Goal: Information Seeking & Learning: Learn about a topic

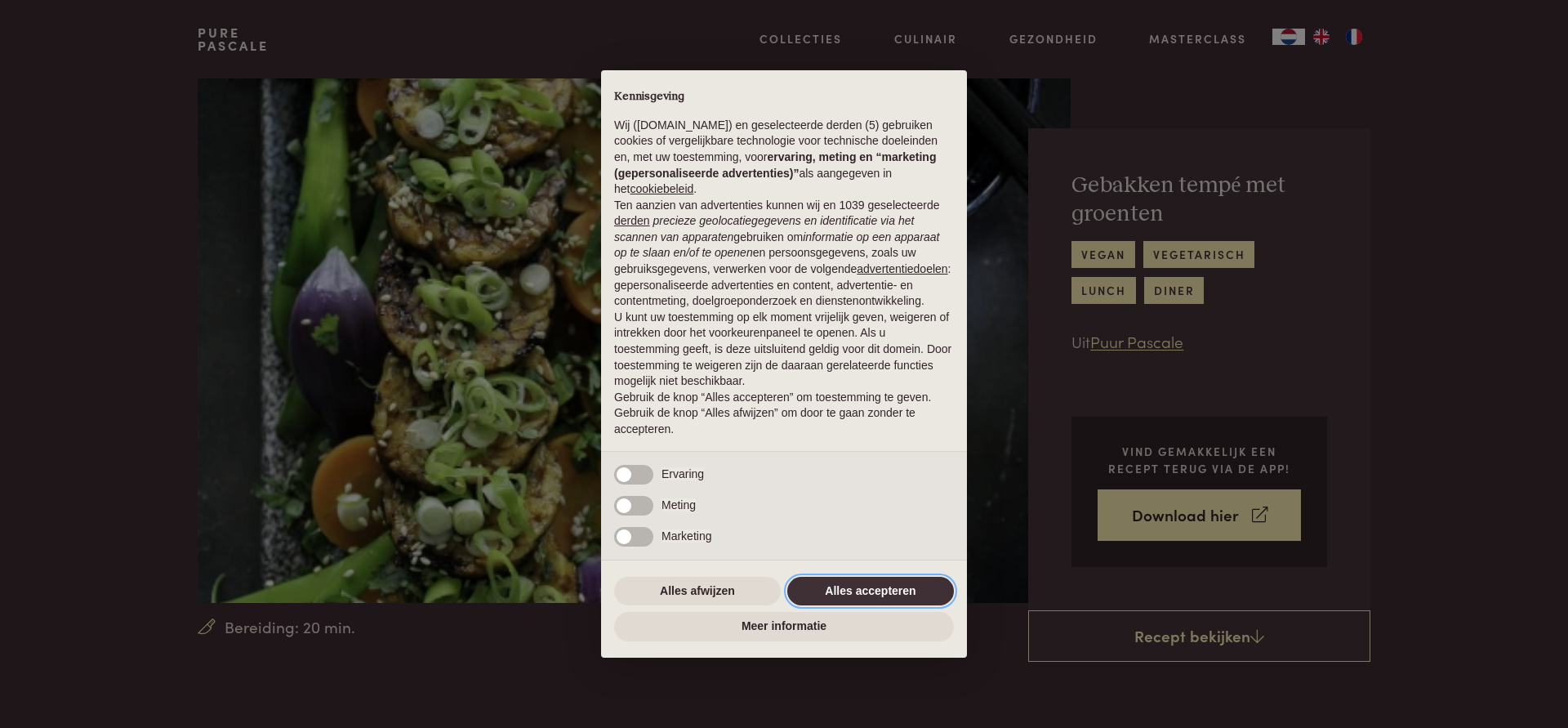
click at [811, 590] on button "Alles accepteren" at bounding box center [871, 592] width 167 height 29
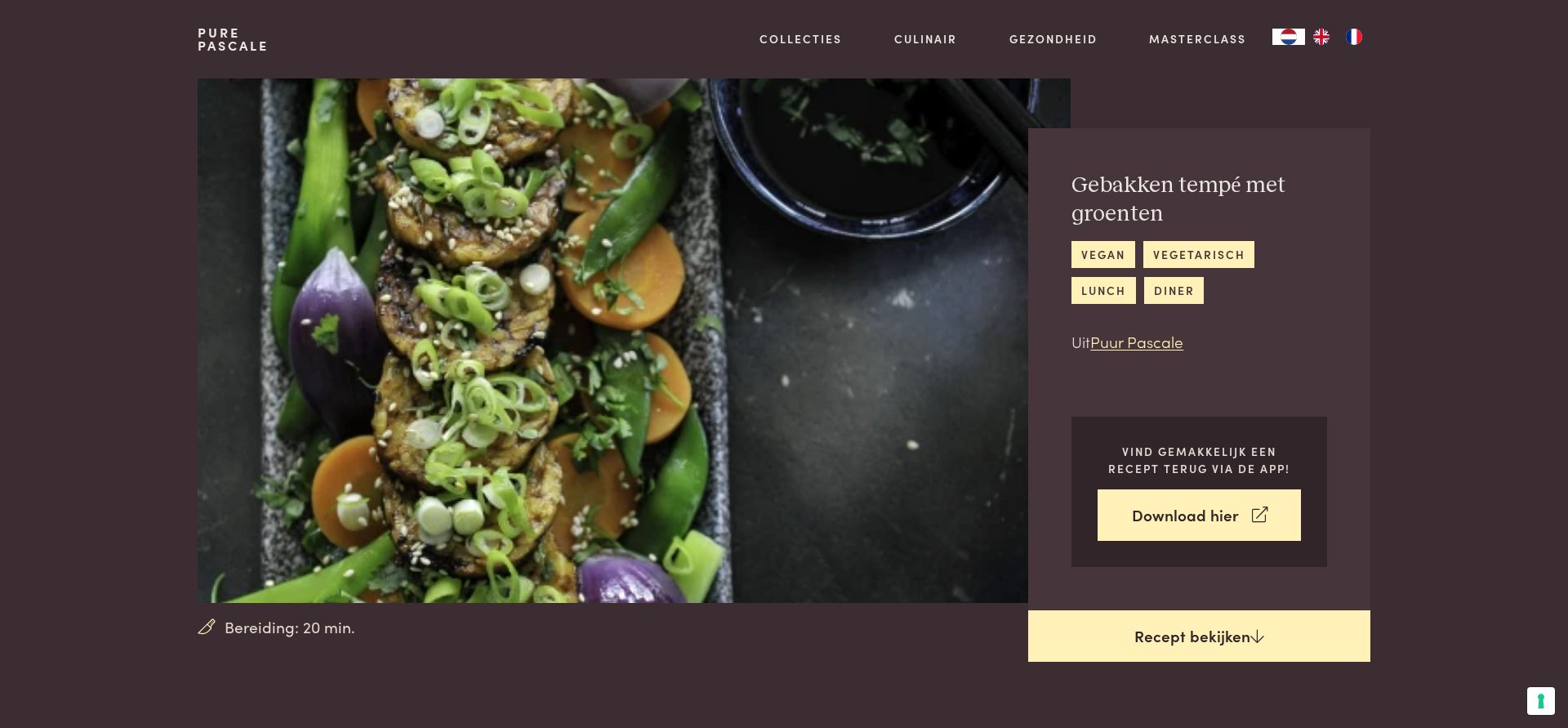
click at [1152, 635] on link "Recept bekijken" at bounding box center [1199, 636] width 342 height 52
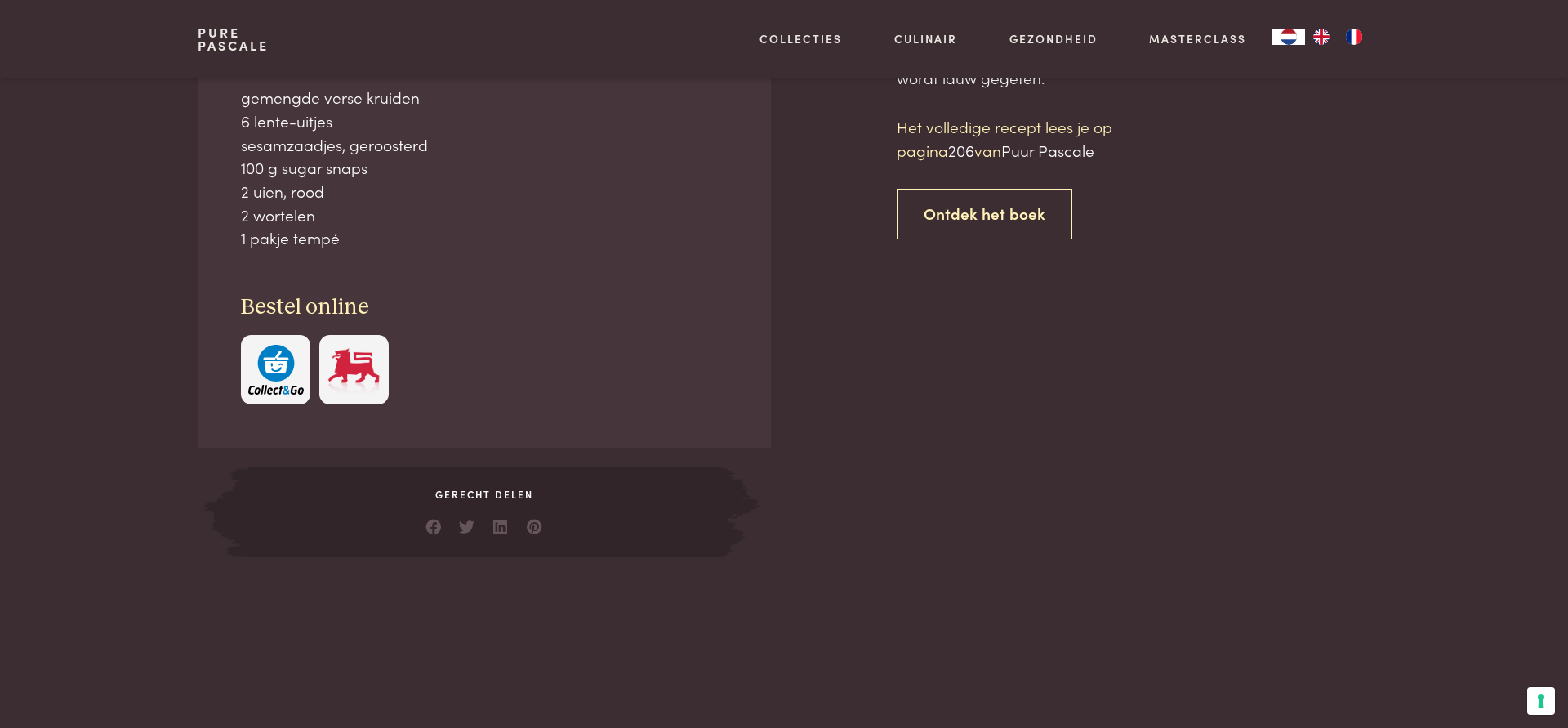
scroll to position [748, 0]
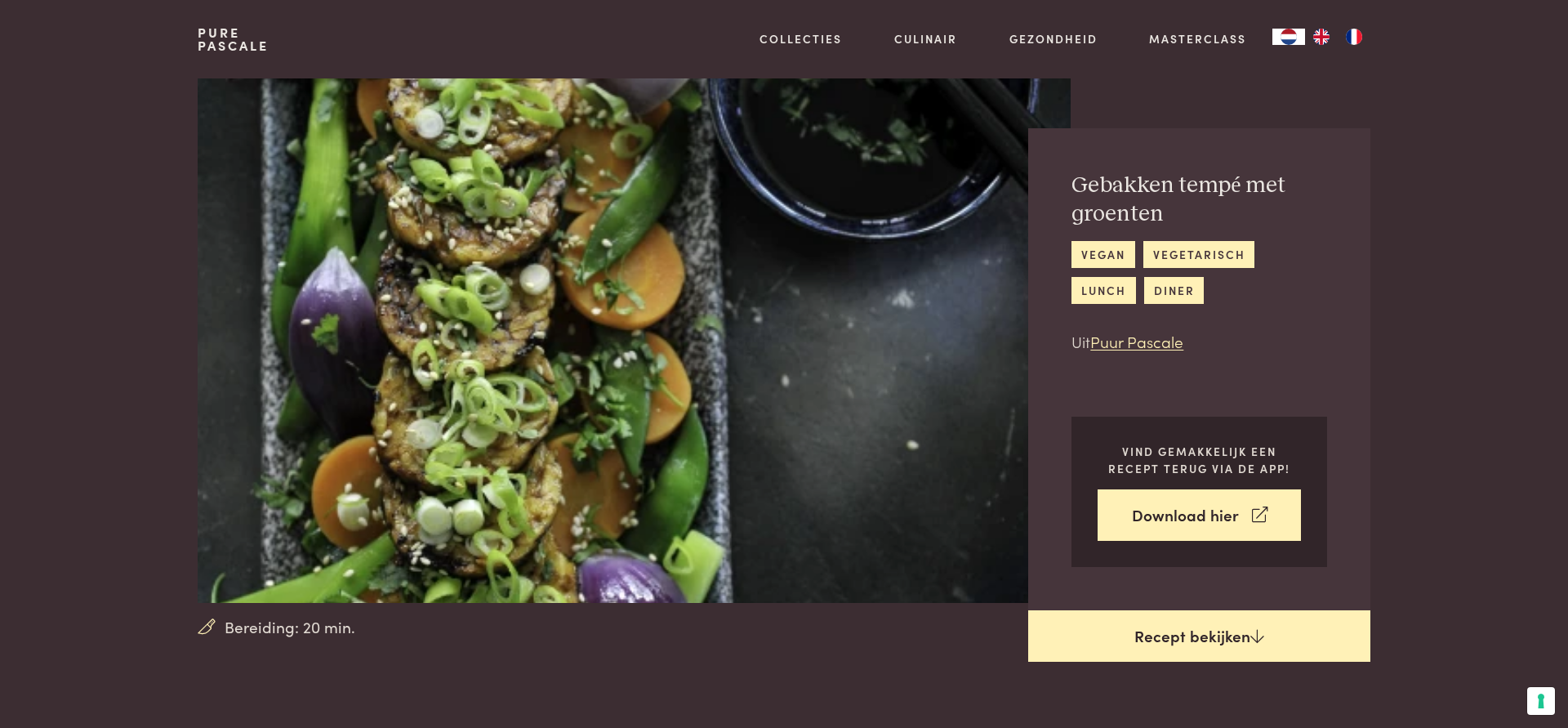
click at [1205, 627] on link "Recept bekijken" at bounding box center [1199, 636] width 342 height 52
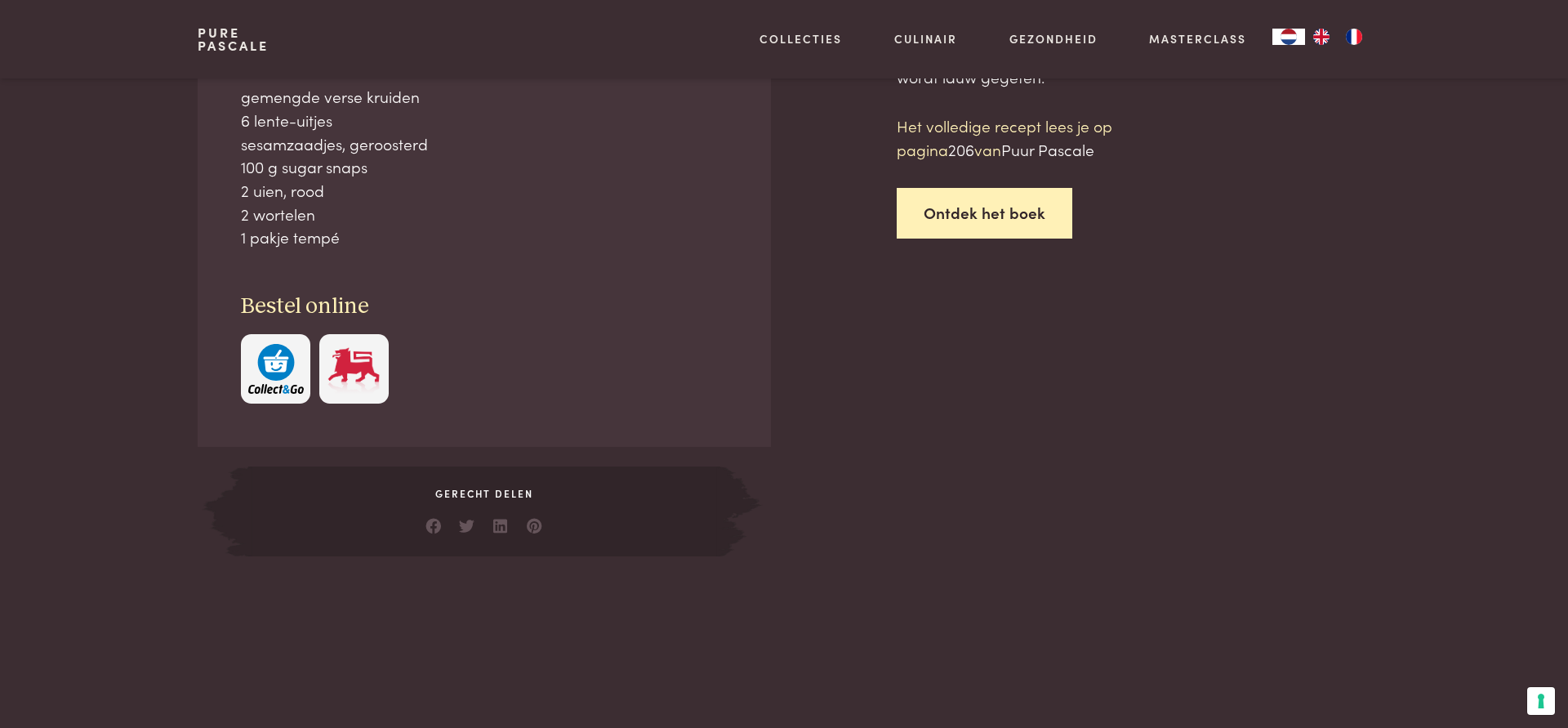
click at [1010, 207] on link "Ontdek het boek" at bounding box center [985, 214] width 176 height 51
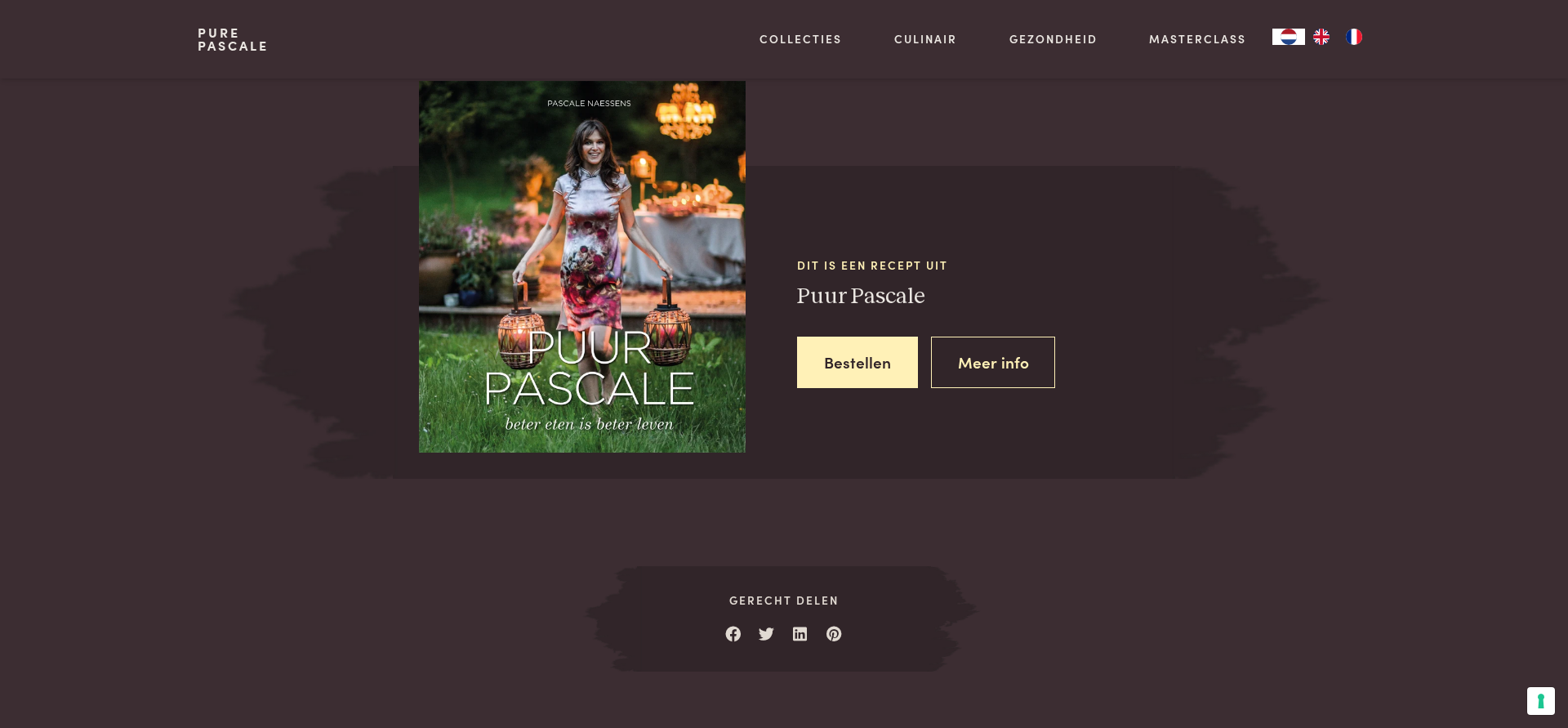
scroll to position [1478, 0]
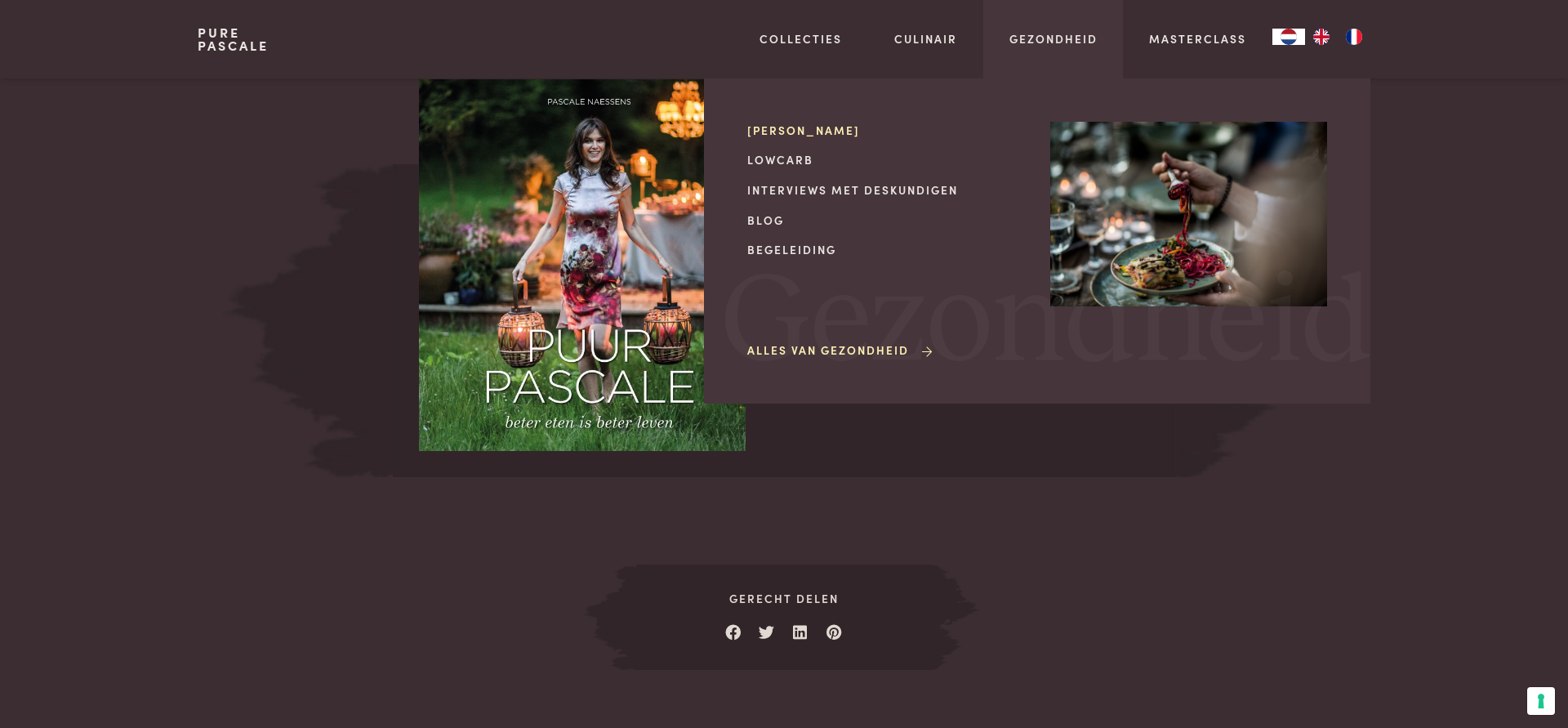
click at [806, 130] on link "[PERSON_NAME]" at bounding box center [885, 130] width 277 height 17
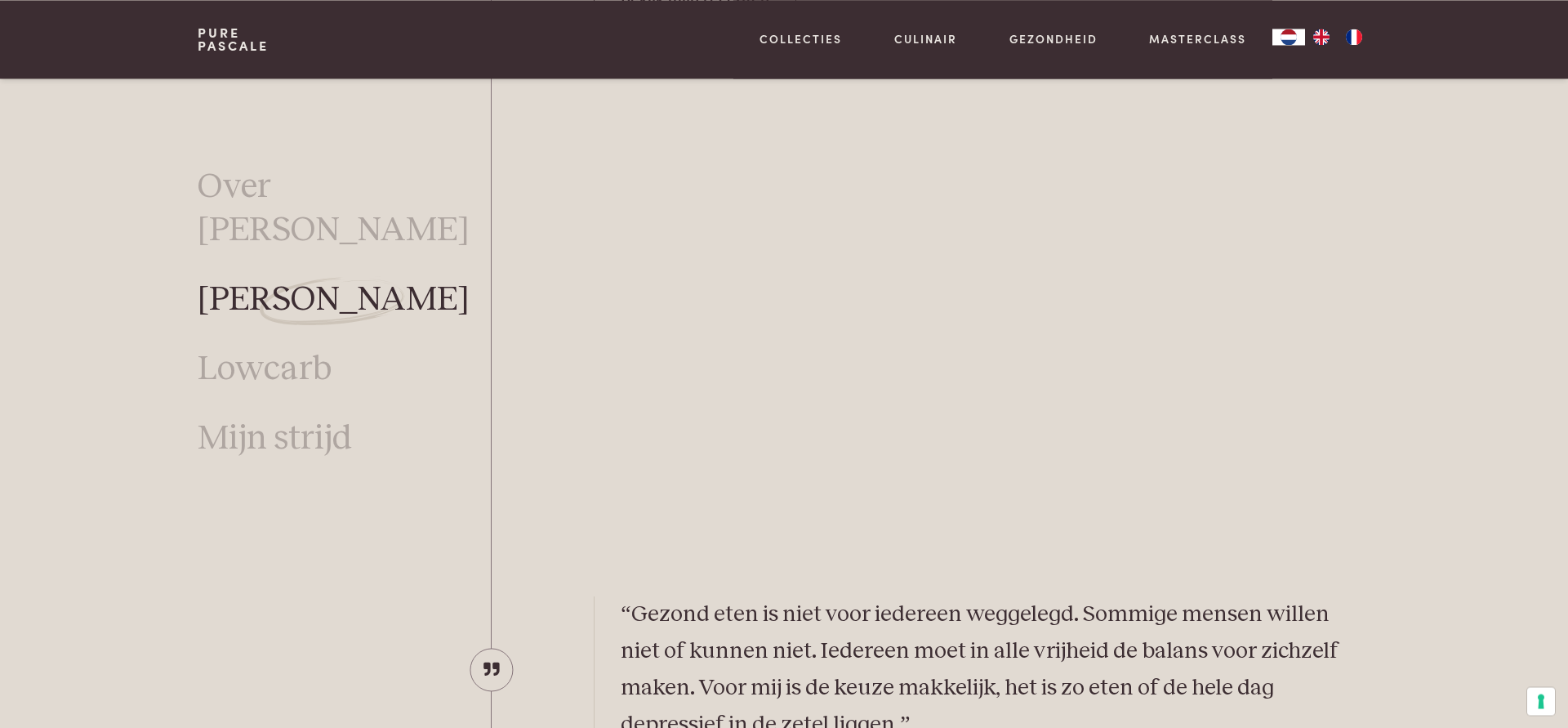
scroll to position [2933, 0]
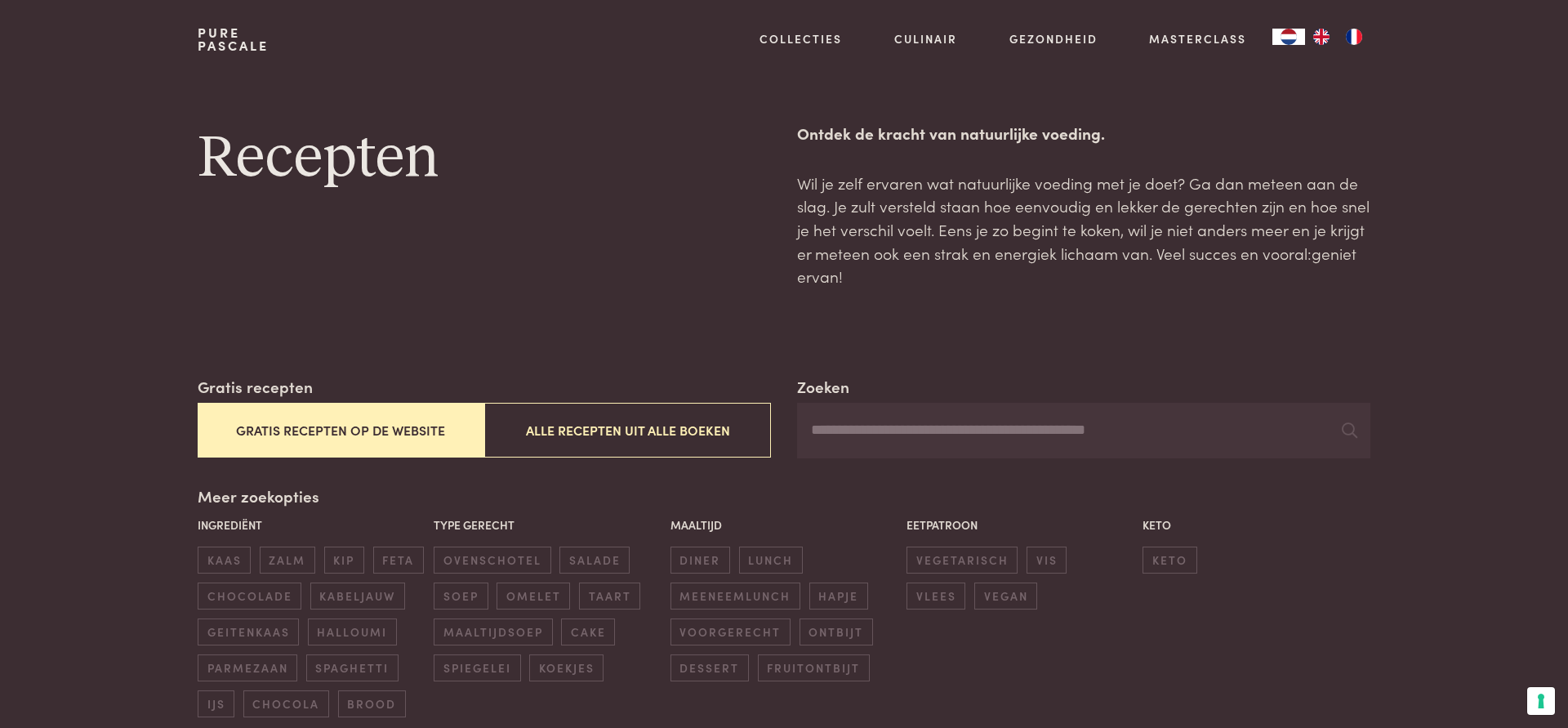
click at [352, 441] on button "Gratis recepten op de website" at bounding box center [341, 431] width 286 height 55
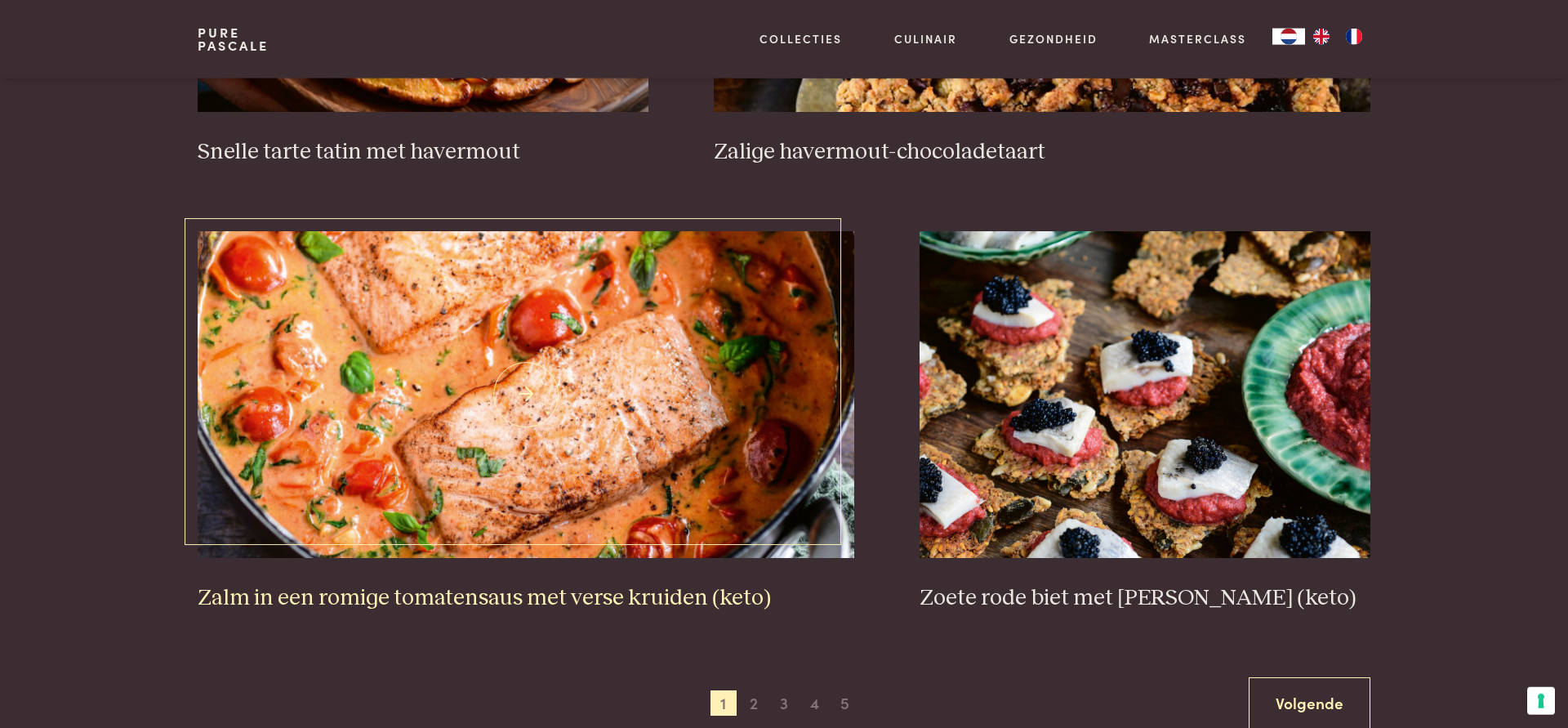
scroll to position [2792, 0]
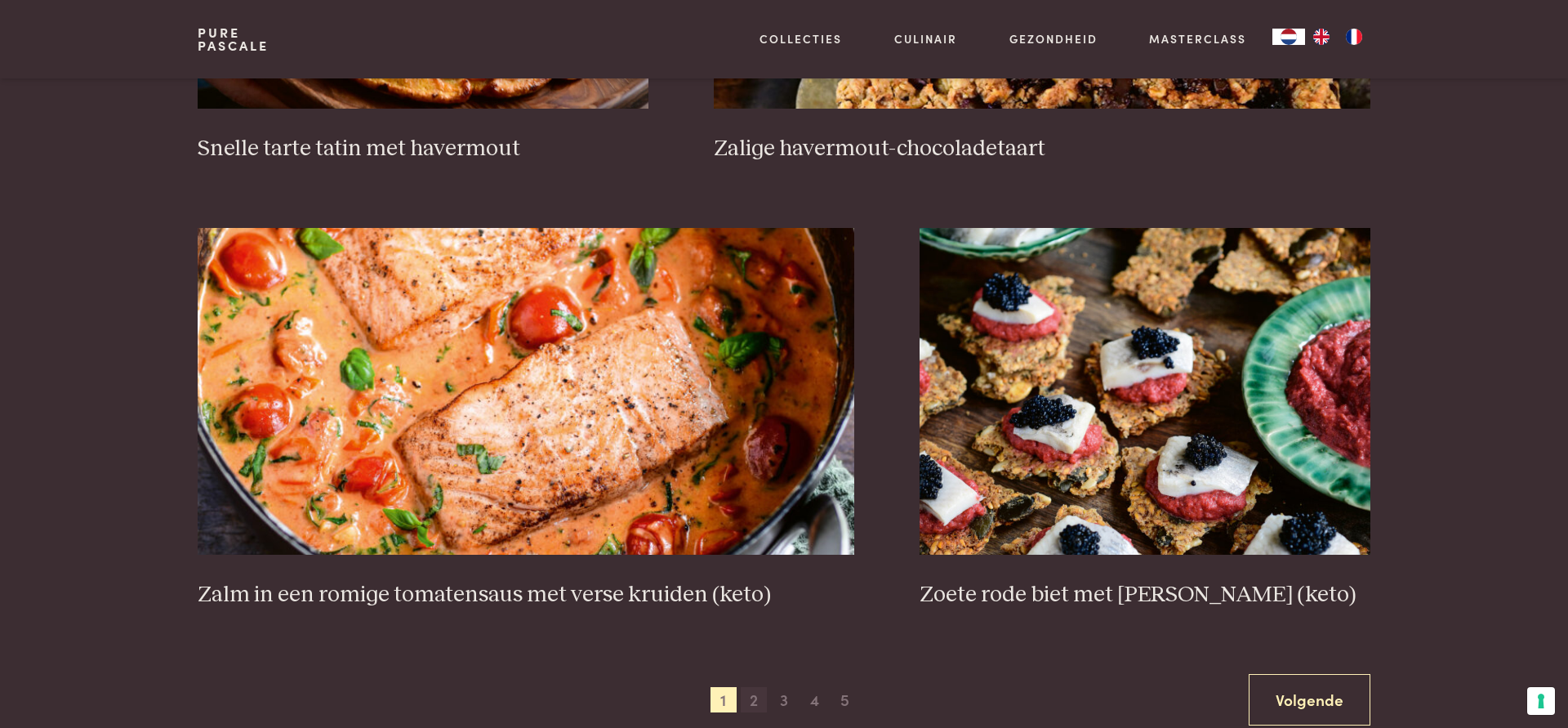
click at [759, 702] on span "2" at bounding box center [753, 700] width 26 height 26
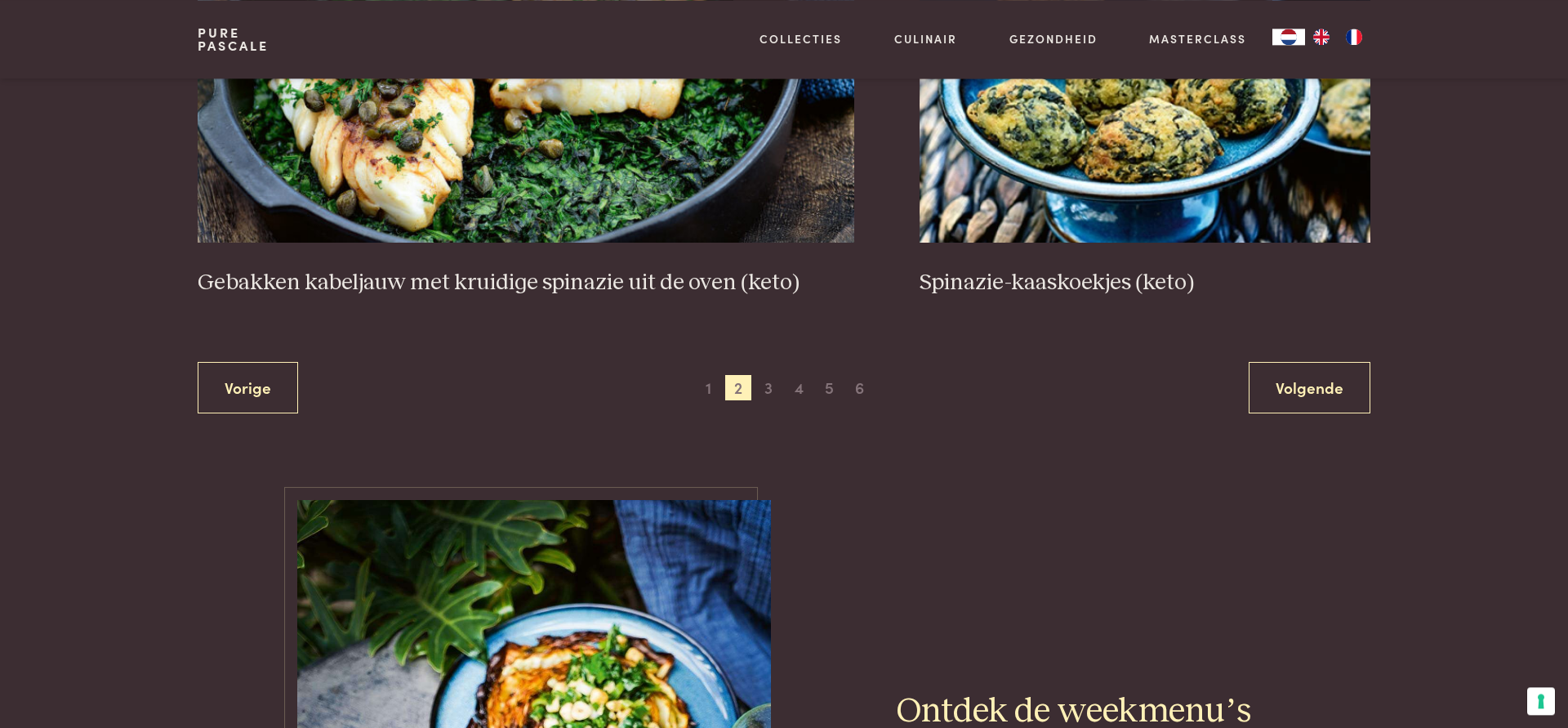
scroll to position [3208, 0]
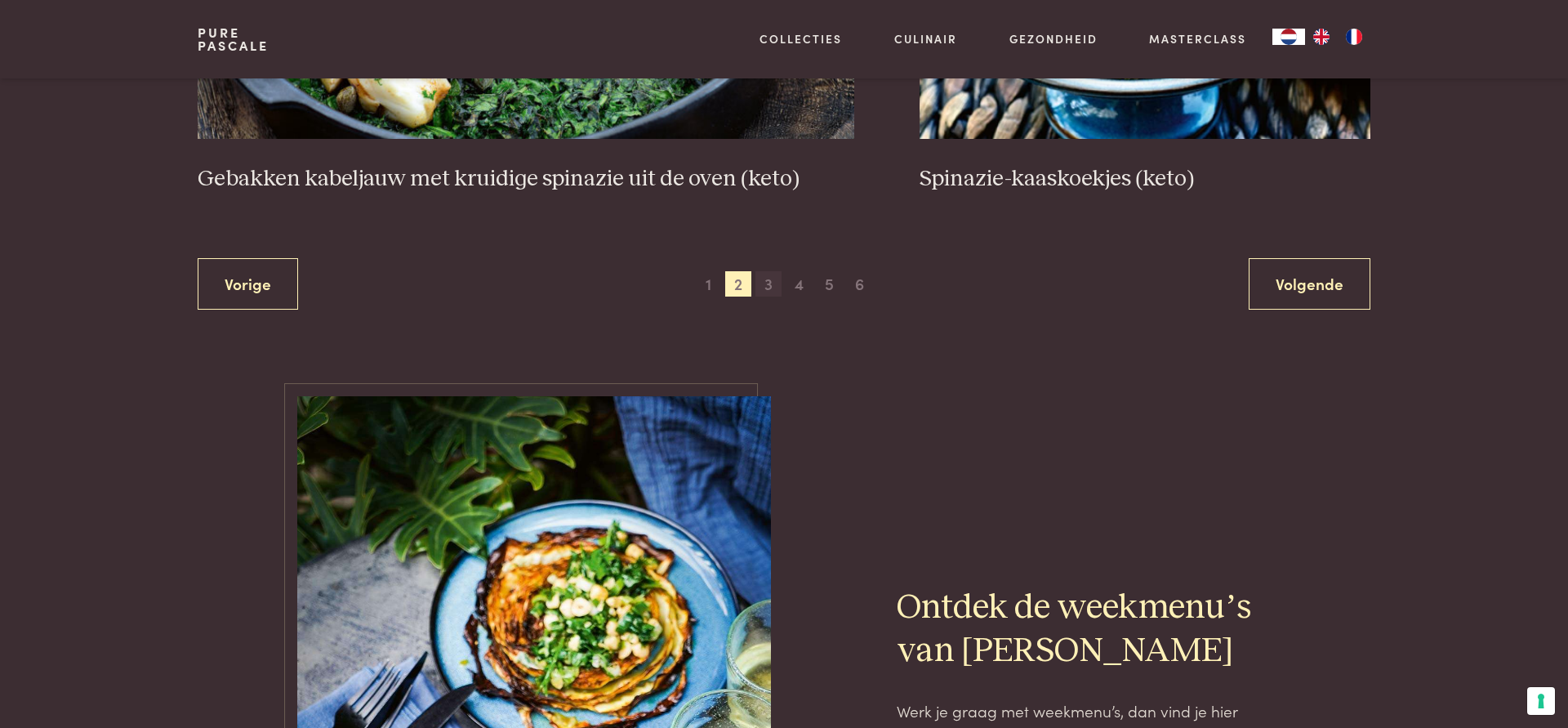
click at [772, 286] on span "3" at bounding box center [768, 285] width 26 height 26
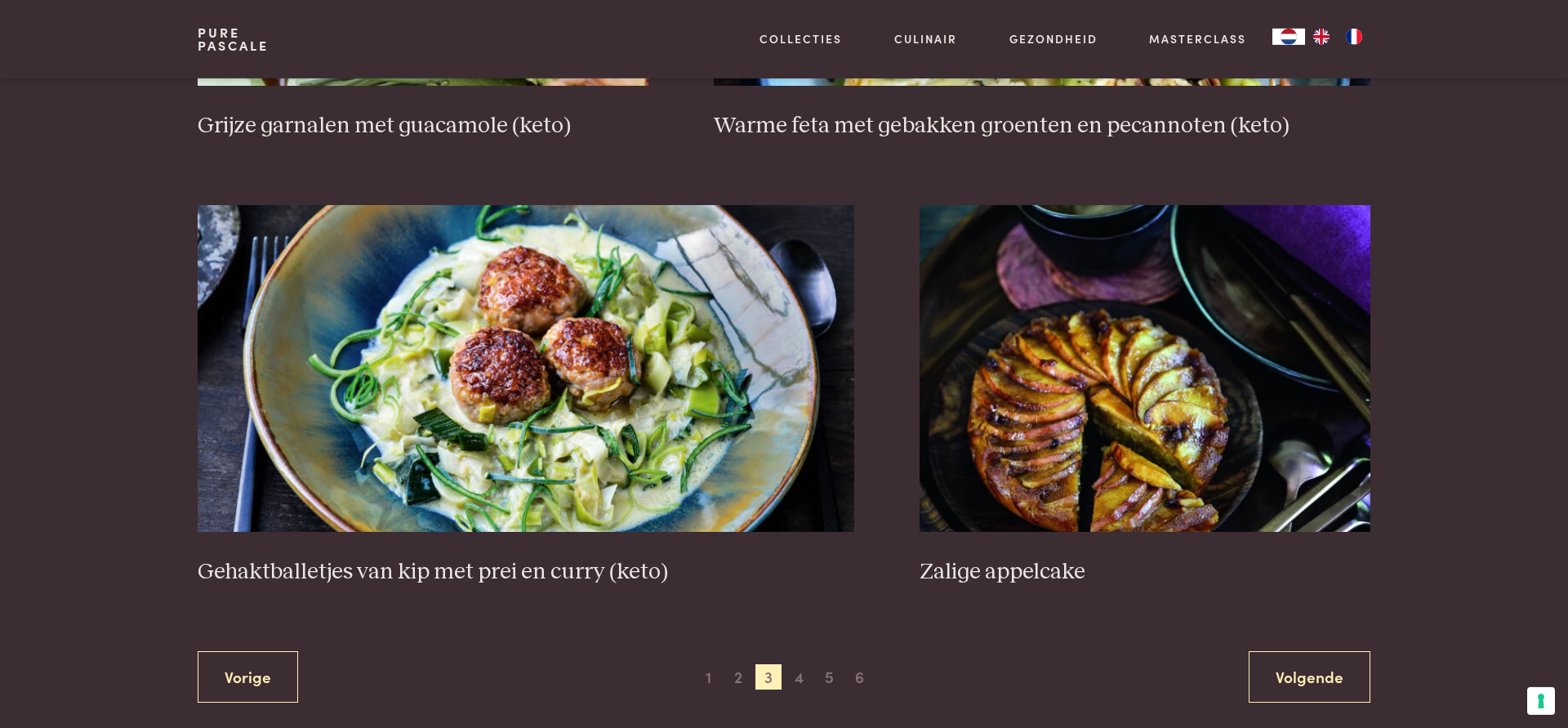
scroll to position [2958, 0]
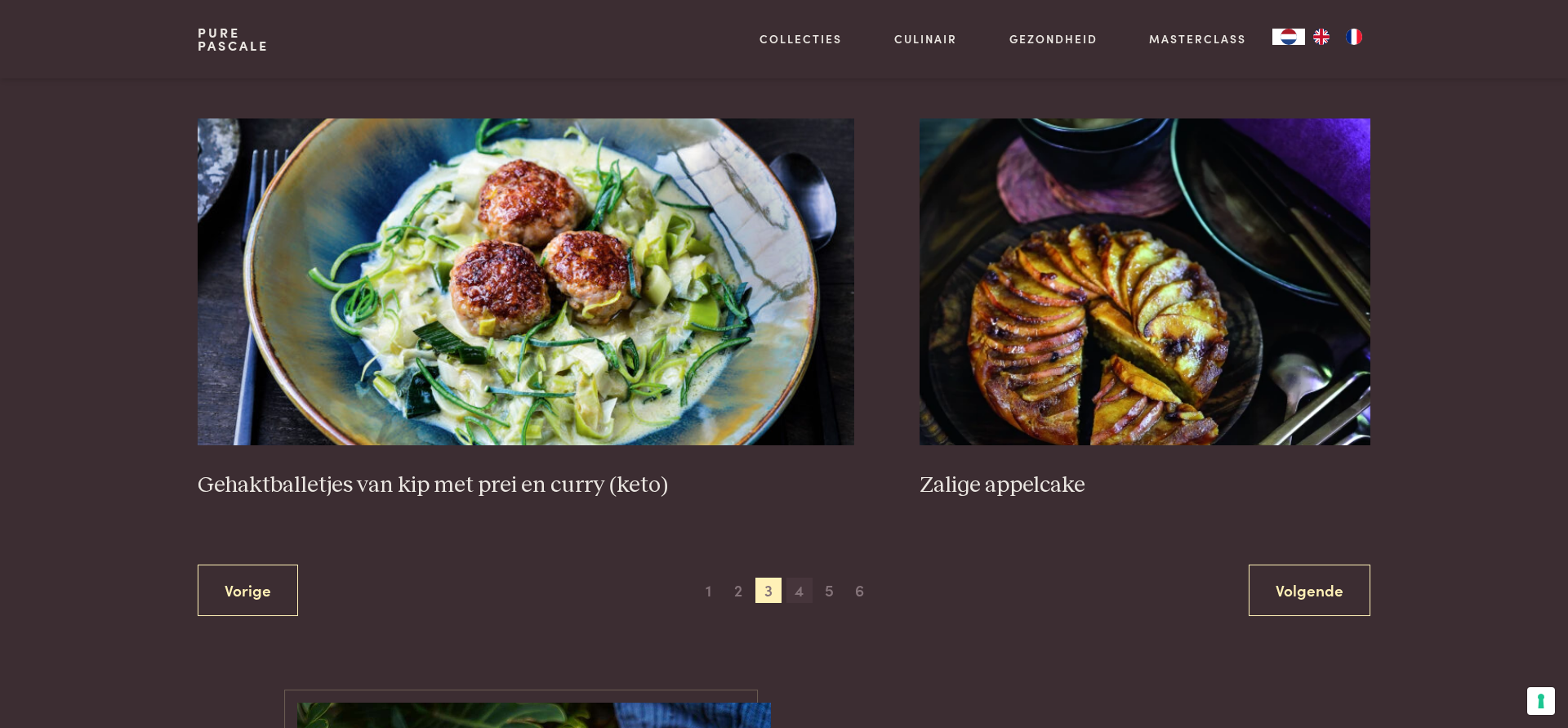
click at [799, 599] on span "4" at bounding box center [799, 591] width 26 height 26
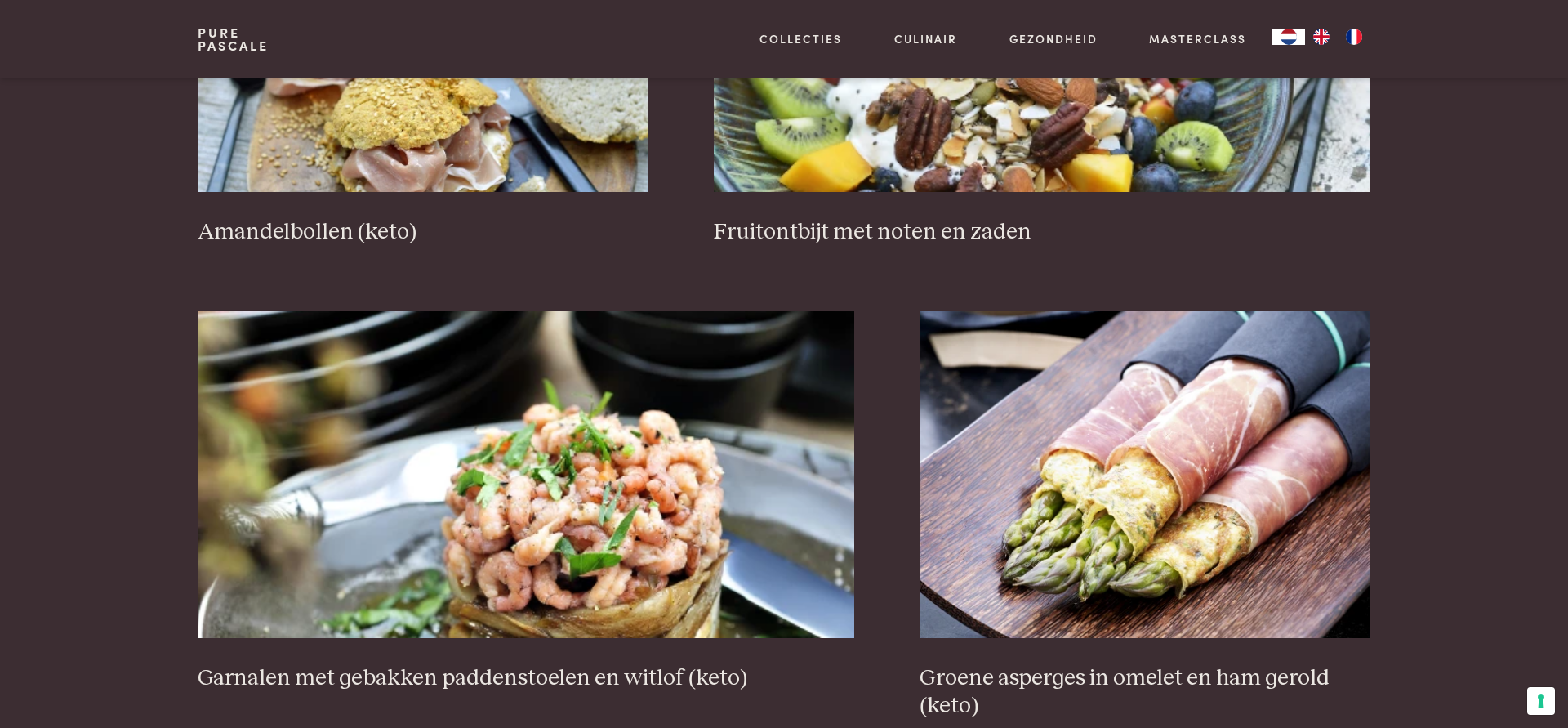
scroll to position [3042, 0]
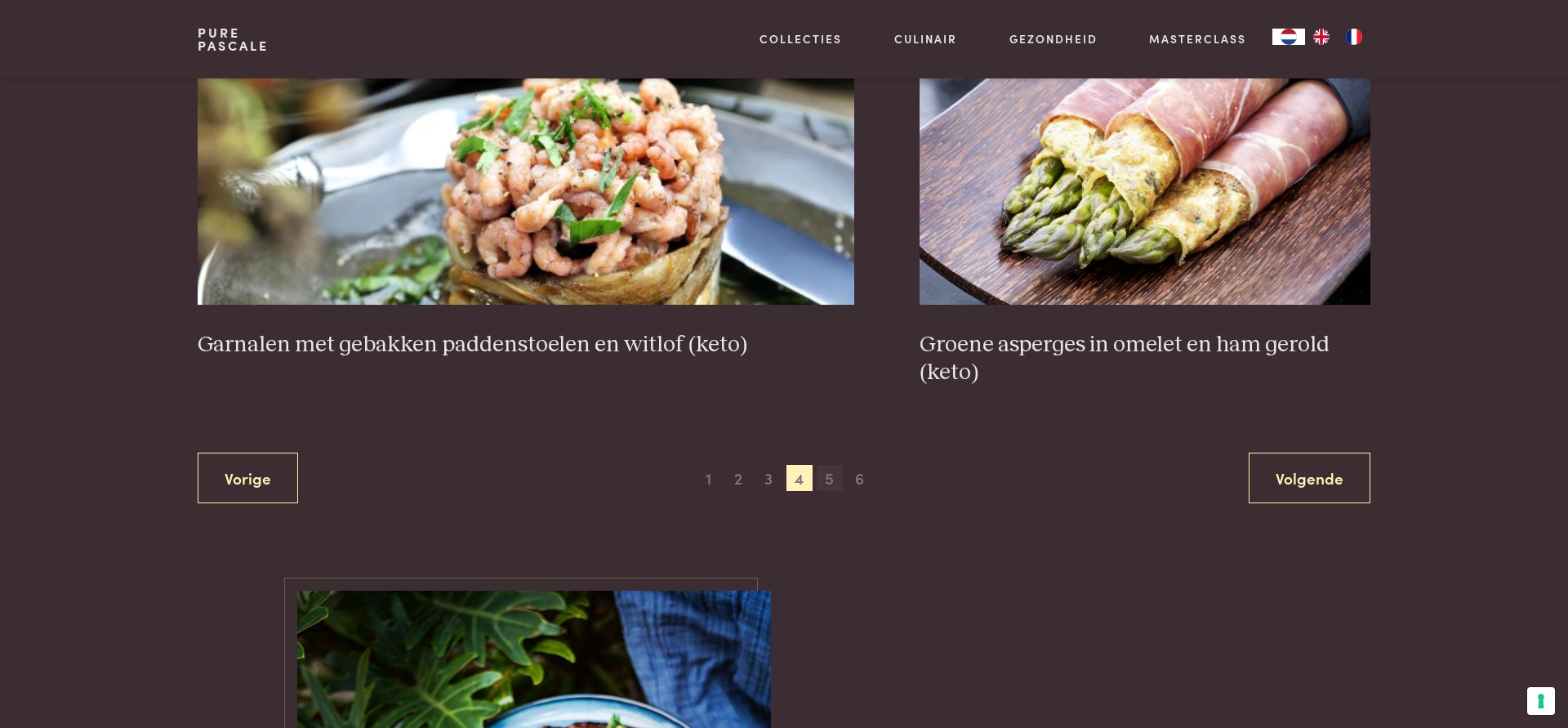
click at [820, 485] on span "5" at bounding box center [830, 478] width 26 height 26
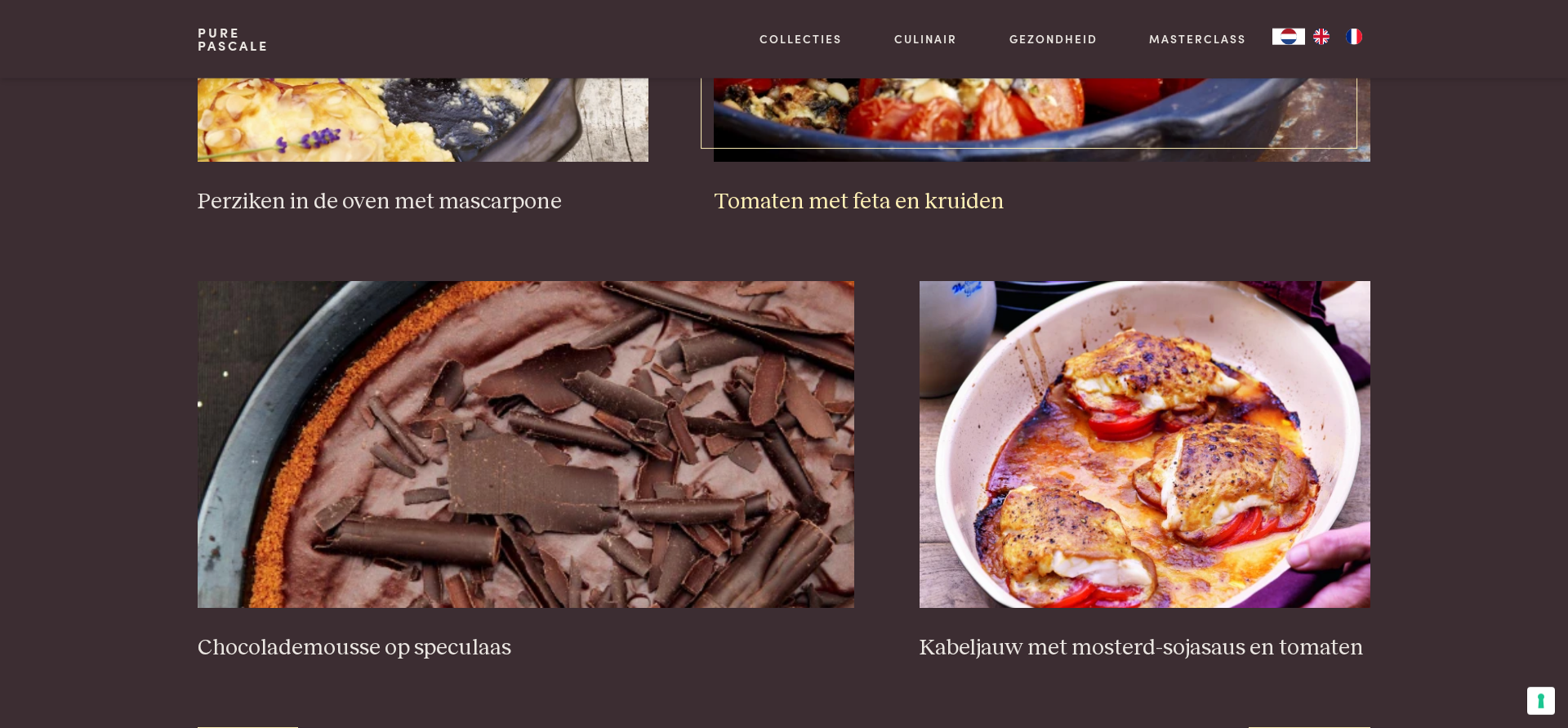
scroll to position [2791, 0]
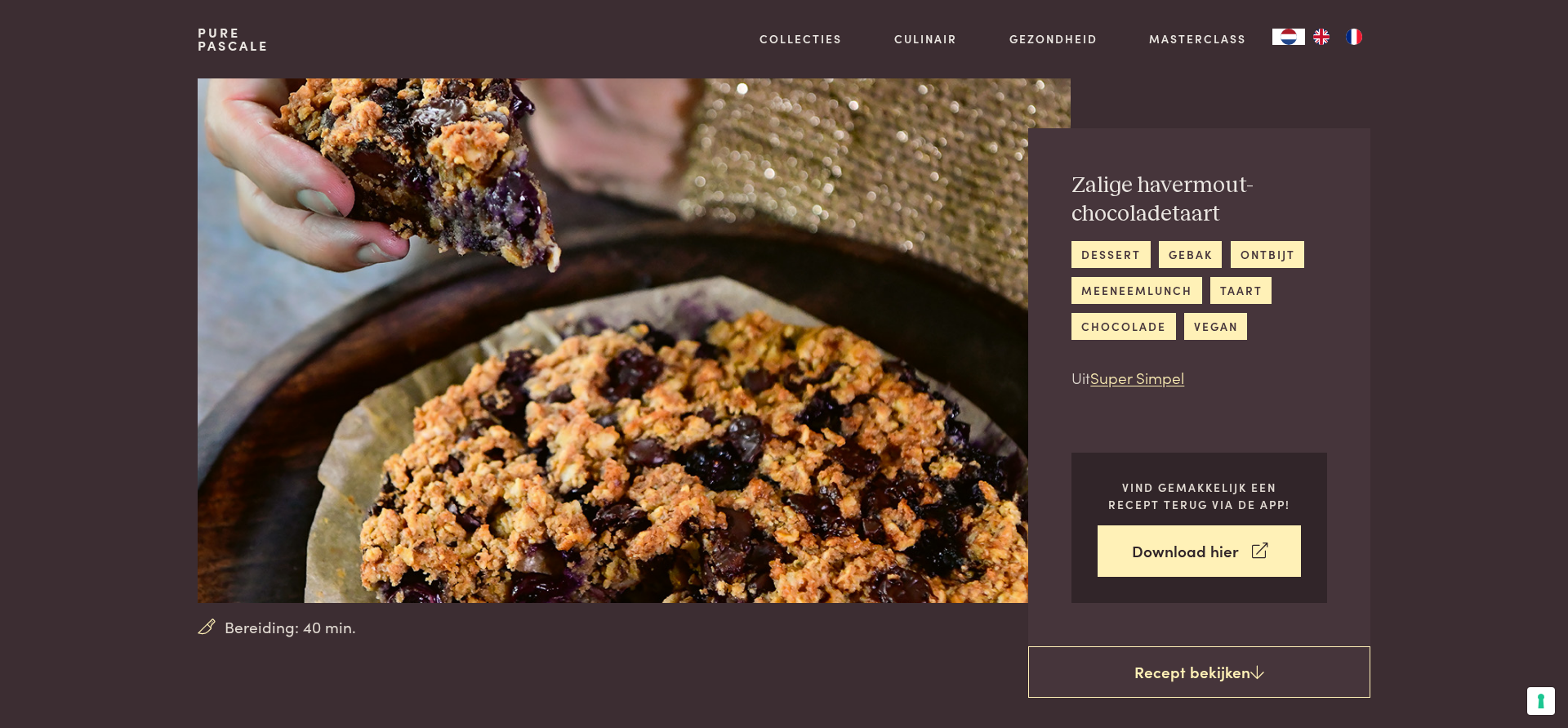
click at [769, 420] on img at bounding box center [634, 340] width 873 height 525
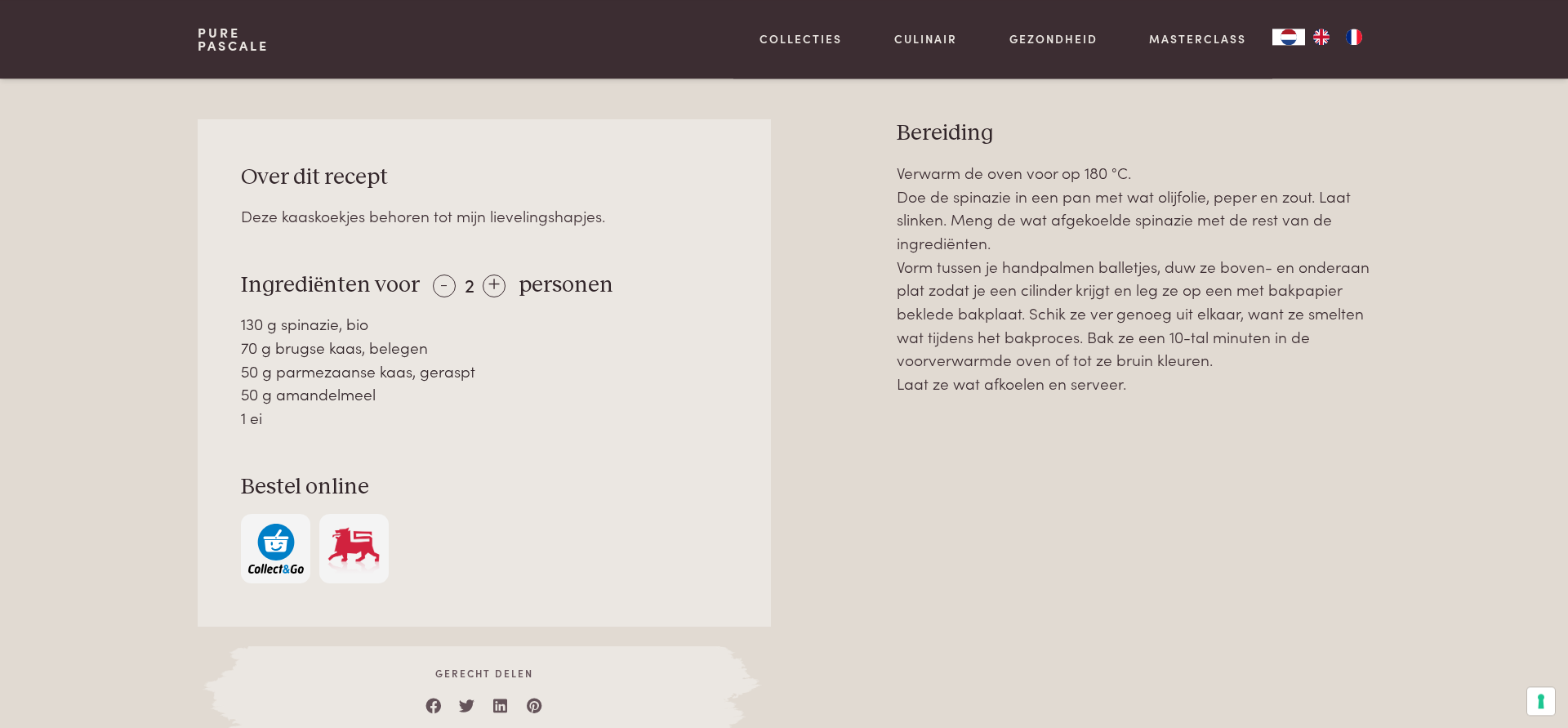
scroll to position [584, 0]
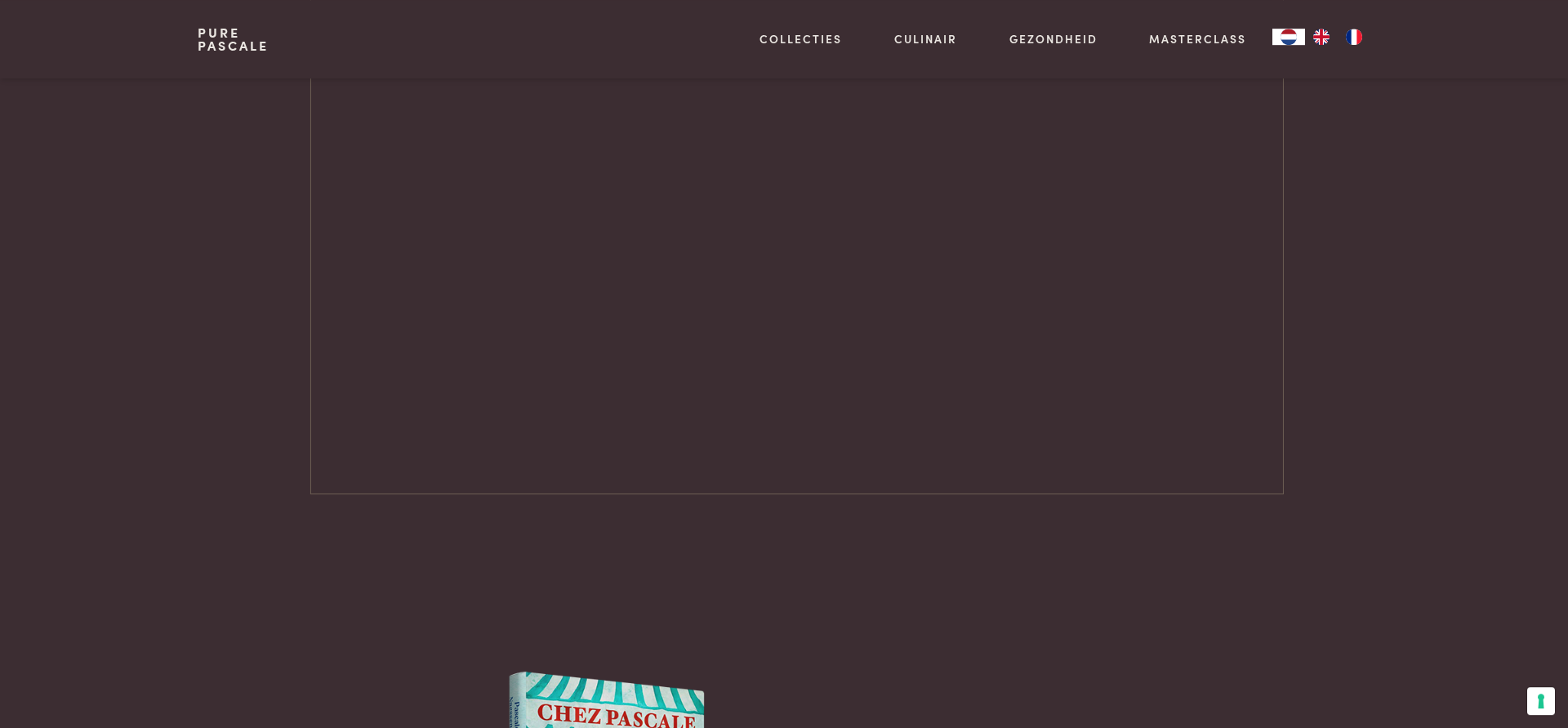
scroll to position [1750, 0]
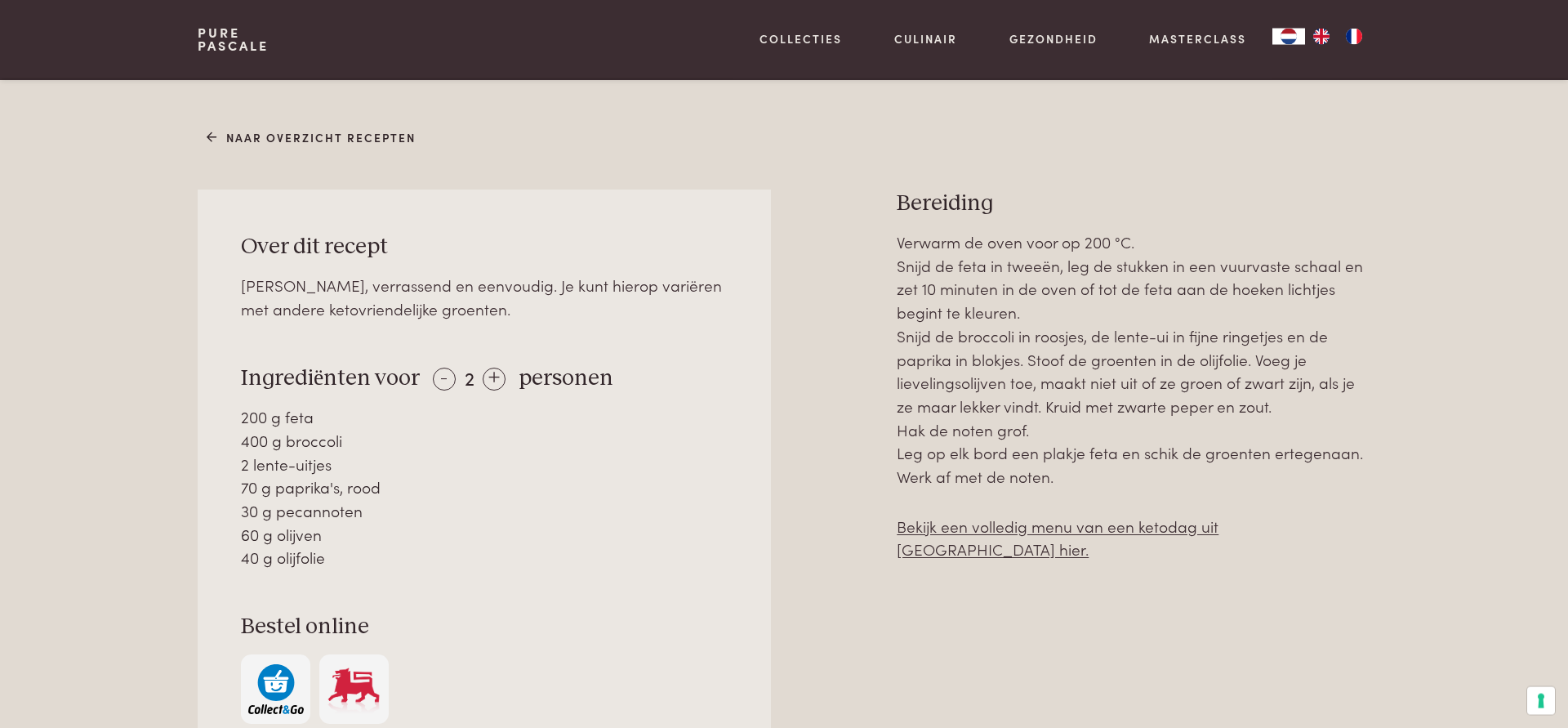
scroll to position [667, 0]
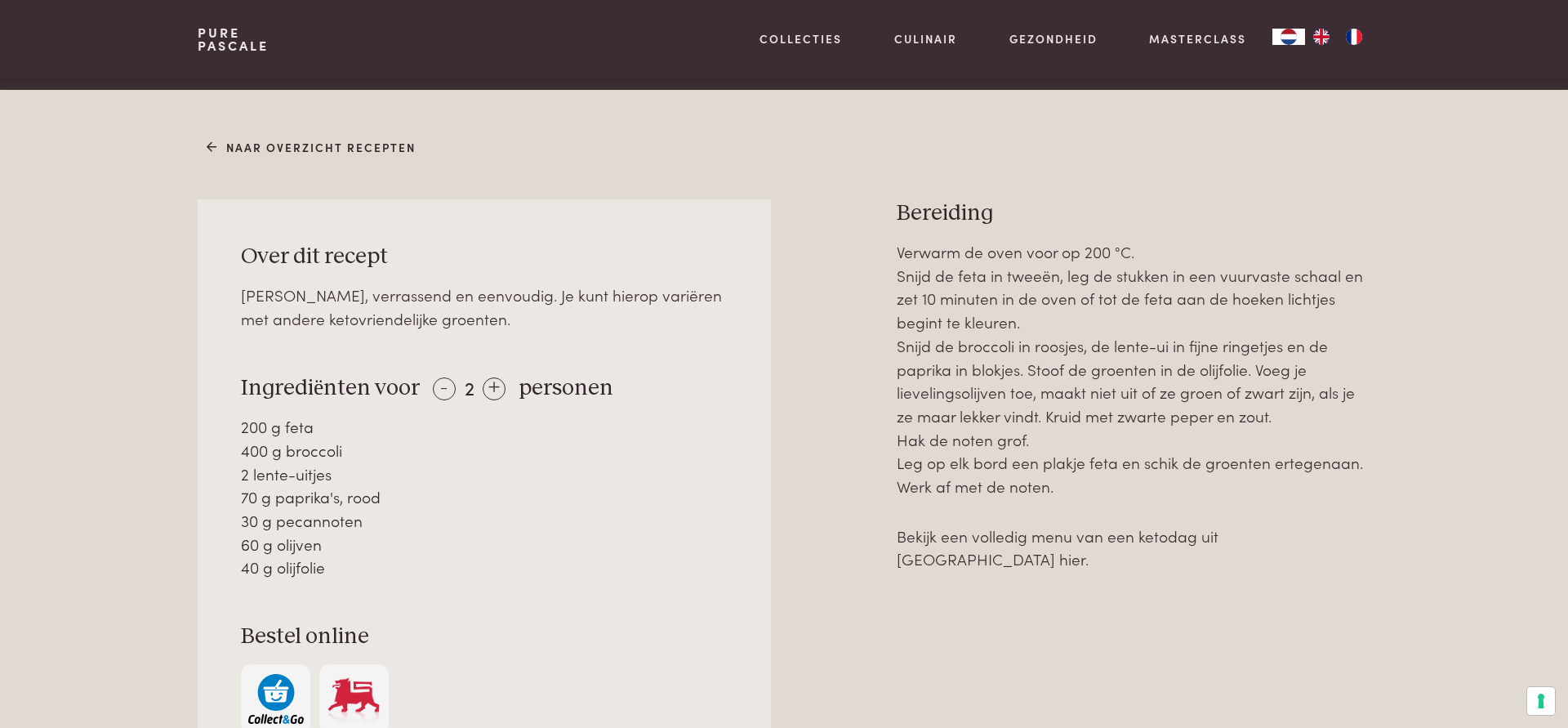
click at [1207, 536] on link "Bekijk een volledig menu van een ketodag uit [GEOGRAPHIC_DATA] hier." at bounding box center [1058, 547] width 322 height 46
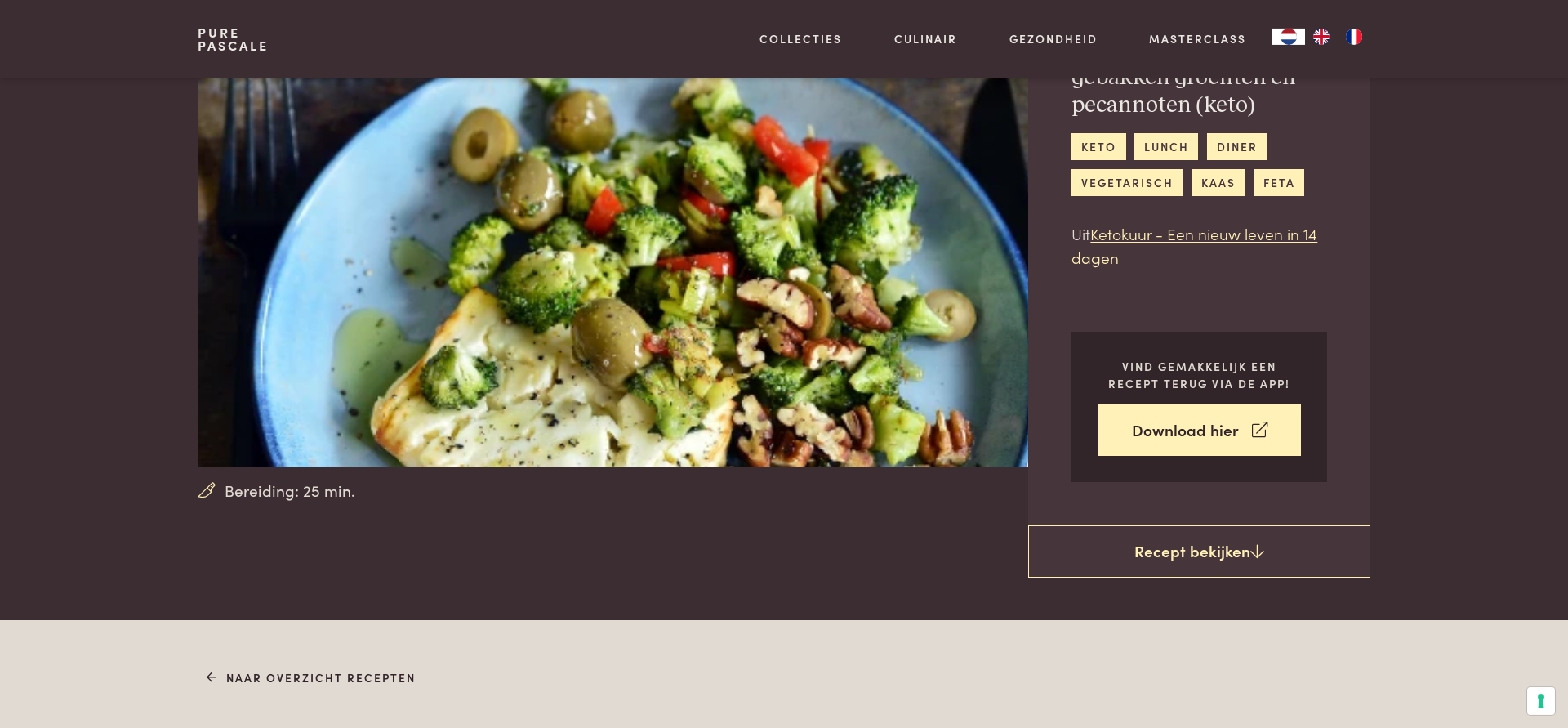
scroll to position [0, 0]
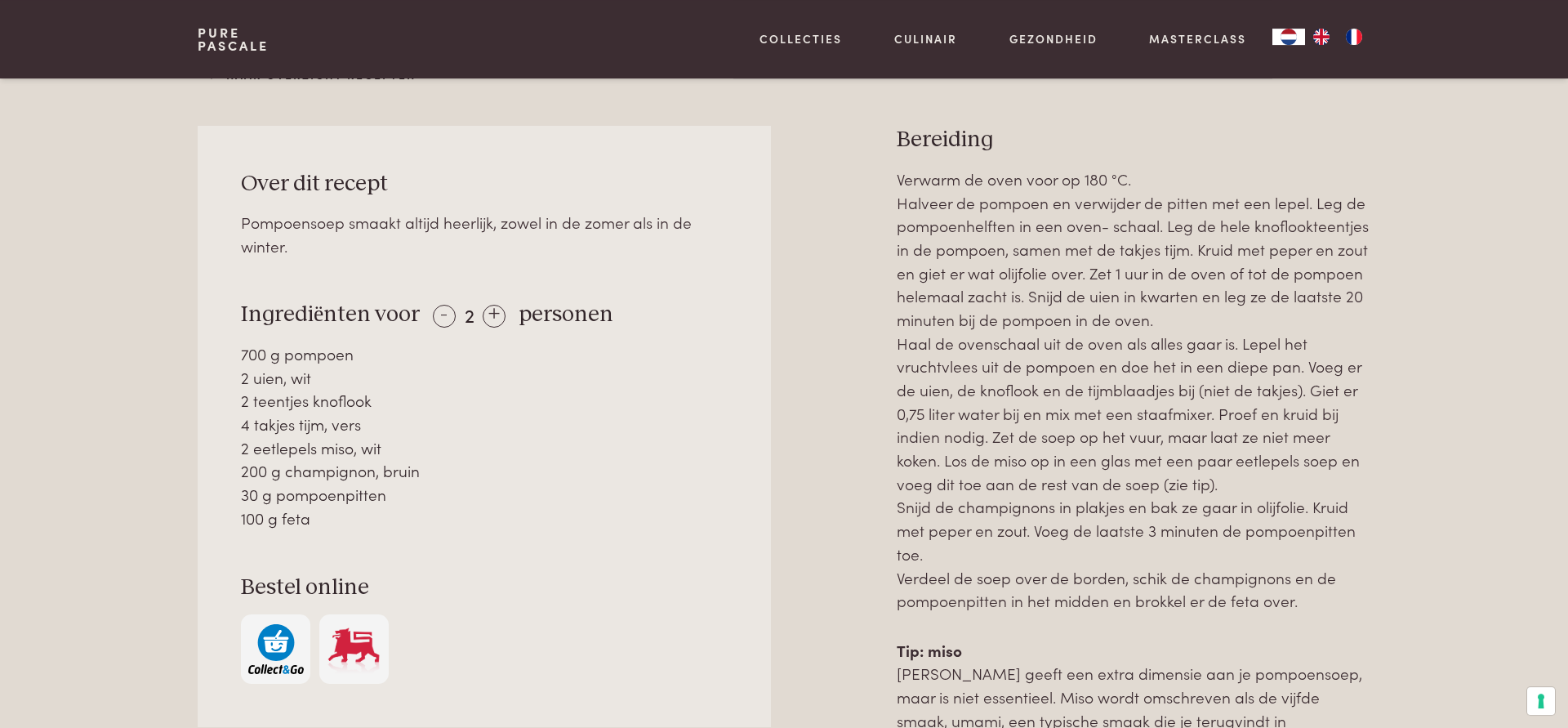
scroll to position [751, 0]
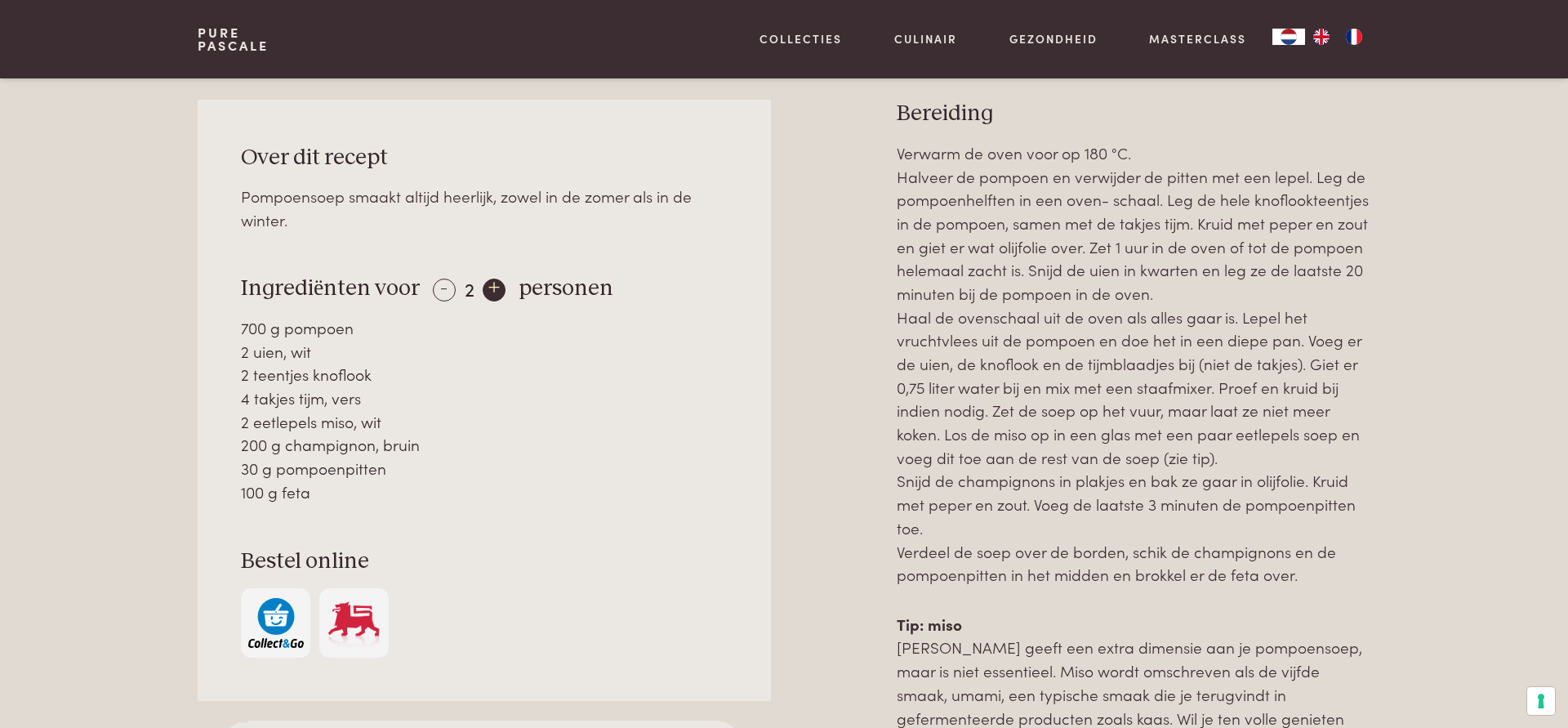
click at [493, 291] on div "+" at bounding box center [493, 289] width 23 height 23
click at [491, 291] on div "+" at bounding box center [493, 289] width 23 height 23
click at [435, 298] on div "-" at bounding box center [443, 289] width 23 height 23
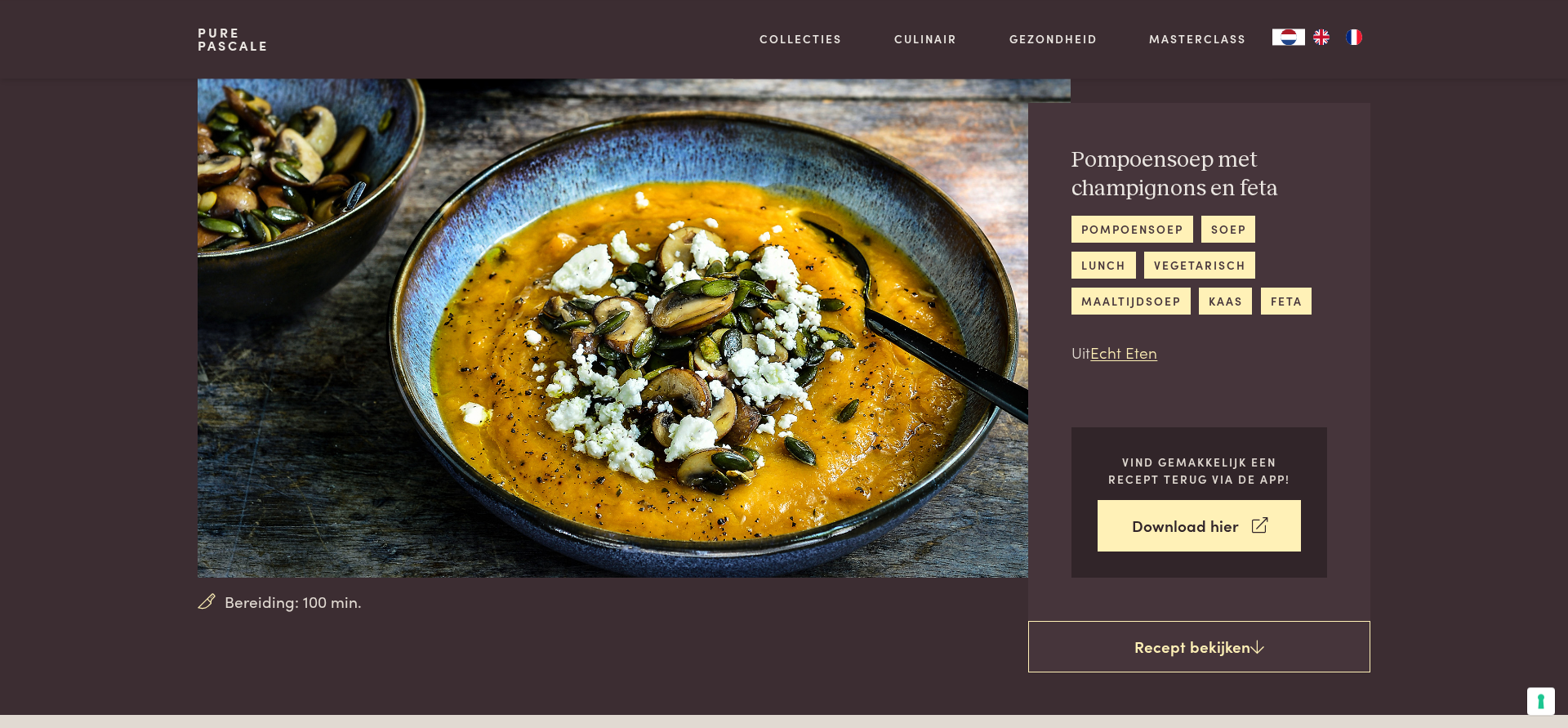
scroll to position [0, 0]
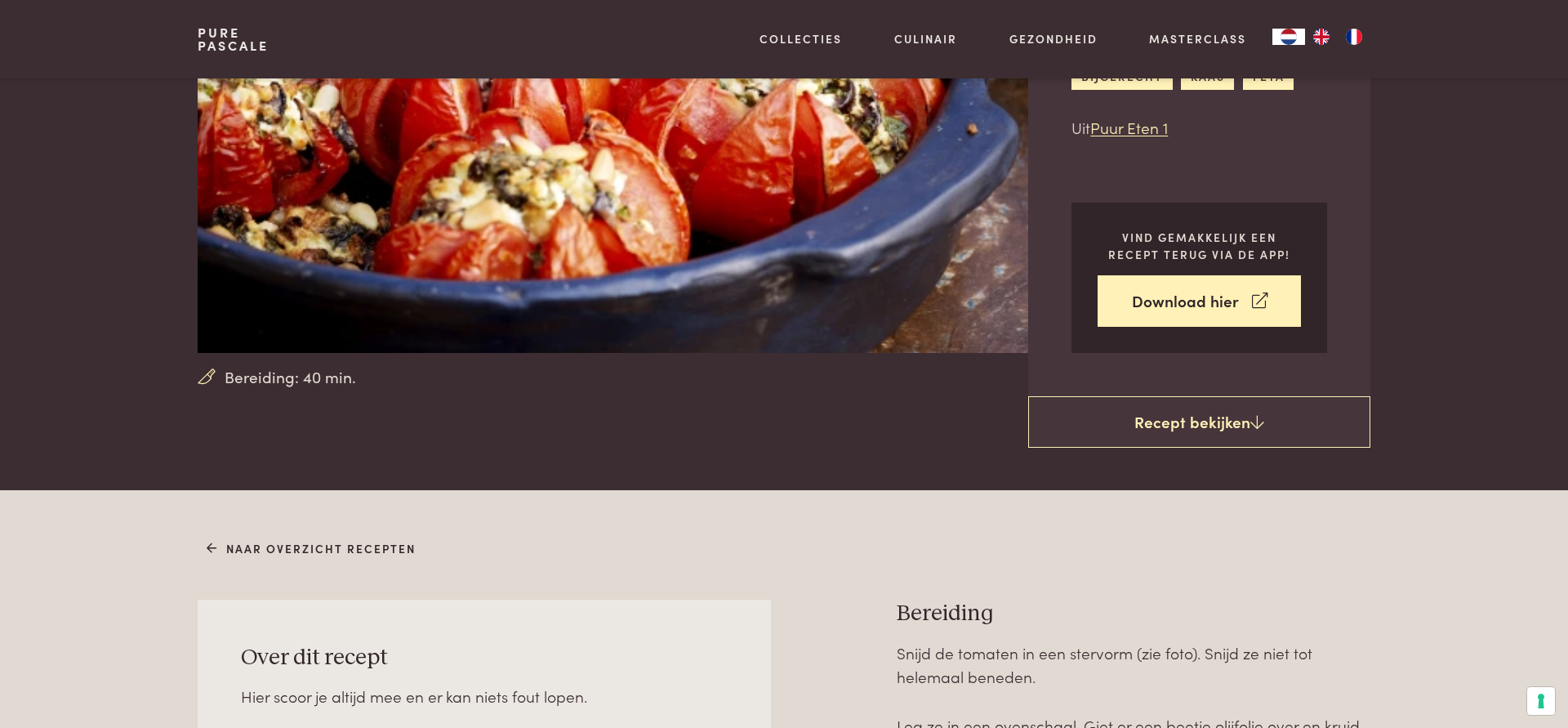
scroll to position [167, 0]
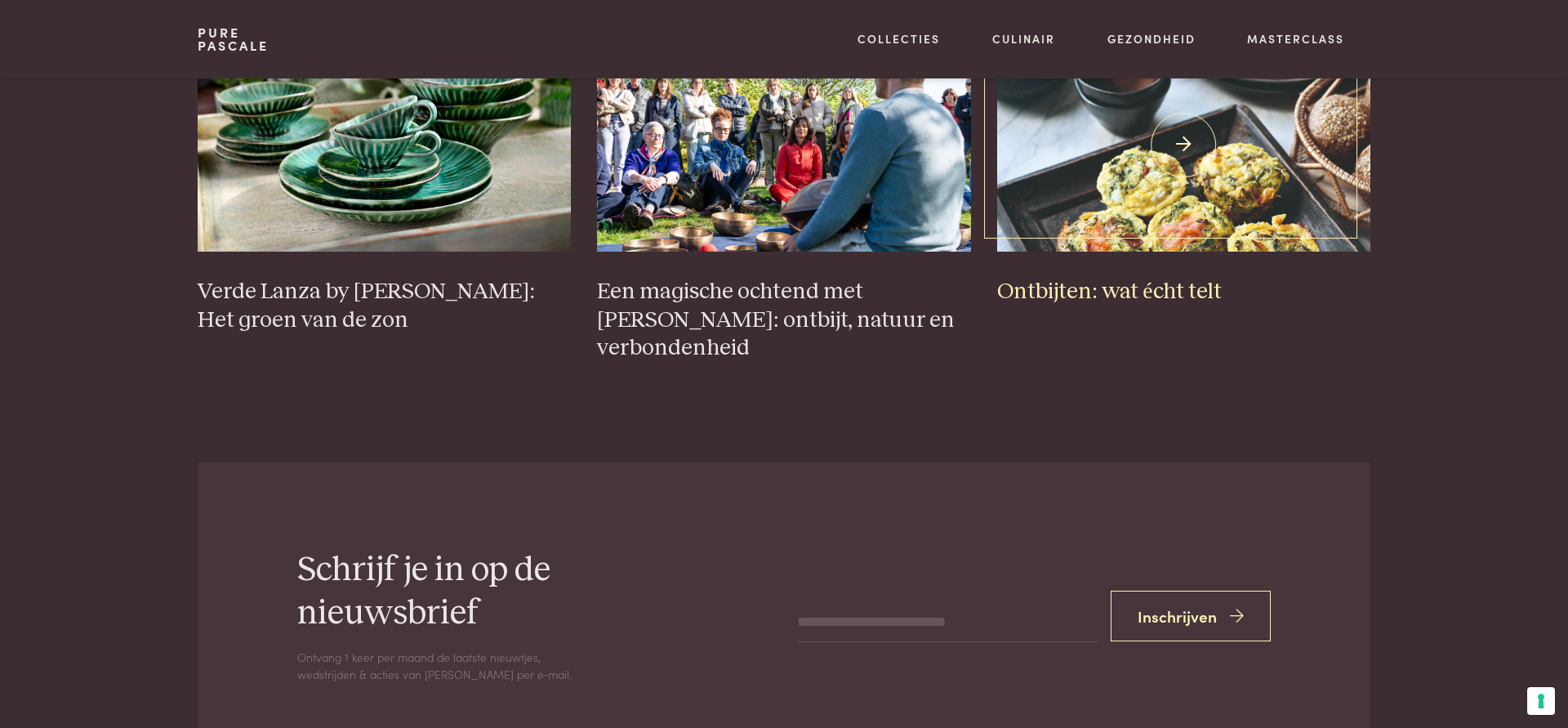
scroll to position [6335, 0]
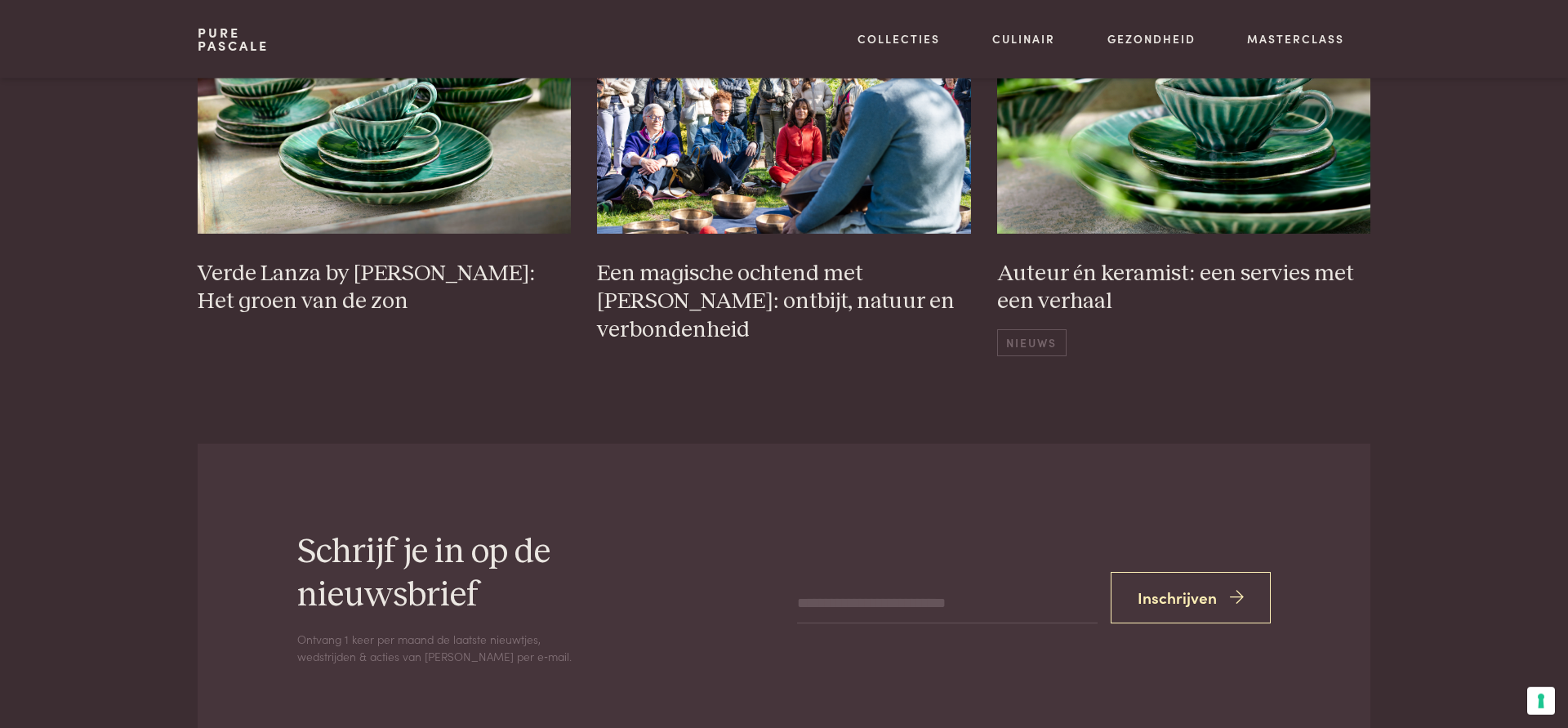
scroll to position [5668, 0]
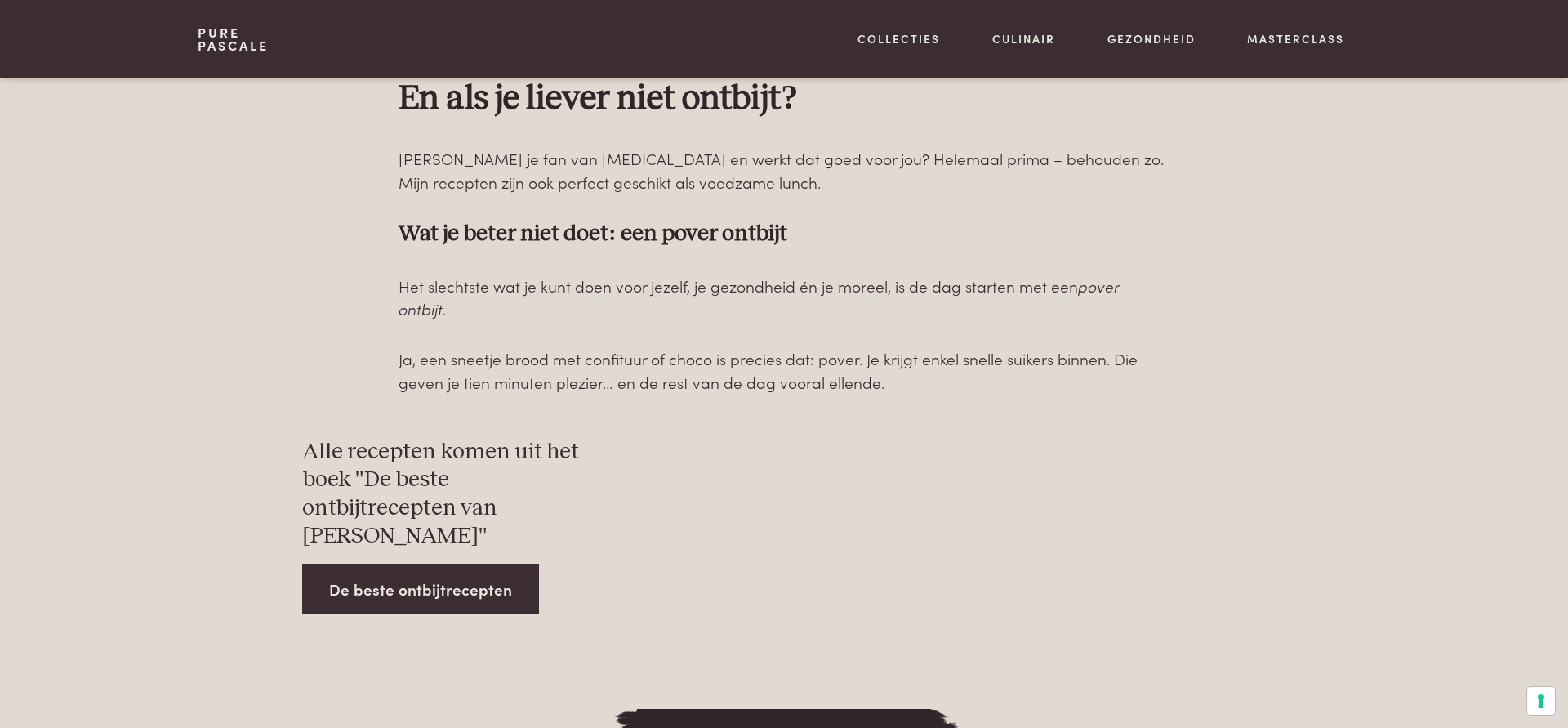
click at [503, 586] on link "De beste ontbijtrecepten" at bounding box center [421, 590] width 237 height 51
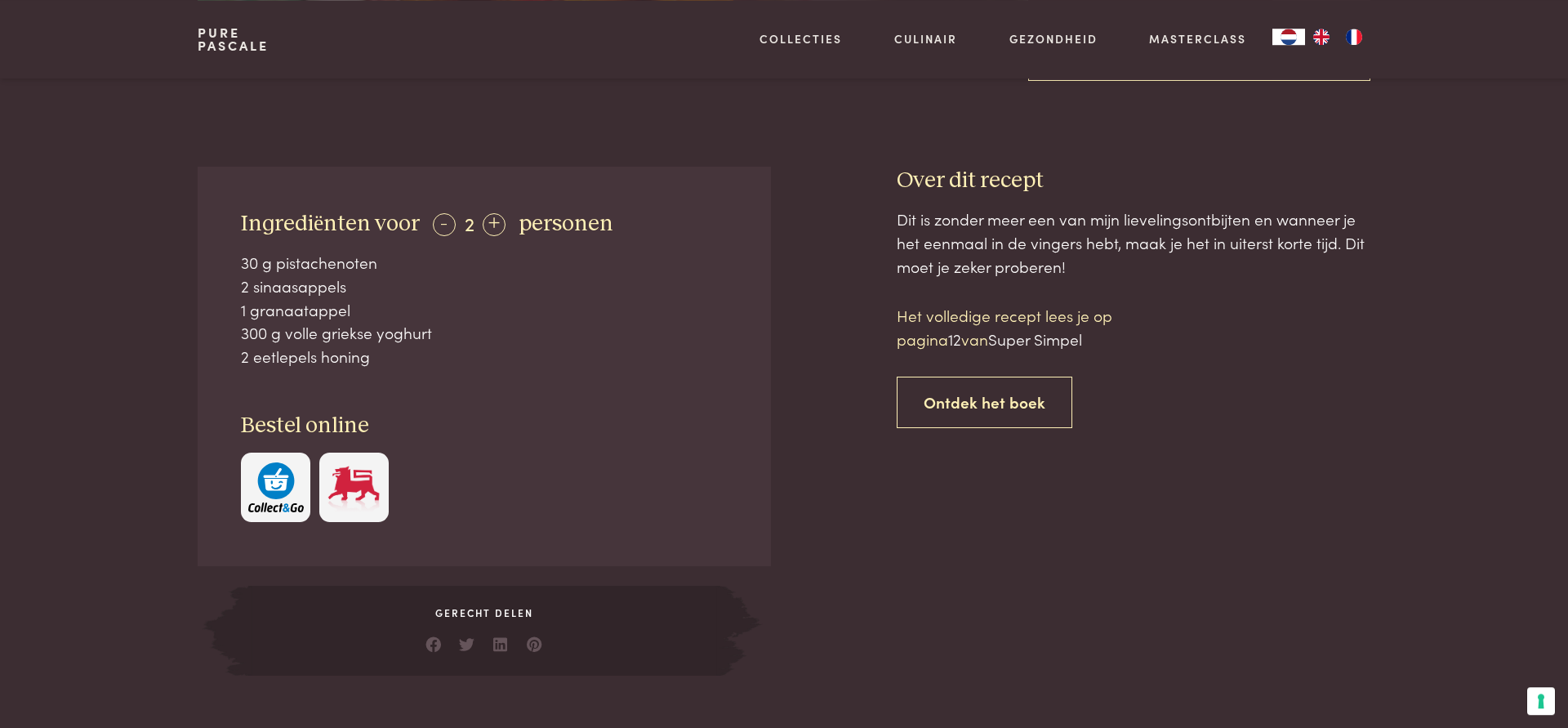
scroll to position [584, 0]
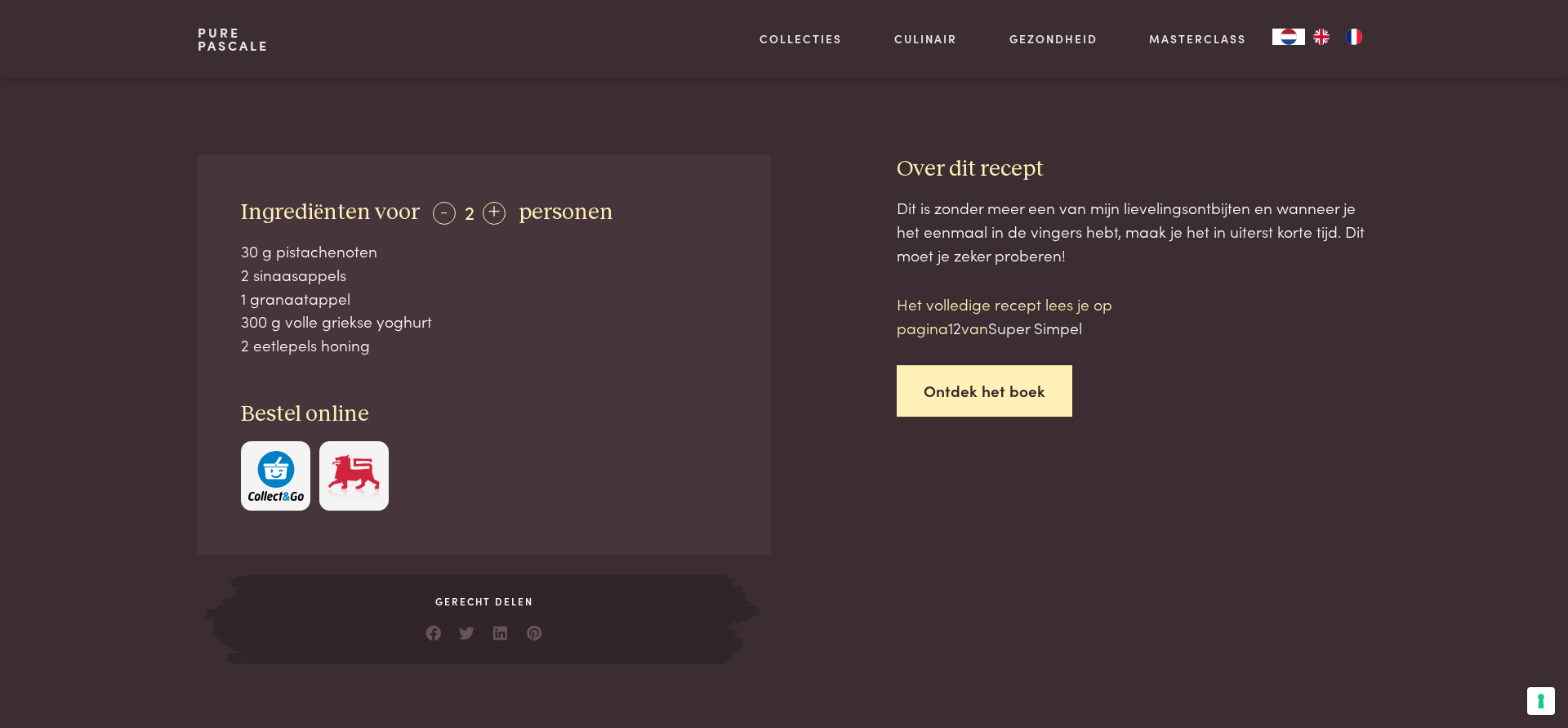
click at [964, 389] on link "Ontdek het boek" at bounding box center [985, 390] width 176 height 51
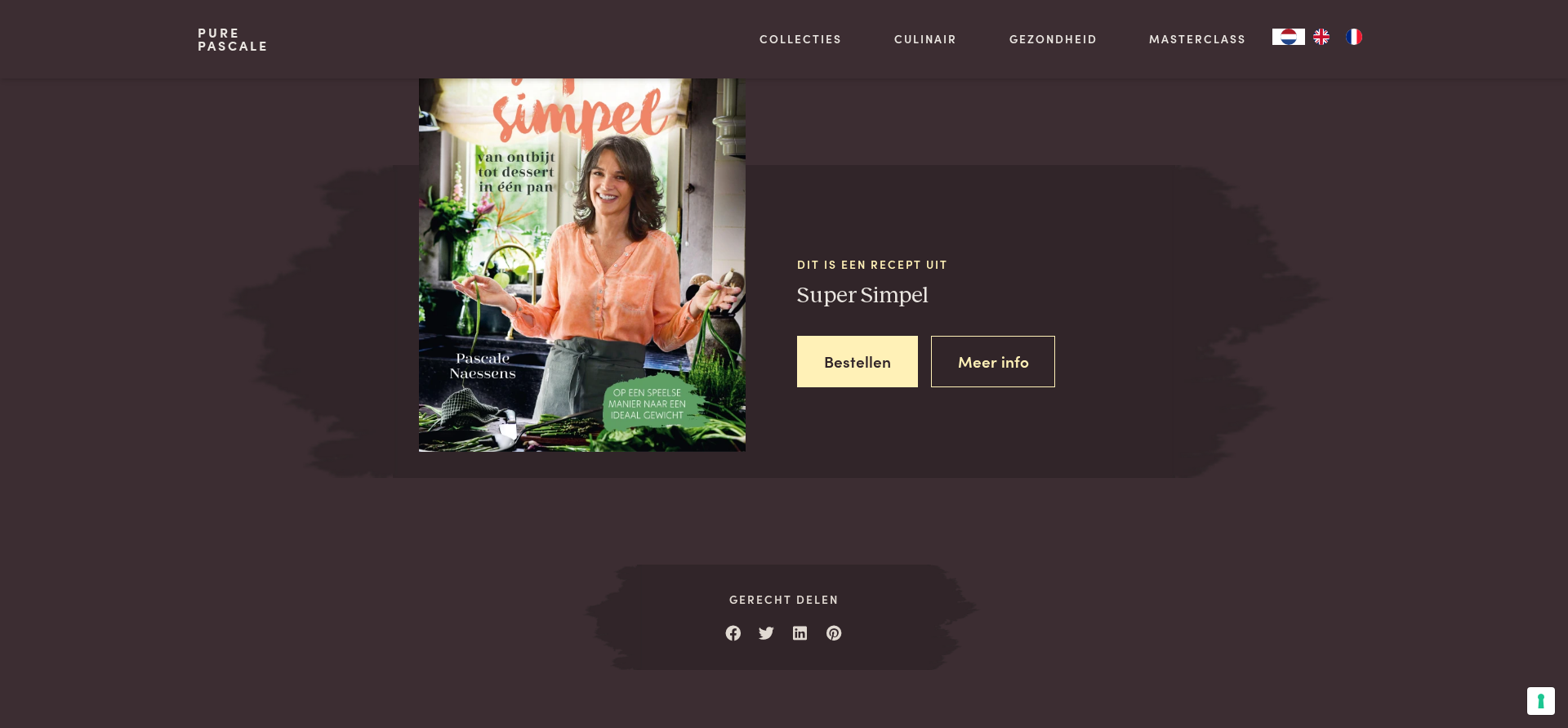
scroll to position [1421, 0]
click at [938, 359] on link "Meer info" at bounding box center [993, 360] width 125 height 51
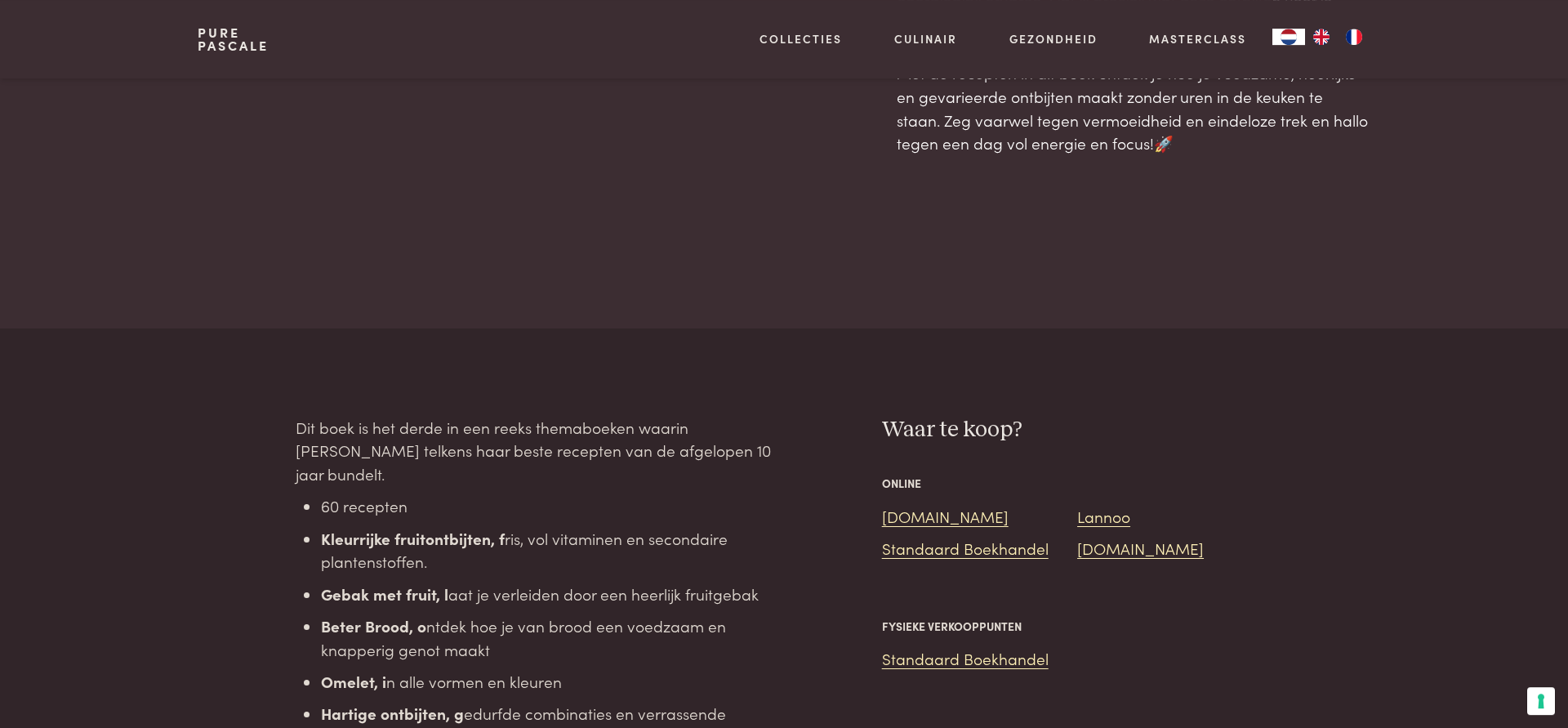
scroll to position [1584, 0]
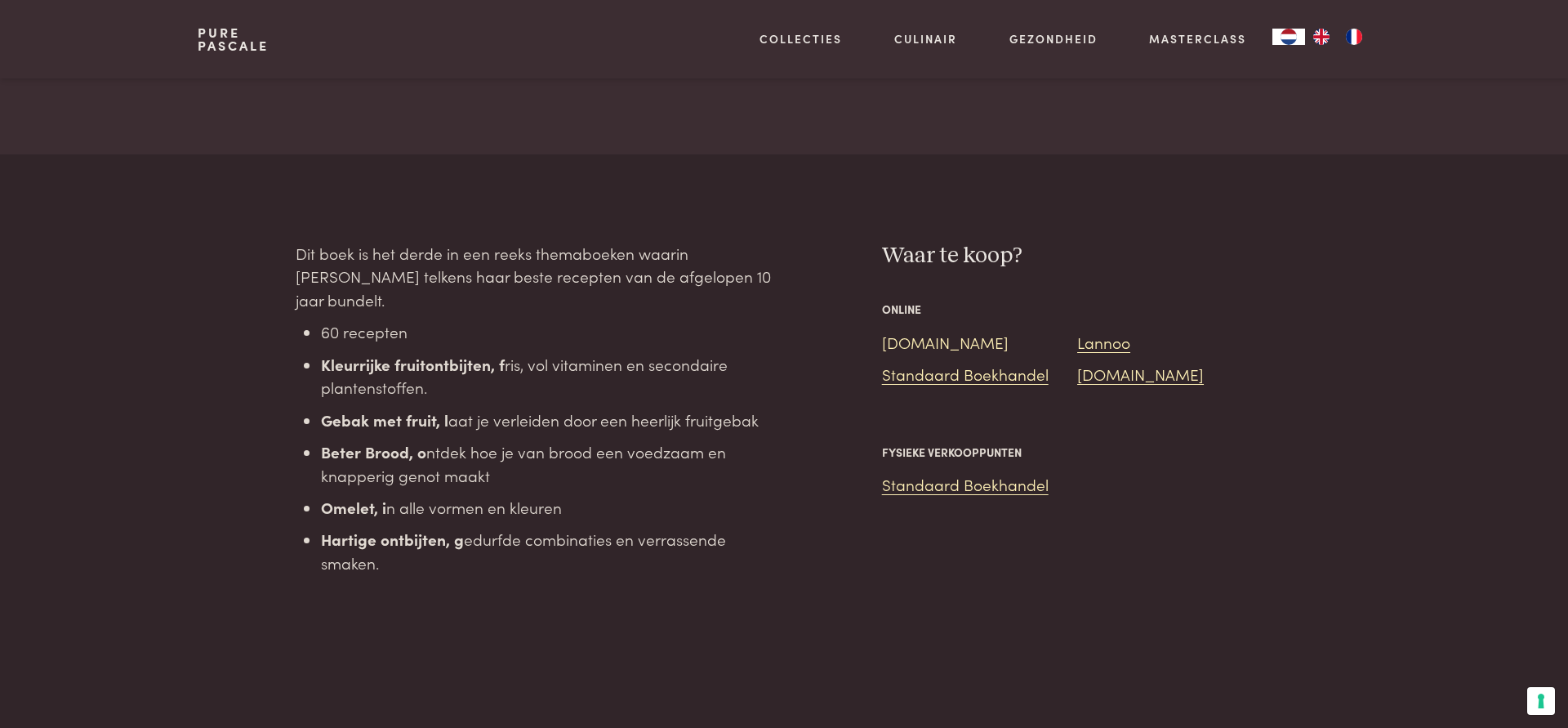
click at [929, 331] on link "[DOMAIN_NAME]" at bounding box center [945, 341] width 126 height 22
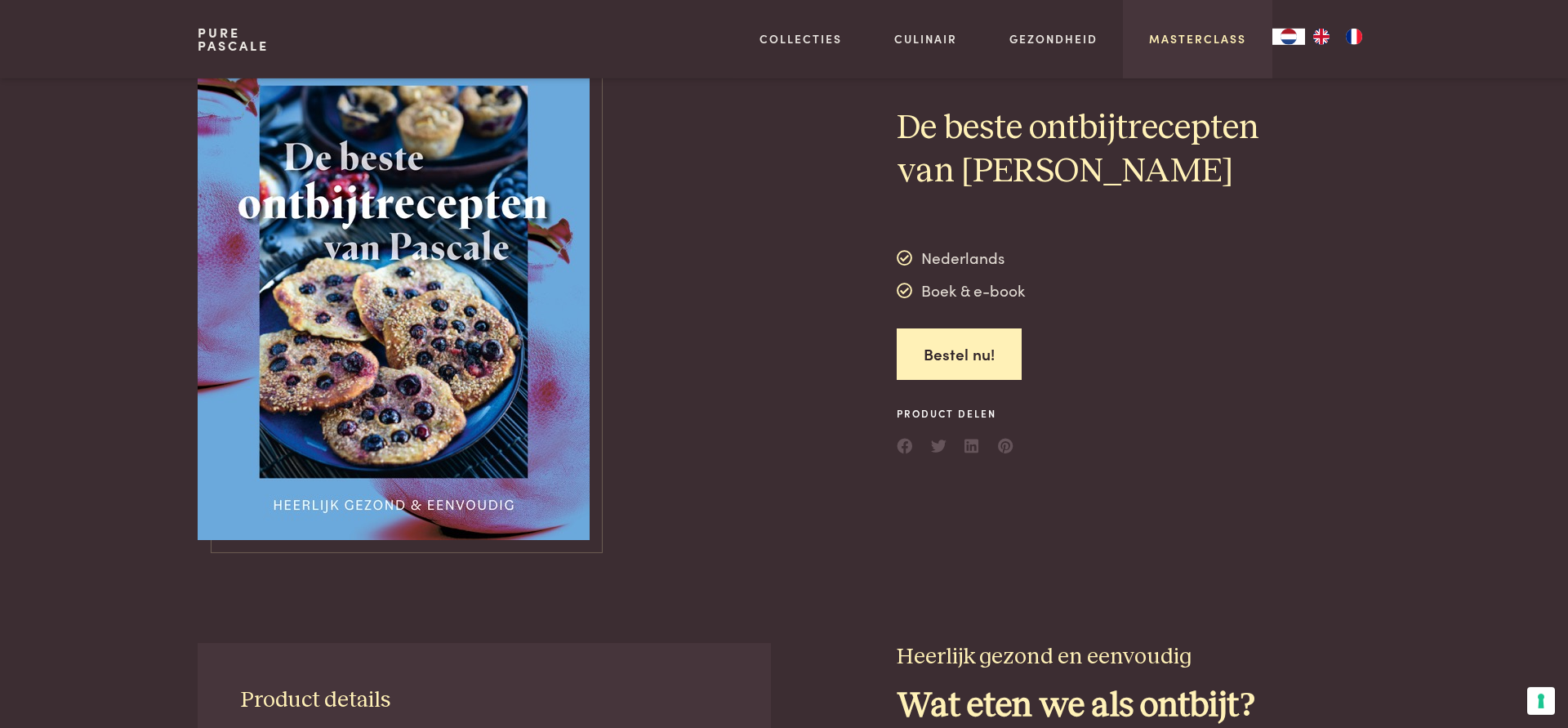
scroll to position [0, 0]
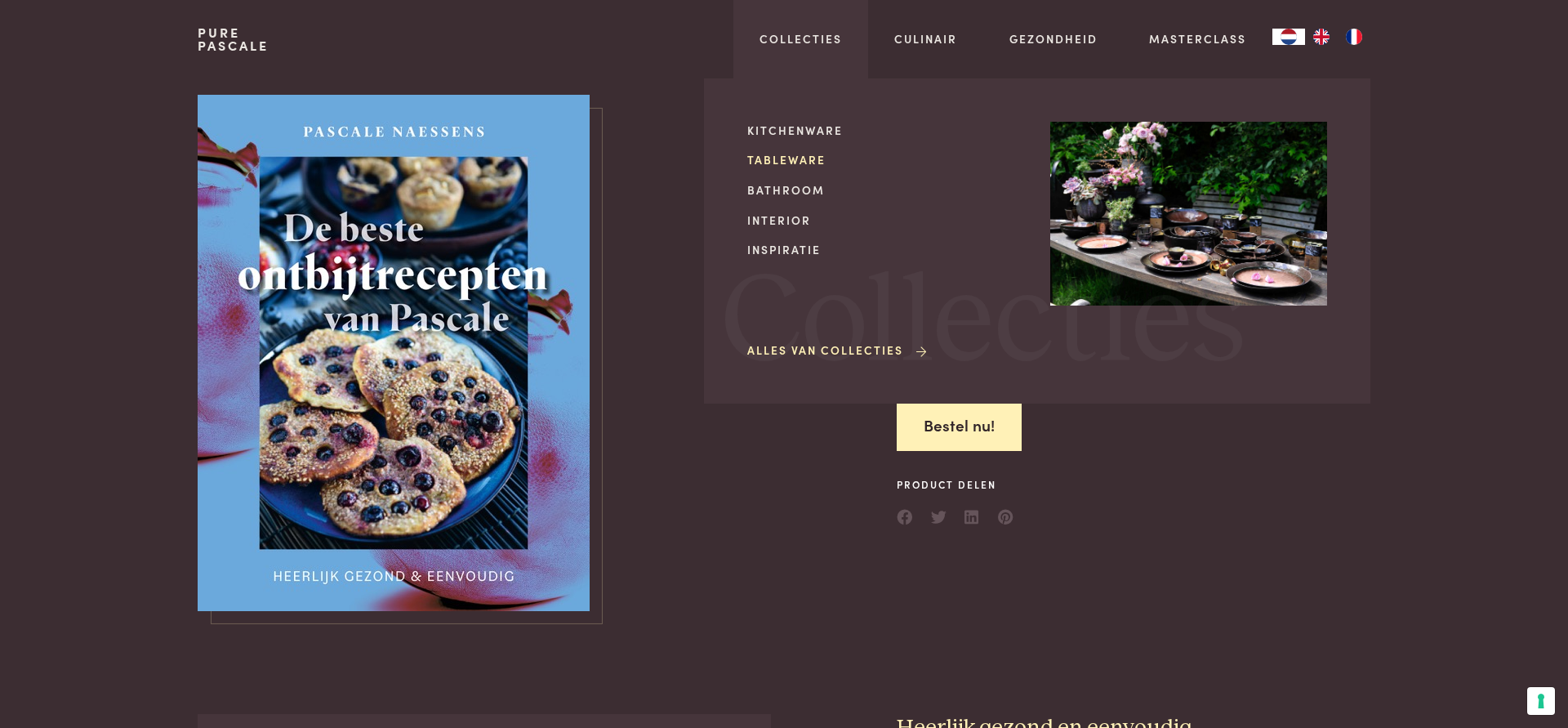
click at [769, 162] on link "Tableware" at bounding box center [885, 159] width 277 height 17
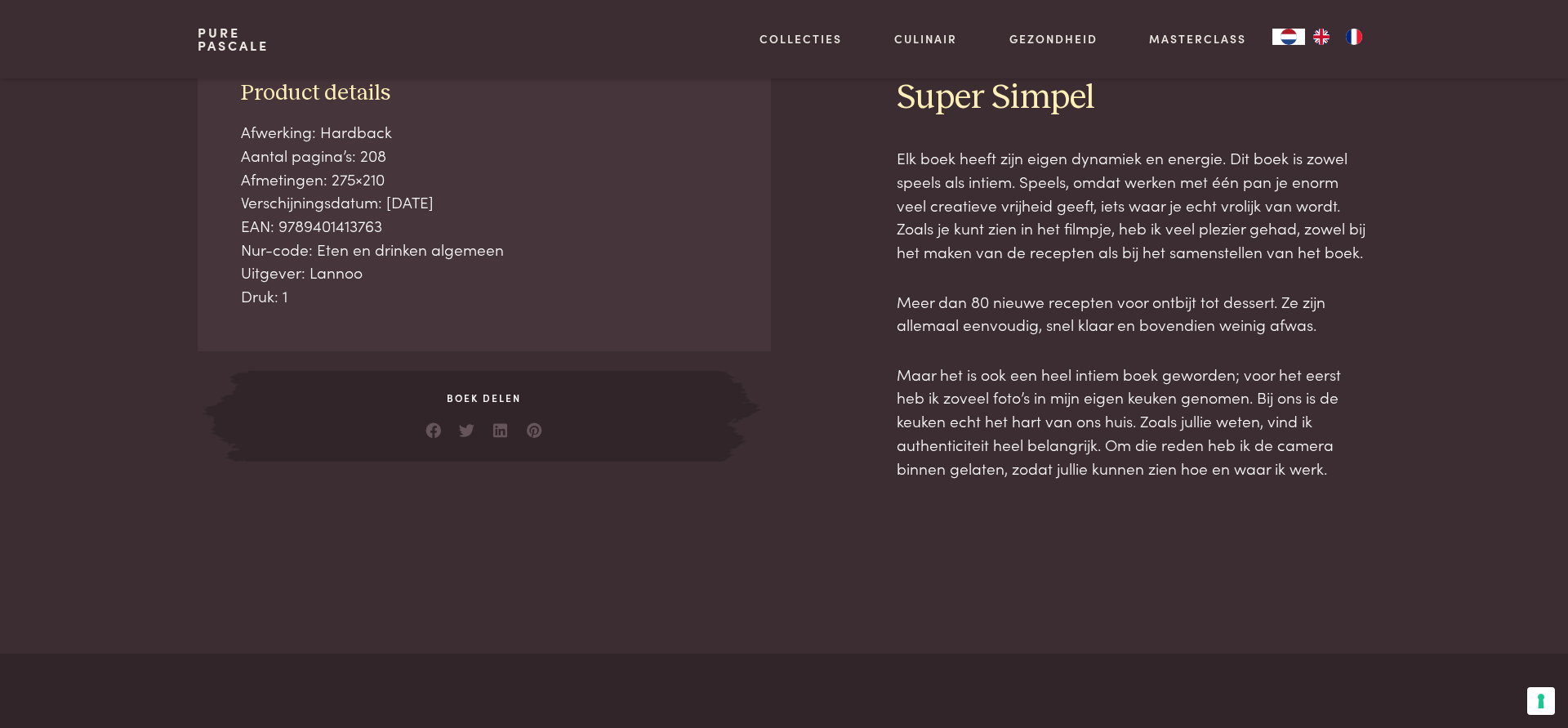
scroll to position [1167, 0]
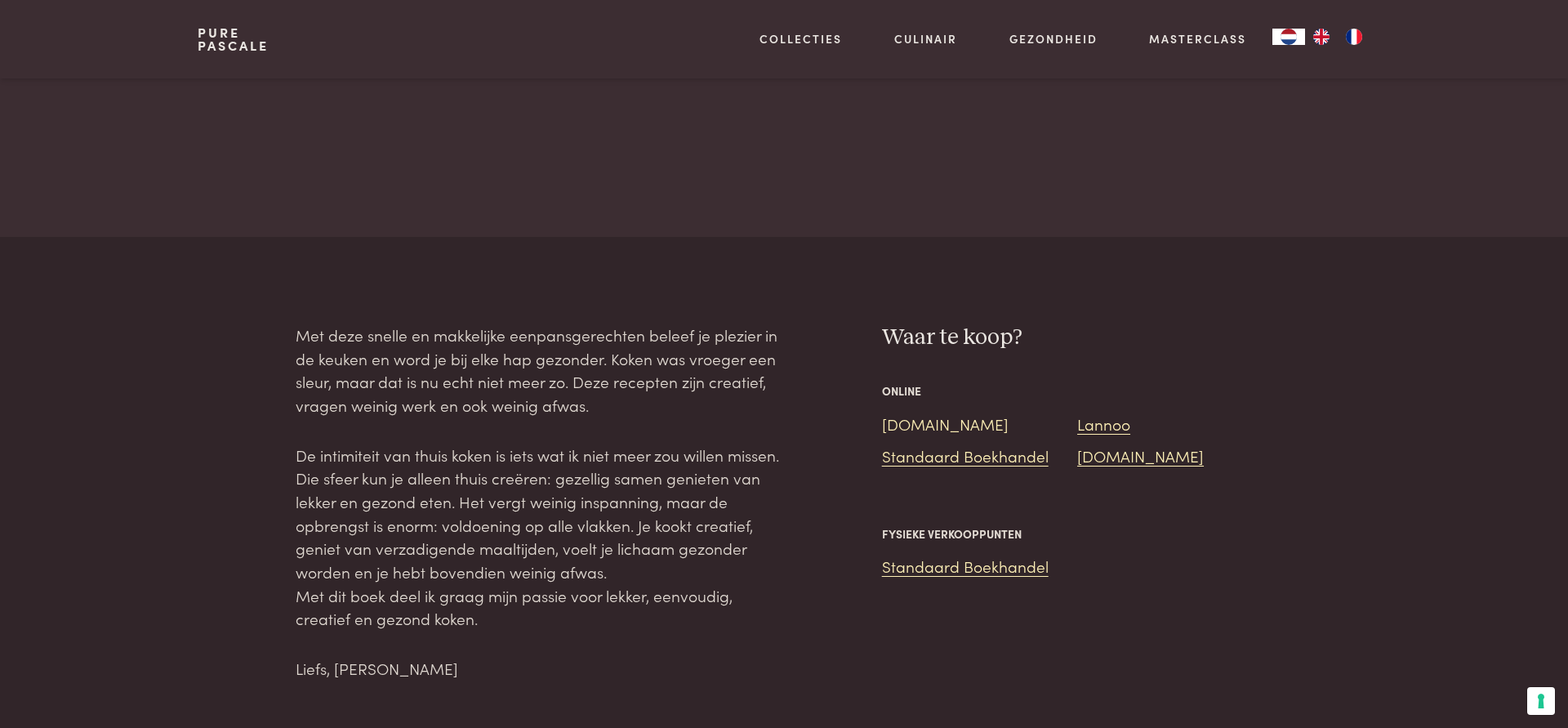
click at [907, 429] on link "[DOMAIN_NAME]" at bounding box center [945, 424] width 126 height 22
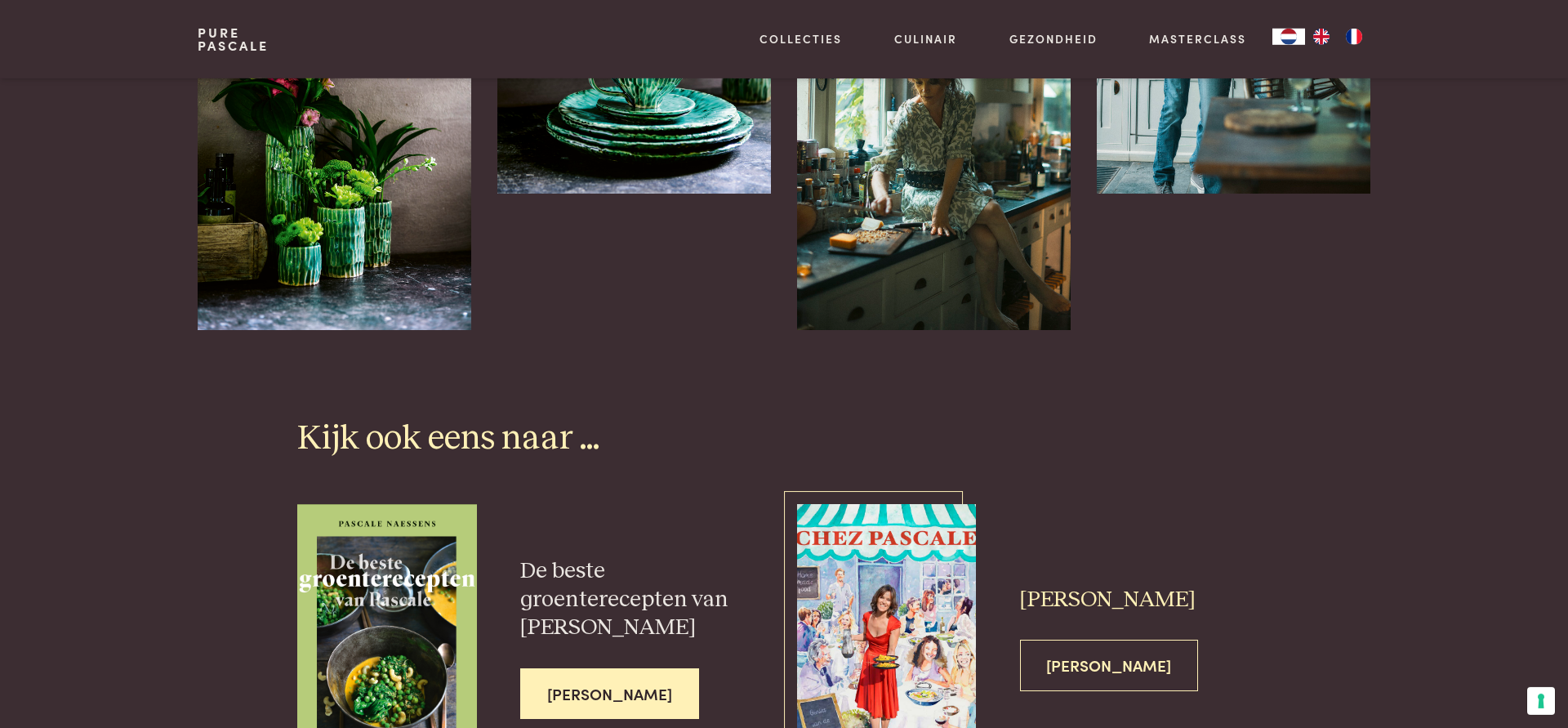
scroll to position [4001, 0]
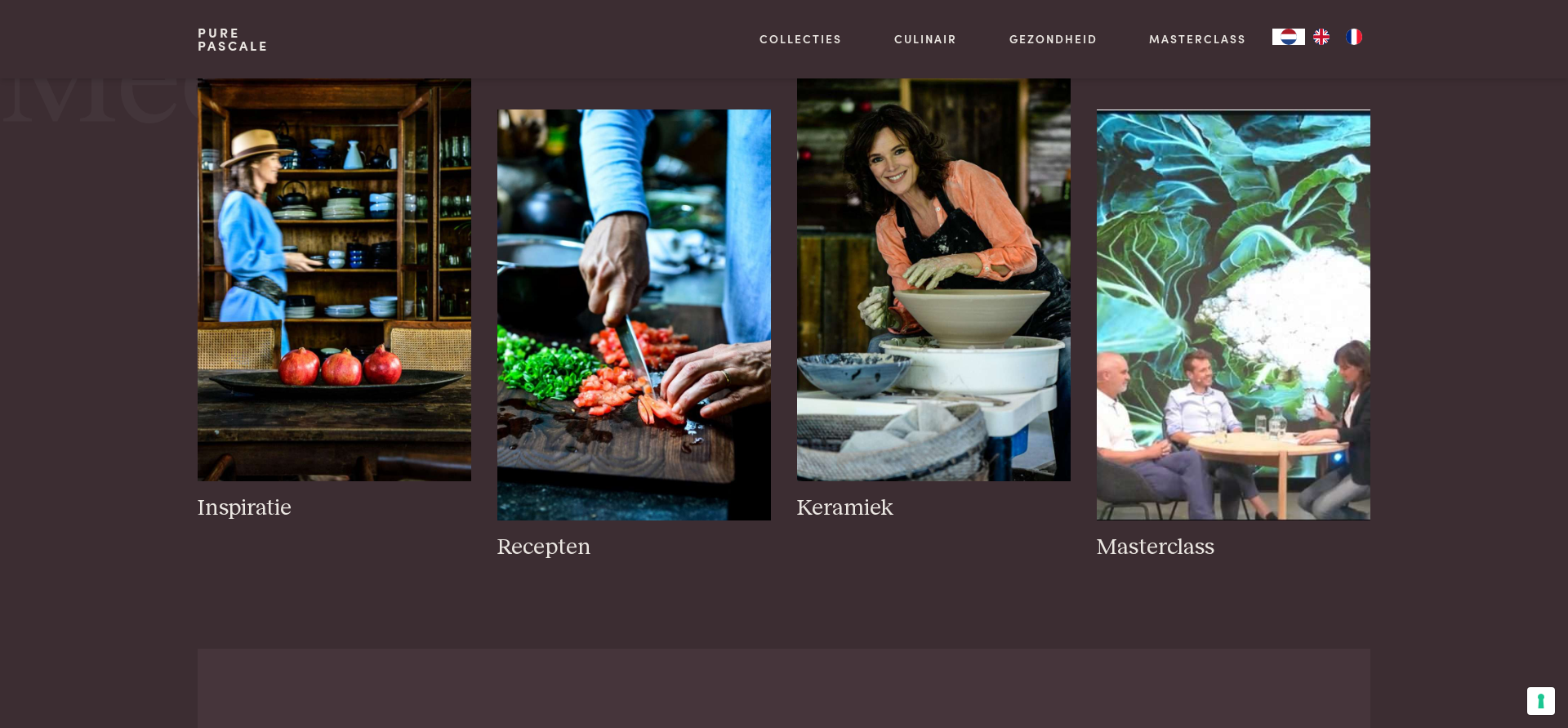
scroll to position [1750, 0]
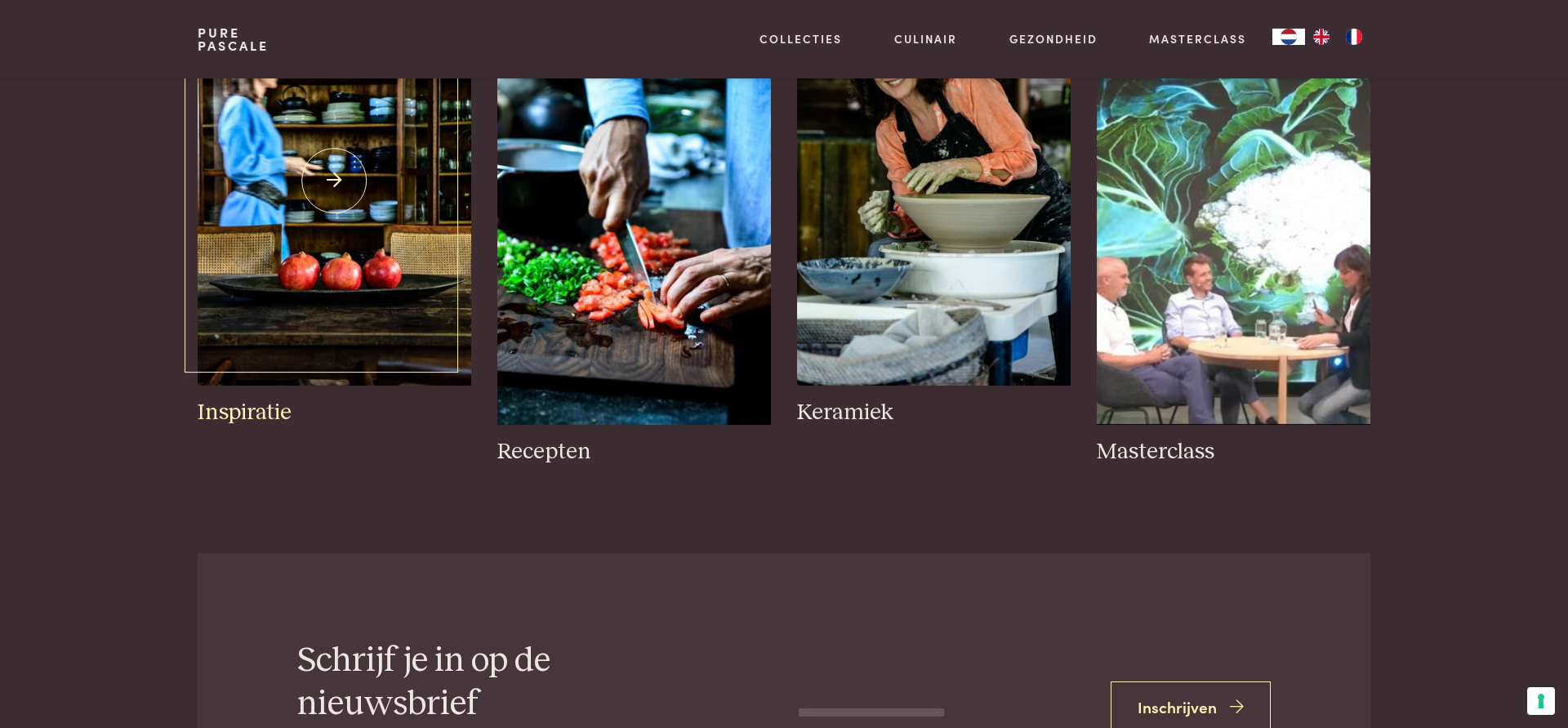
click at [328, 383] on img at bounding box center [334, 181] width 274 height 411
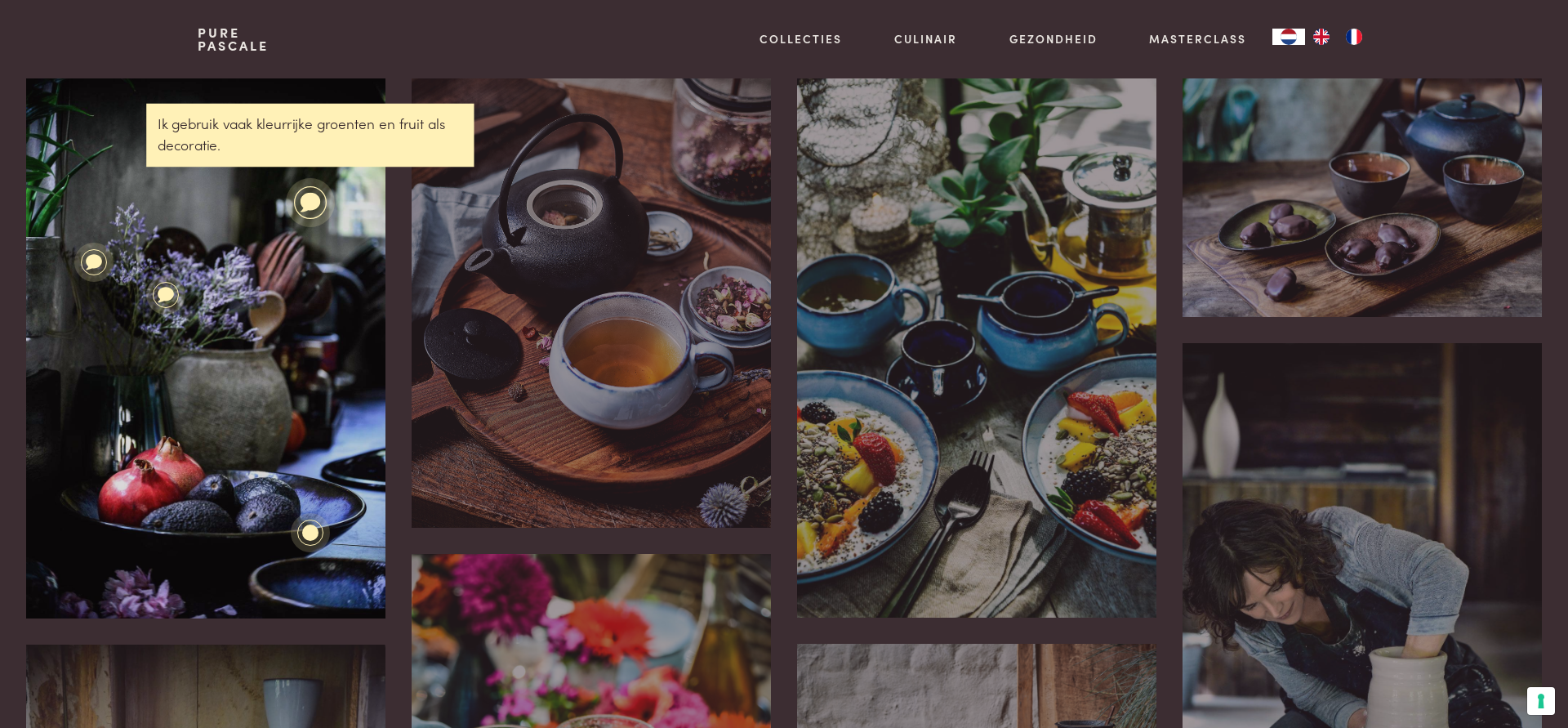
click at [307, 198] on icon at bounding box center [310, 203] width 21 height 20
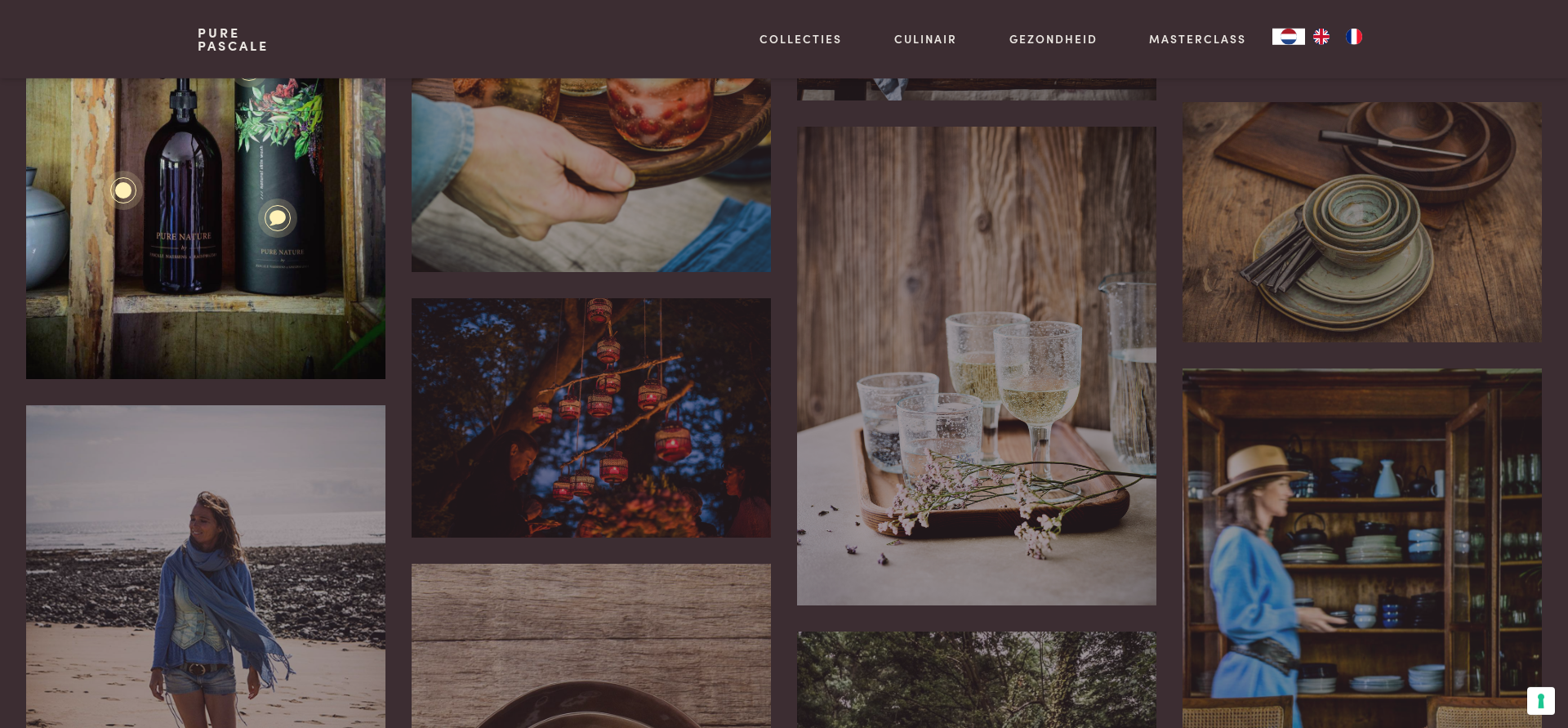
scroll to position [917, 0]
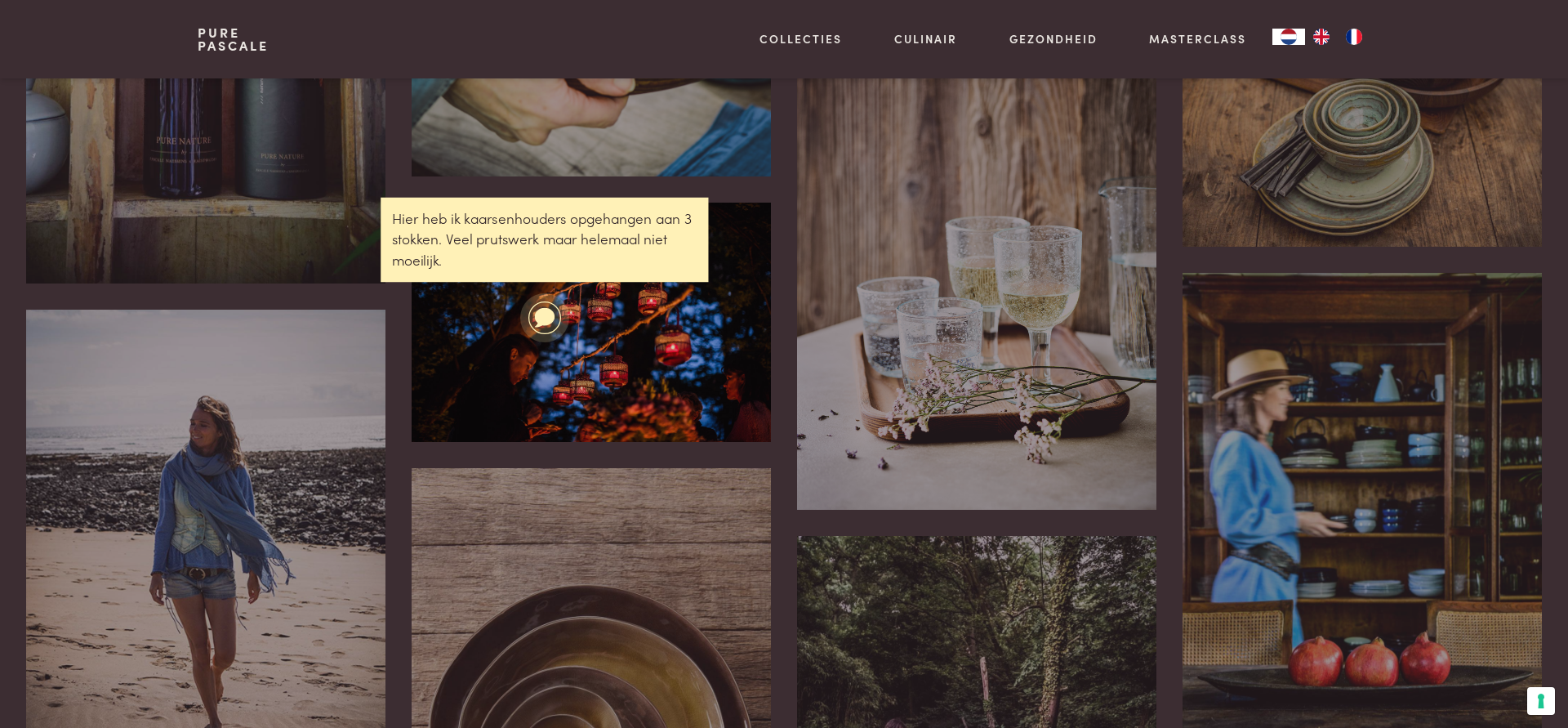
click at [543, 311] on icon at bounding box center [544, 317] width 21 height 20
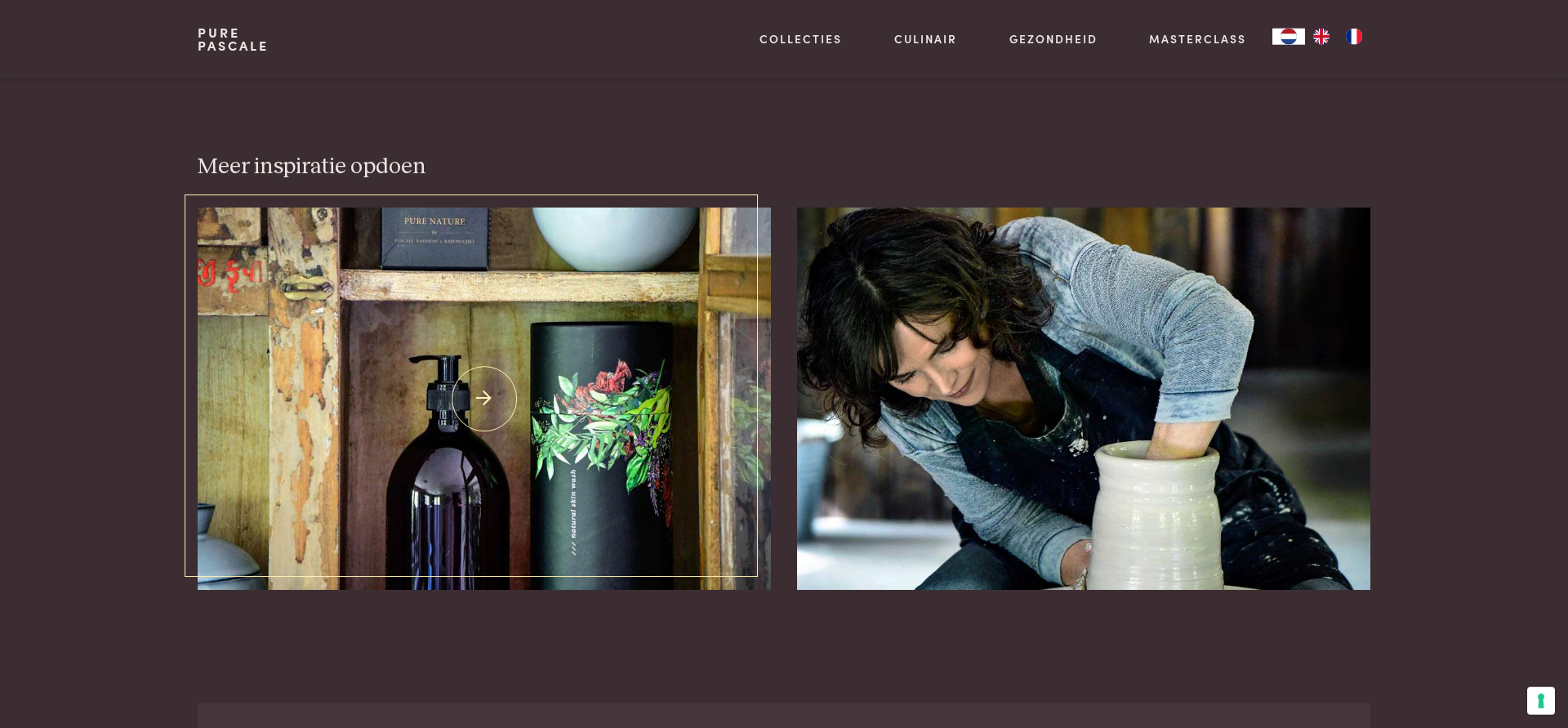
scroll to position [1417, 0]
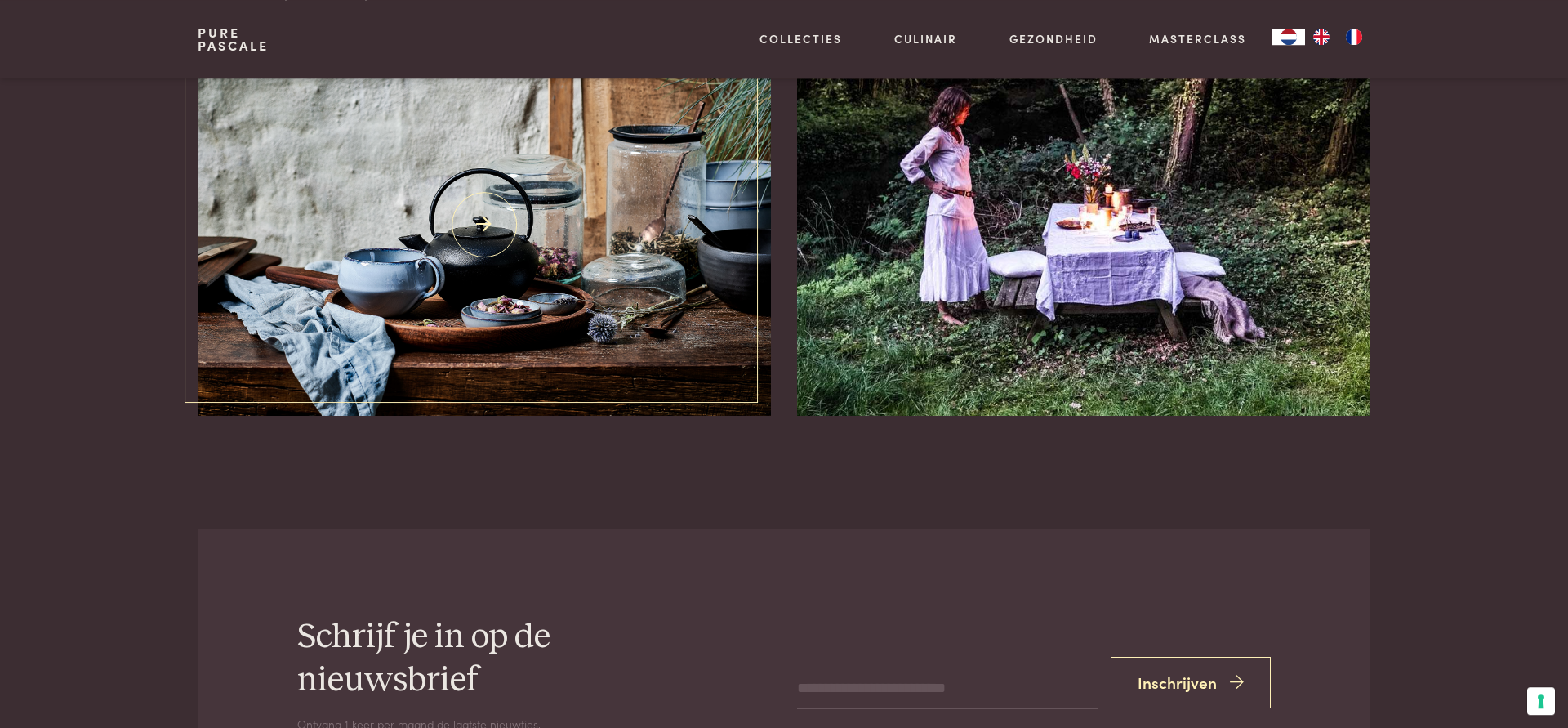
scroll to position [917, 0]
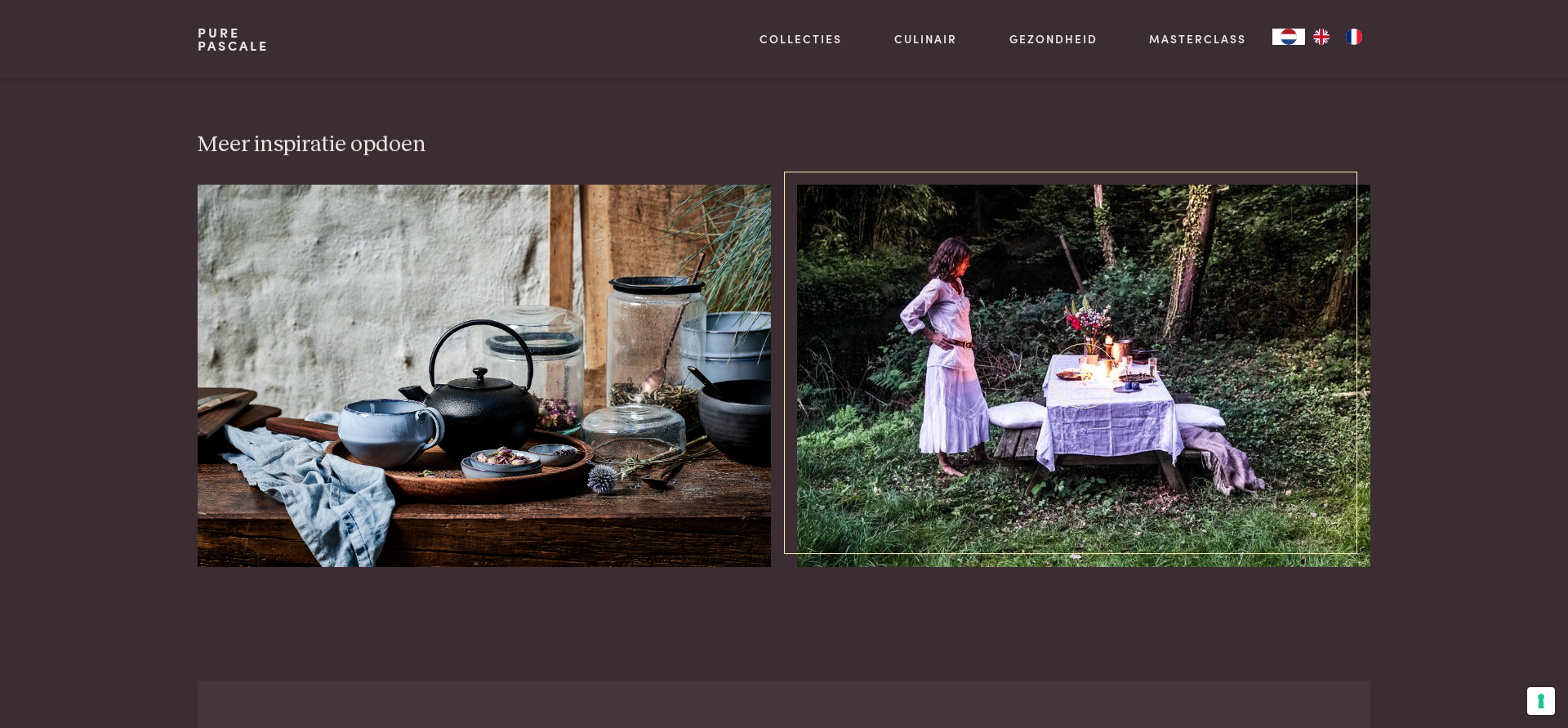
click at [1098, 369] on img at bounding box center [1084, 376] width 574 height 383
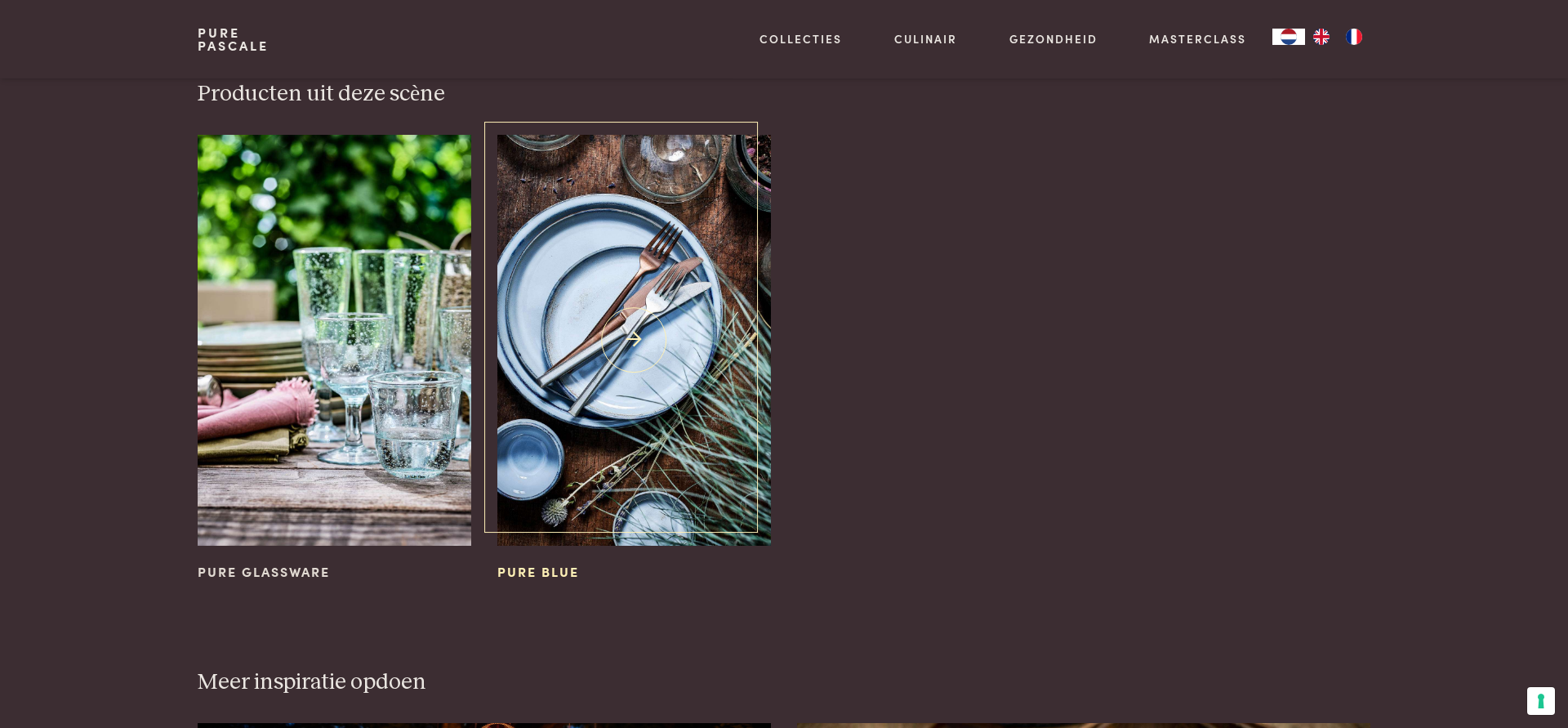
scroll to position [751, 0]
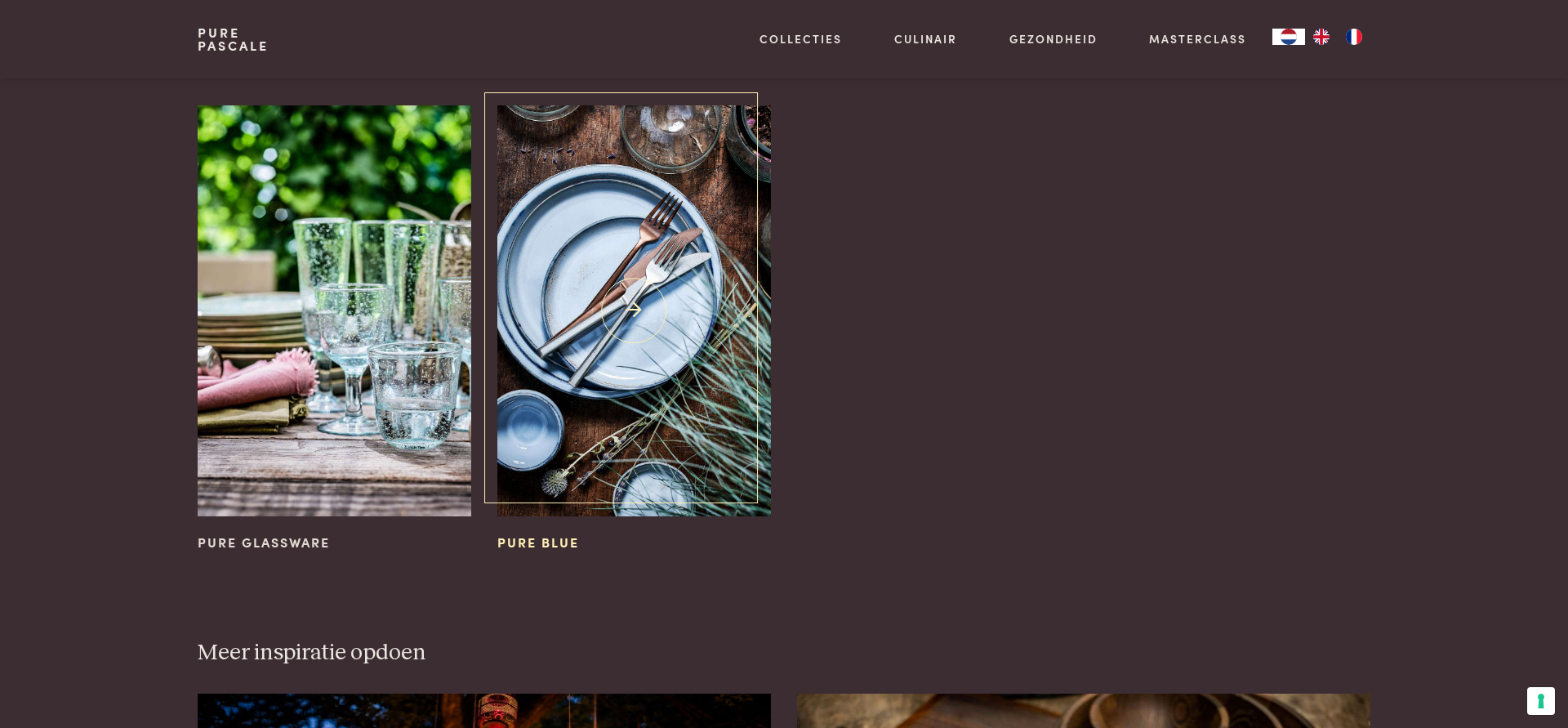
click at [650, 361] on img at bounding box center [633, 310] width 274 height 411
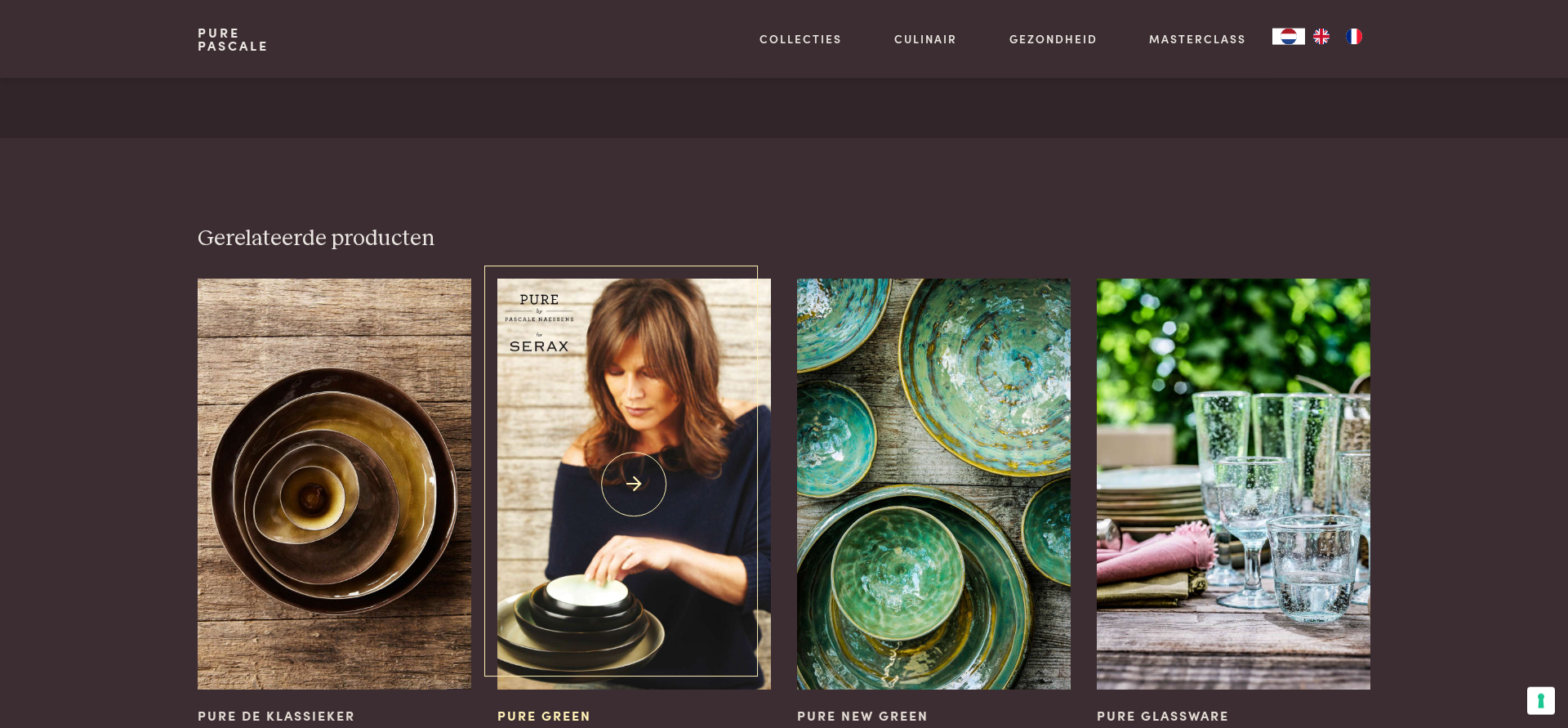
scroll to position [3751, 0]
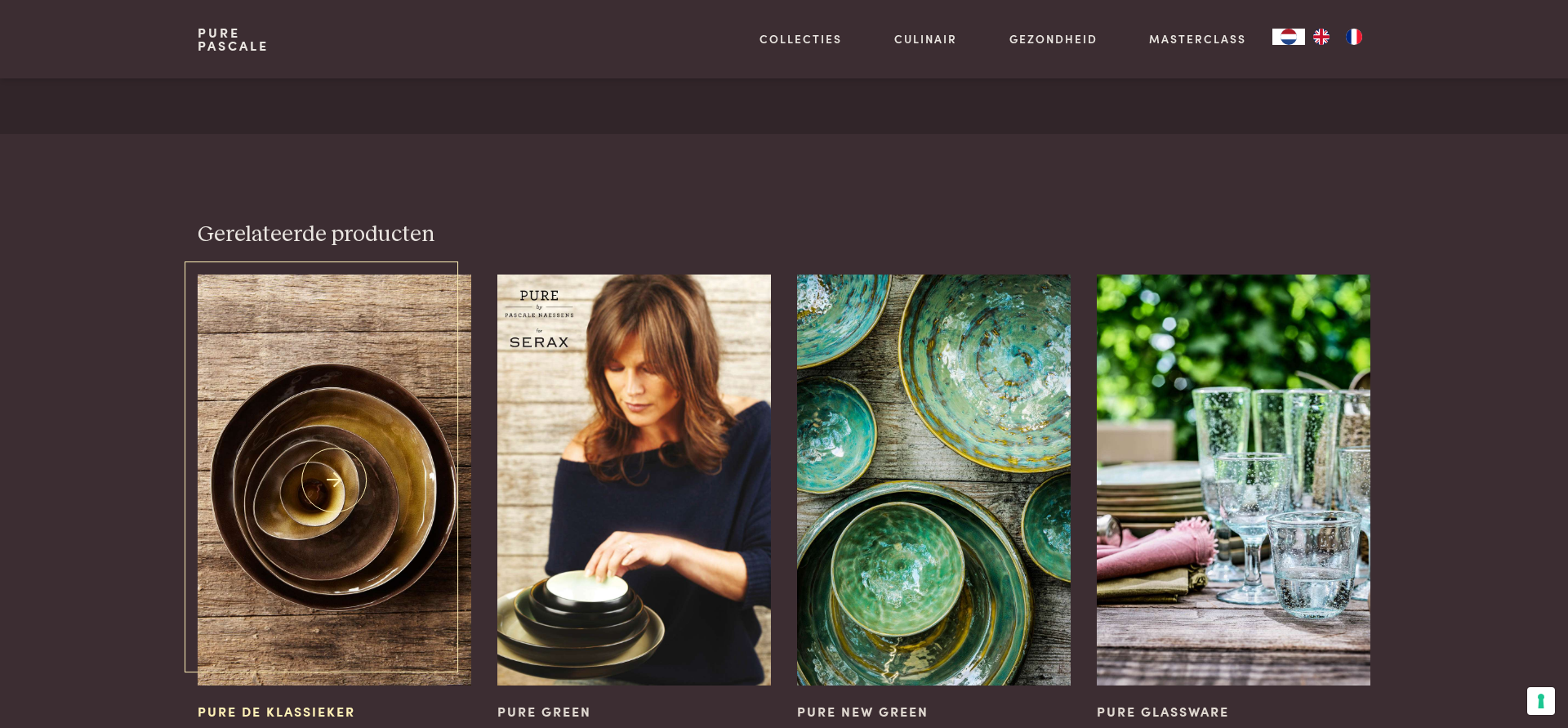
click at [255, 463] on img at bounding box center [334, 480] width 274 height 411
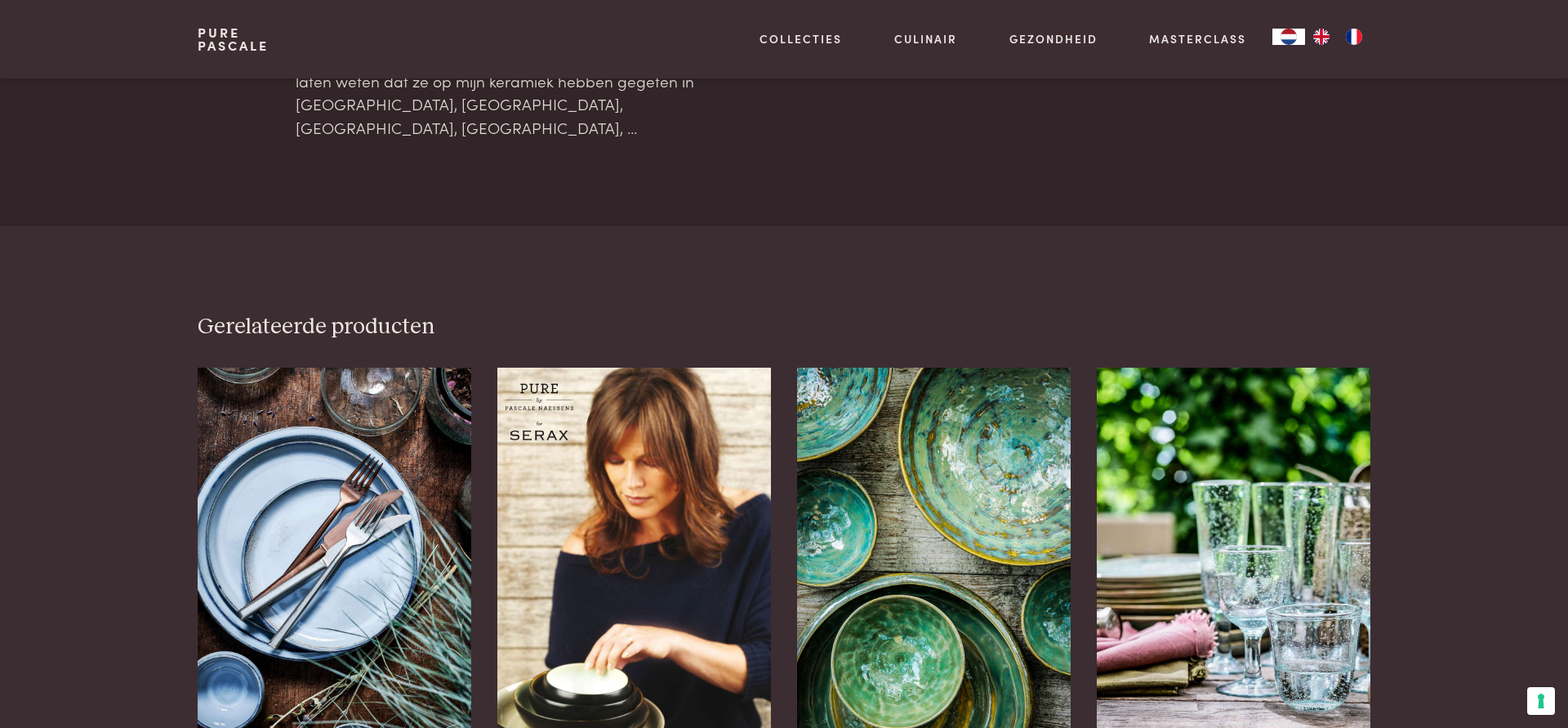
scroll to position [2418, 0]
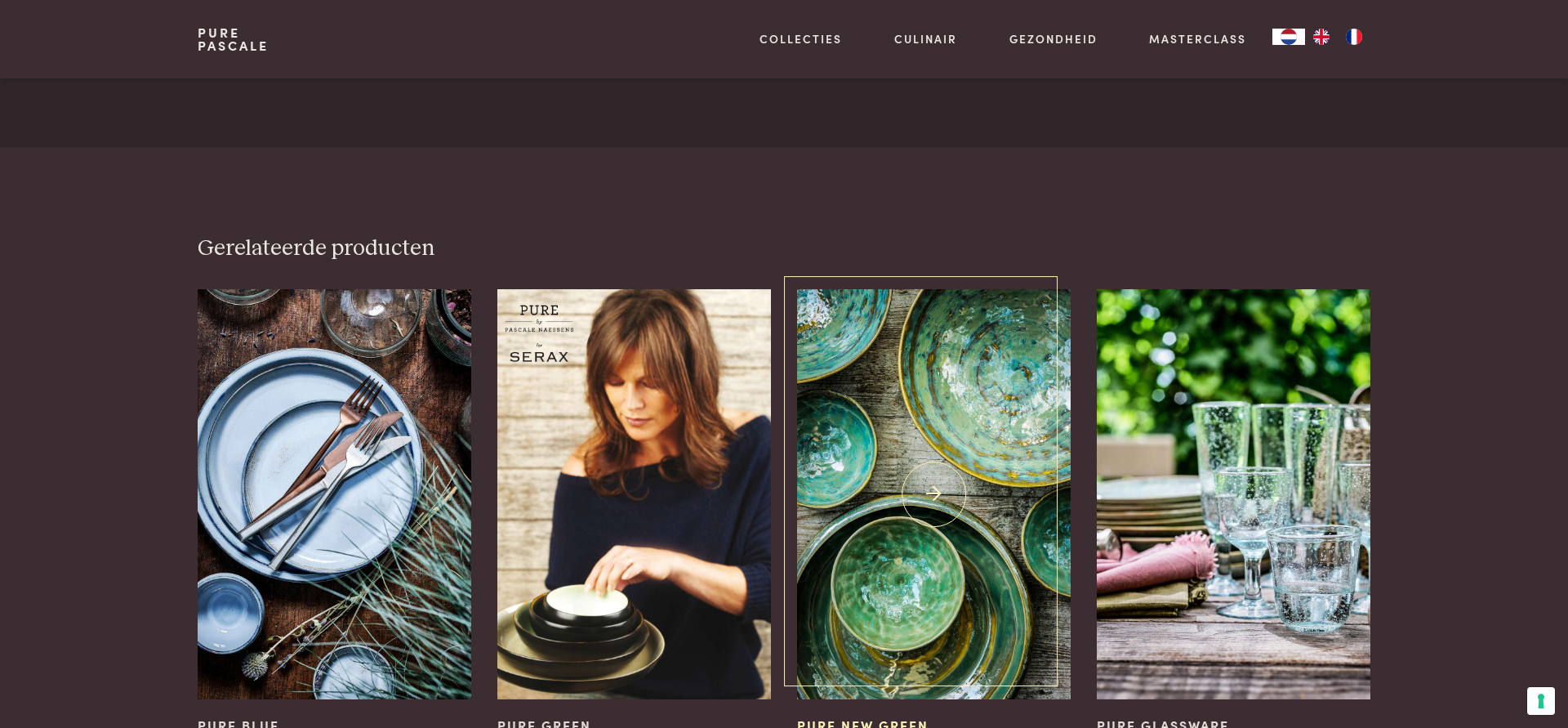
click at [882, 430] on img at bounding box center [934, 494] width 274 height 411
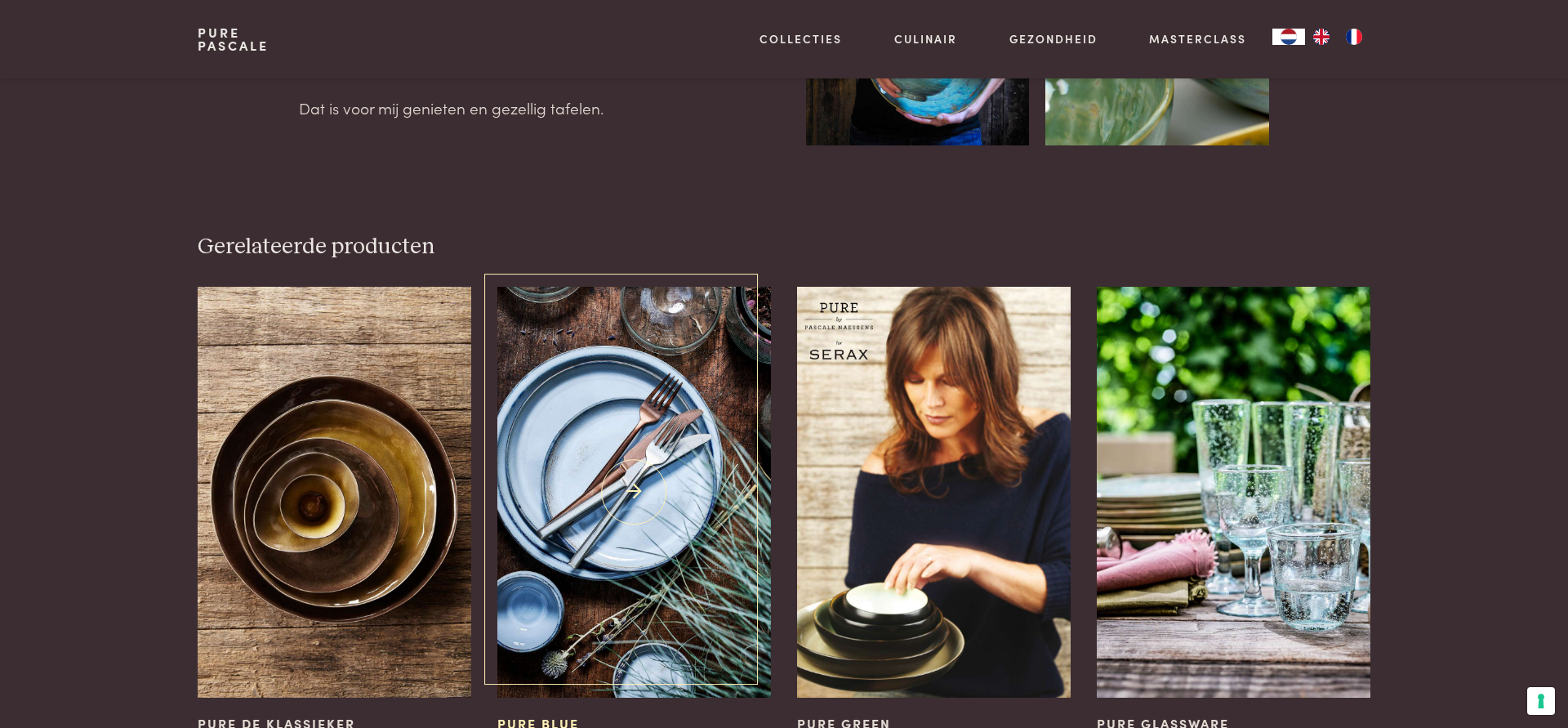
scroll to position [1000, 0]
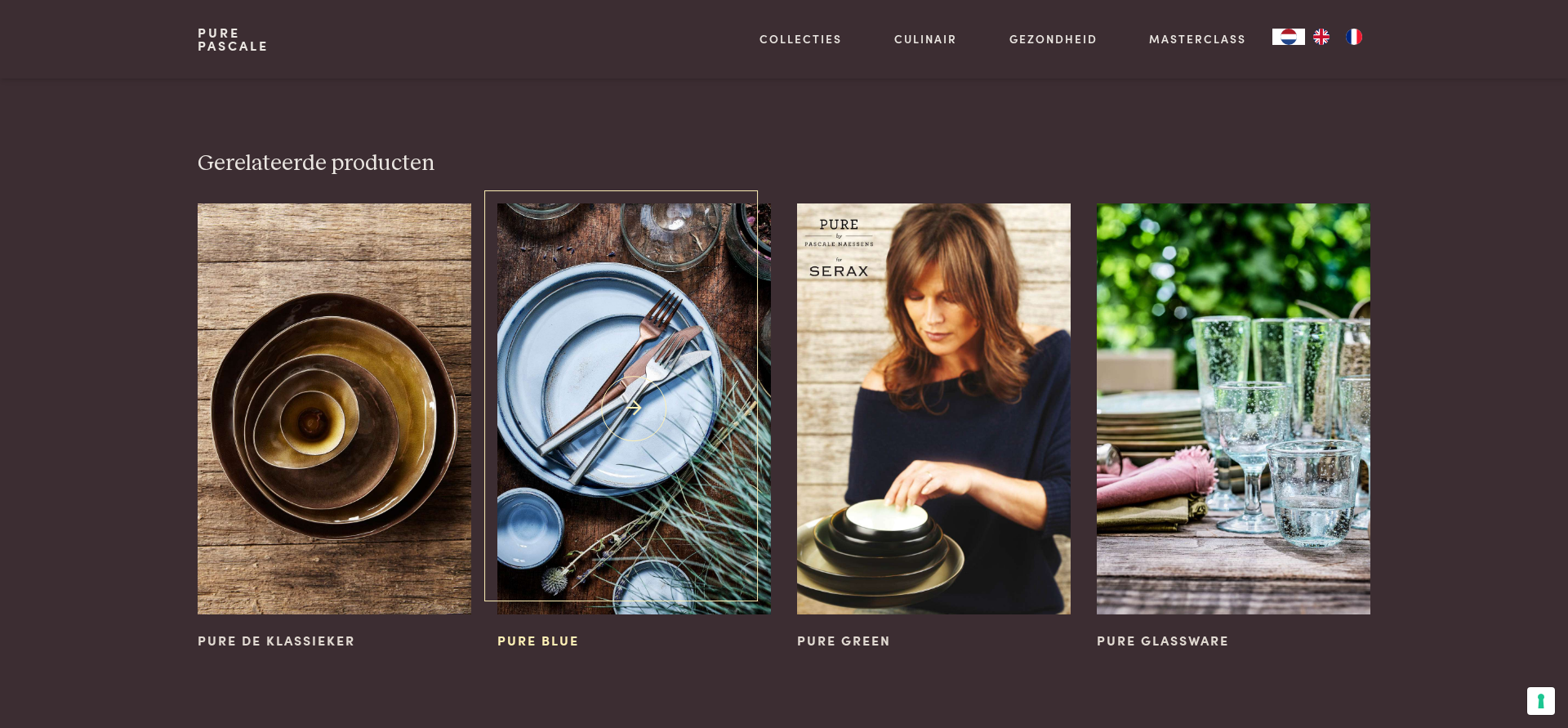
click at [760, 365] on img at bounding box center [633, 408] width 274 height 411
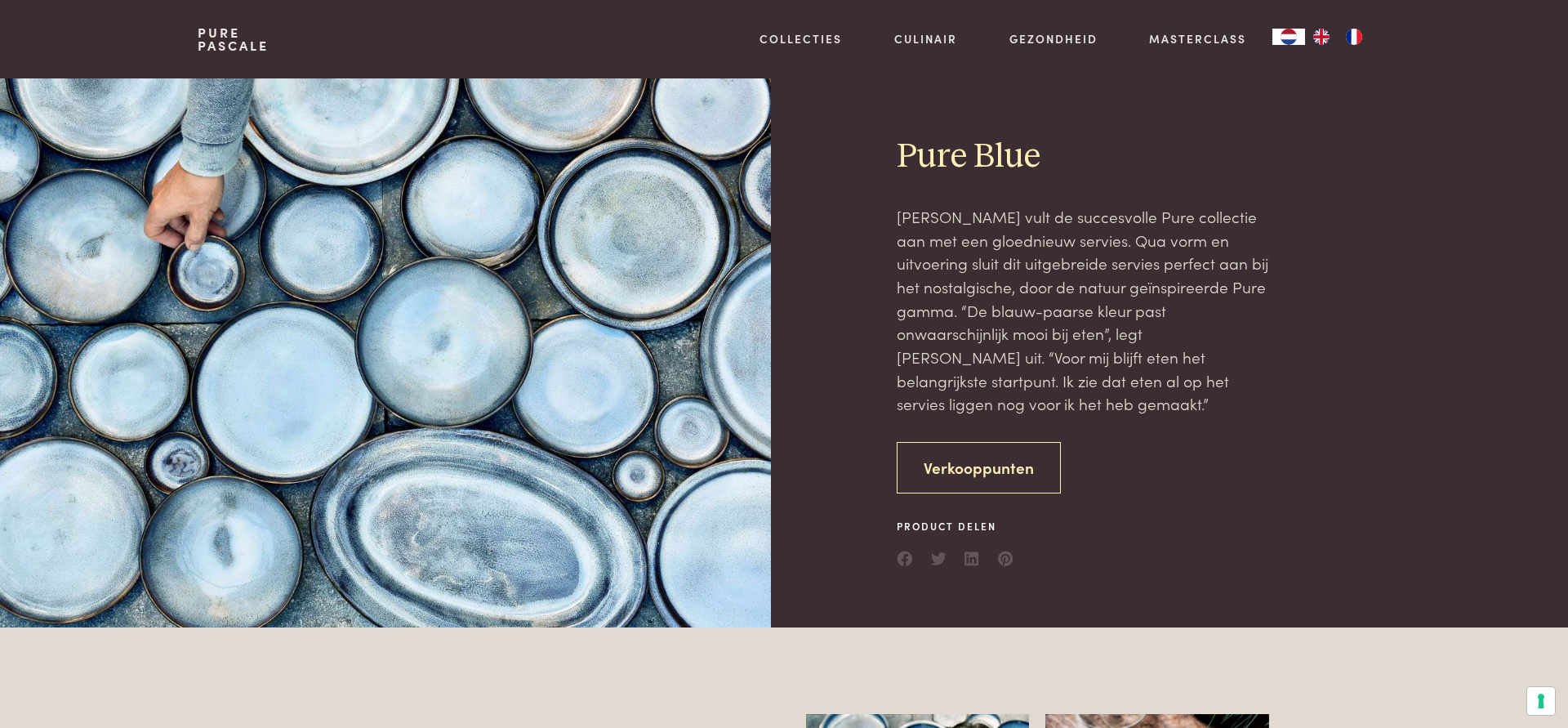
click at [961, 472] on link "Verkooppunten" at bounding box center [979, 468] width 164 height 51
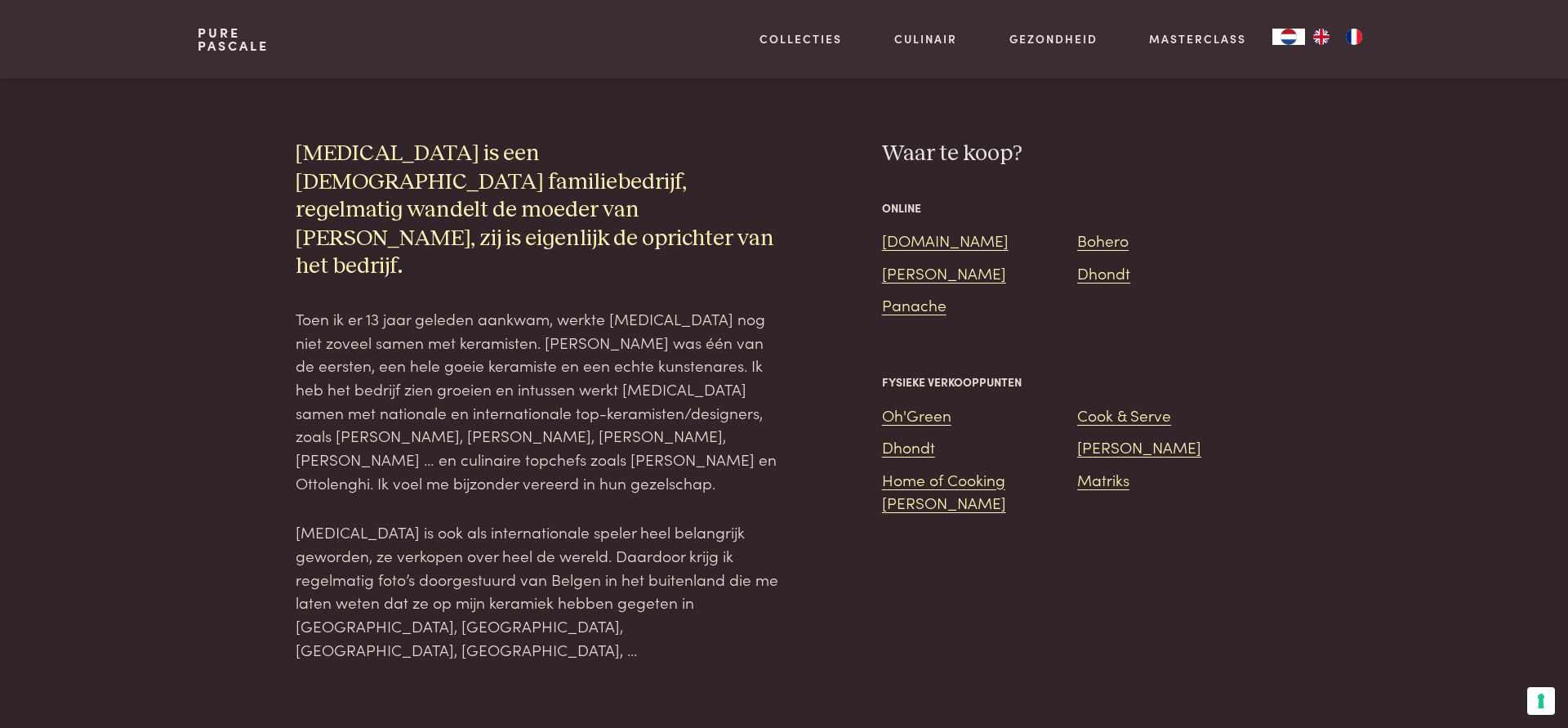
scroll to position [3138, 0]
click at [912, 261] on link "De Bijenkorf" at bounding box center [944, 272] width 125 height 22
click at [902, 228] on link "Bol.com" at bounding box center [945, 238] width 126 height 22
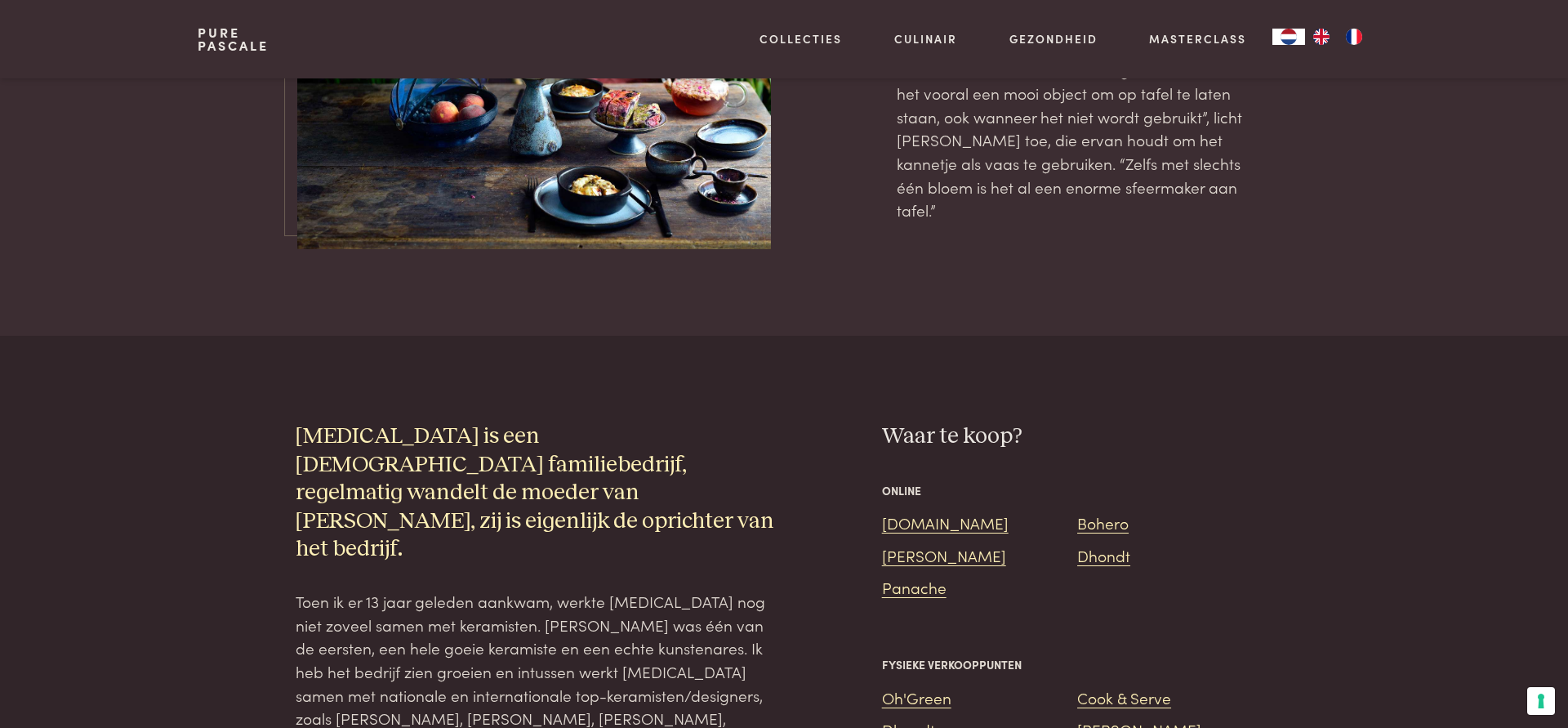
scroll to position [2971, 0]
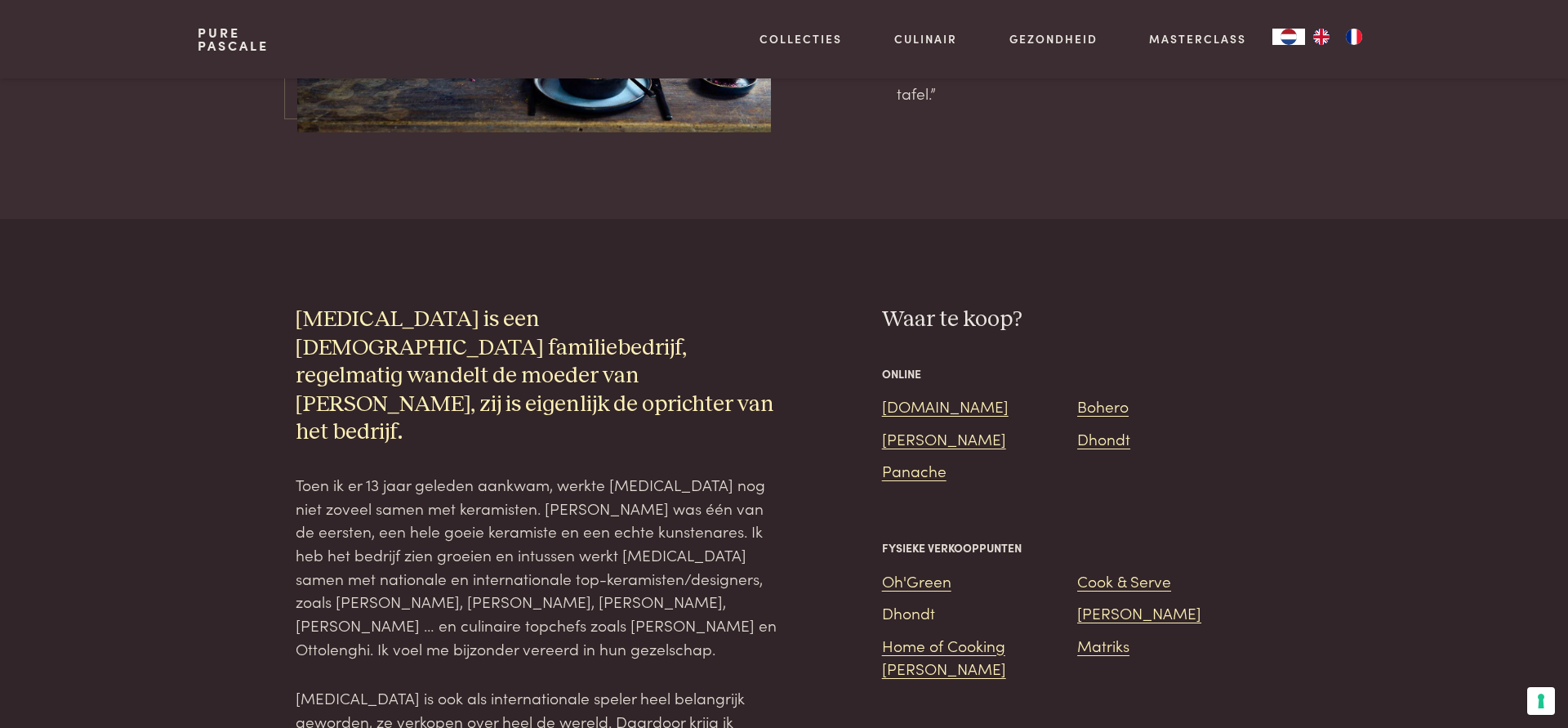
click at [929, 601] on link "Dhondt" at bounding box center [909, 612] width 53 height 22
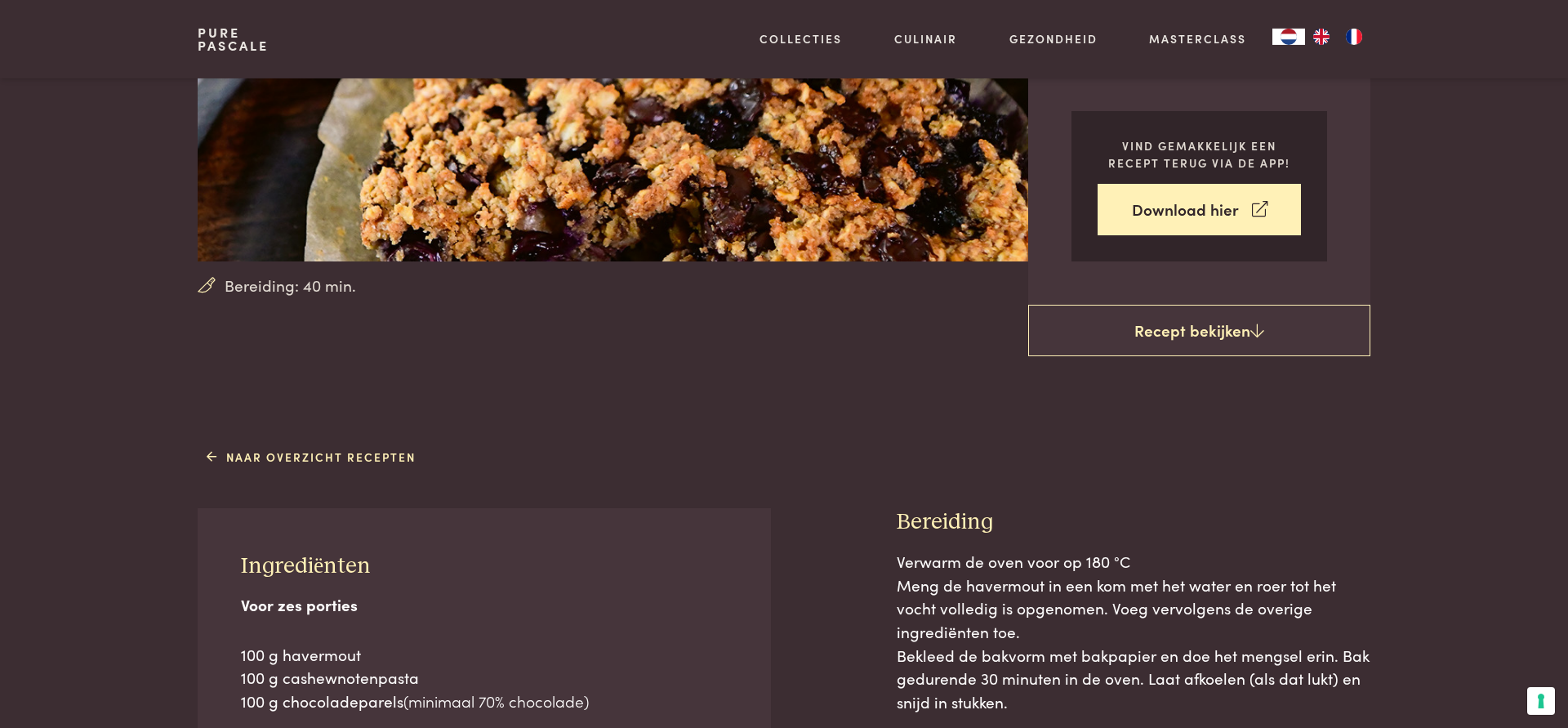
scroll to position [334, 0]
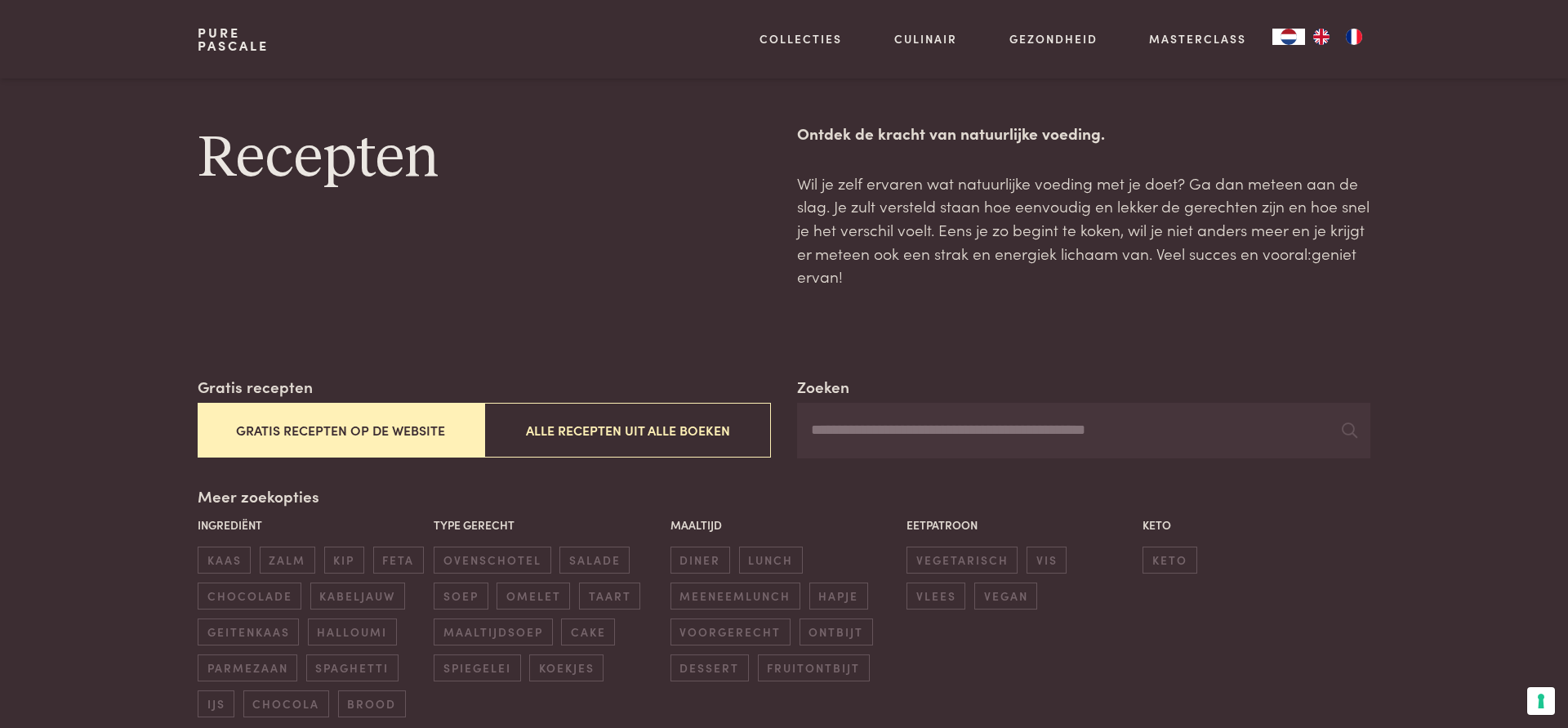
scroll to position [2792, 0]
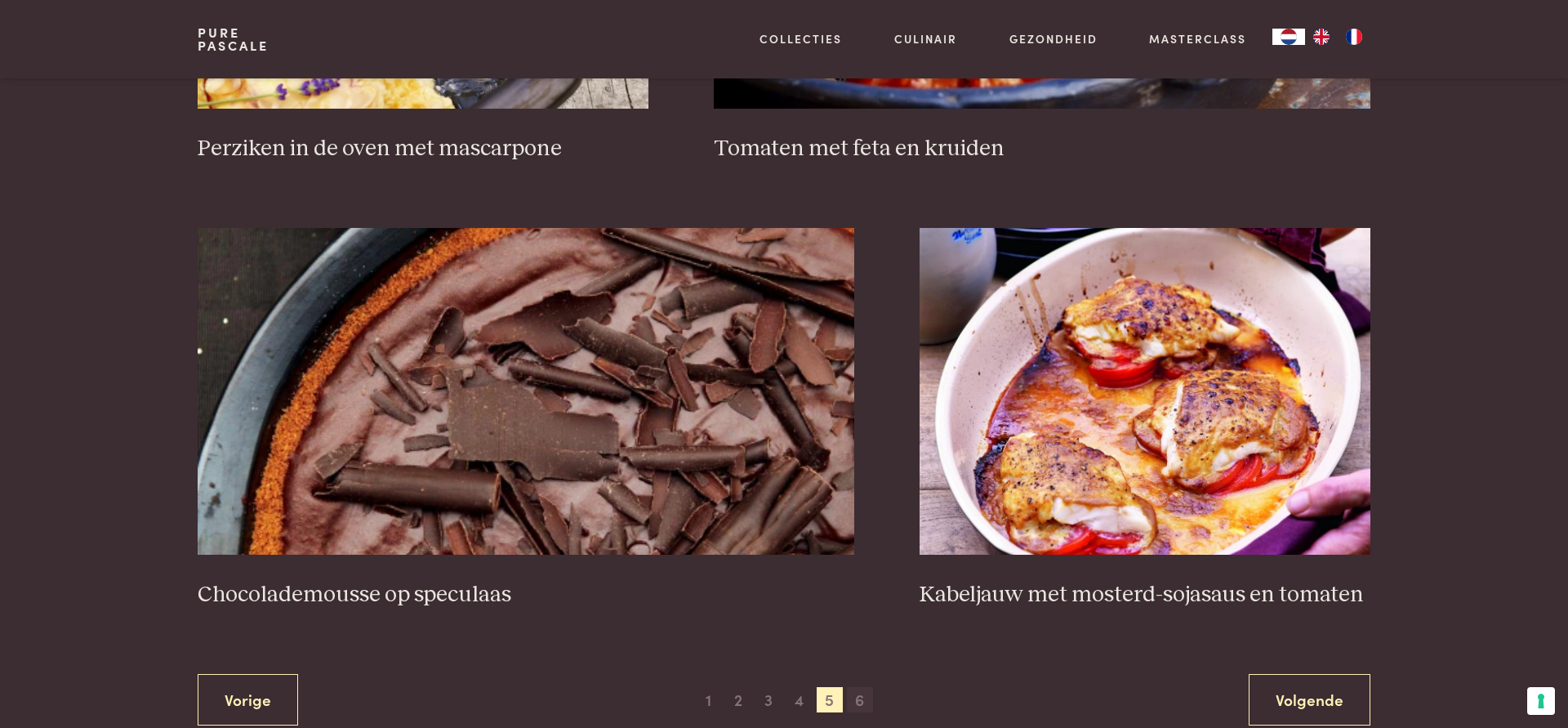
click at [858, 705] on span "6" at bounding box center [860, 700] width 26 height 26
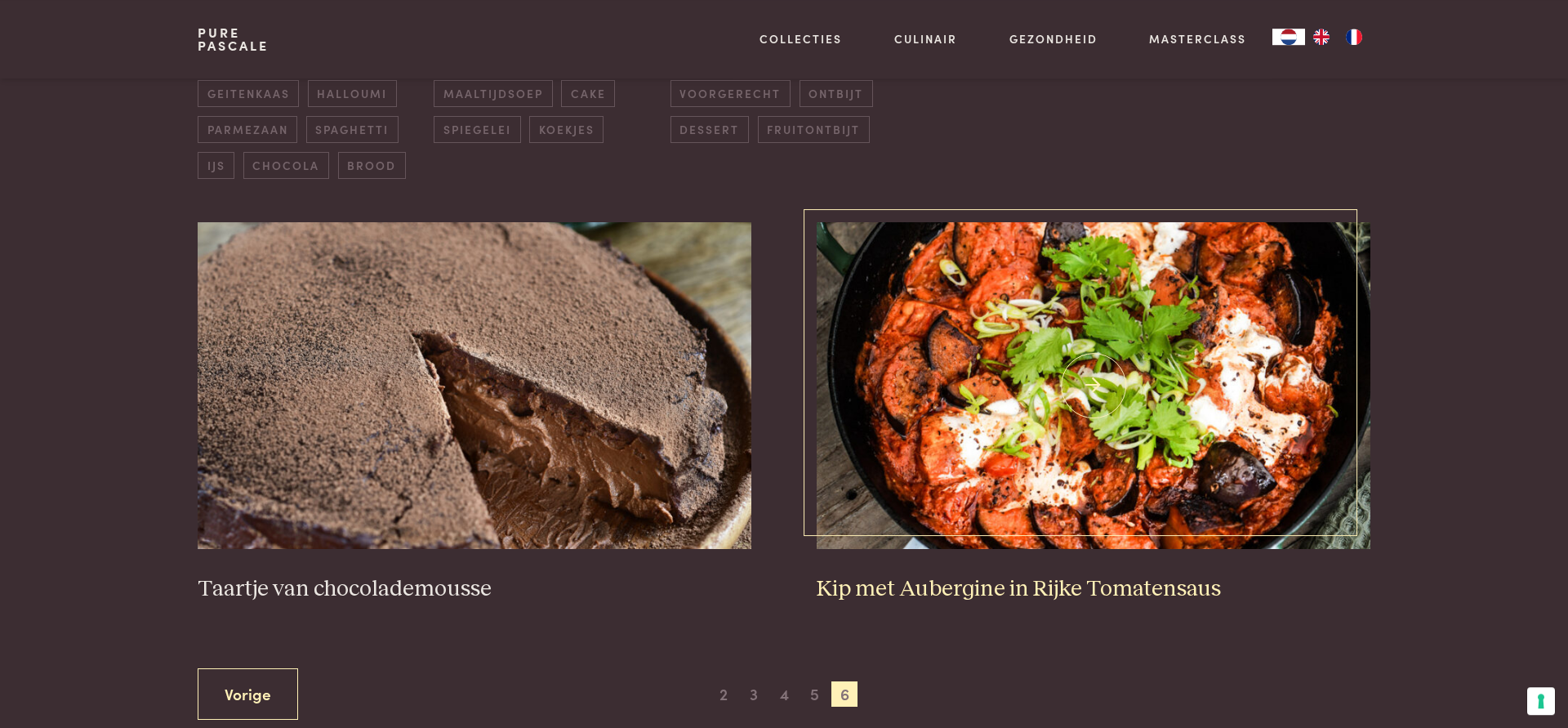
scroll to position [541, 0]
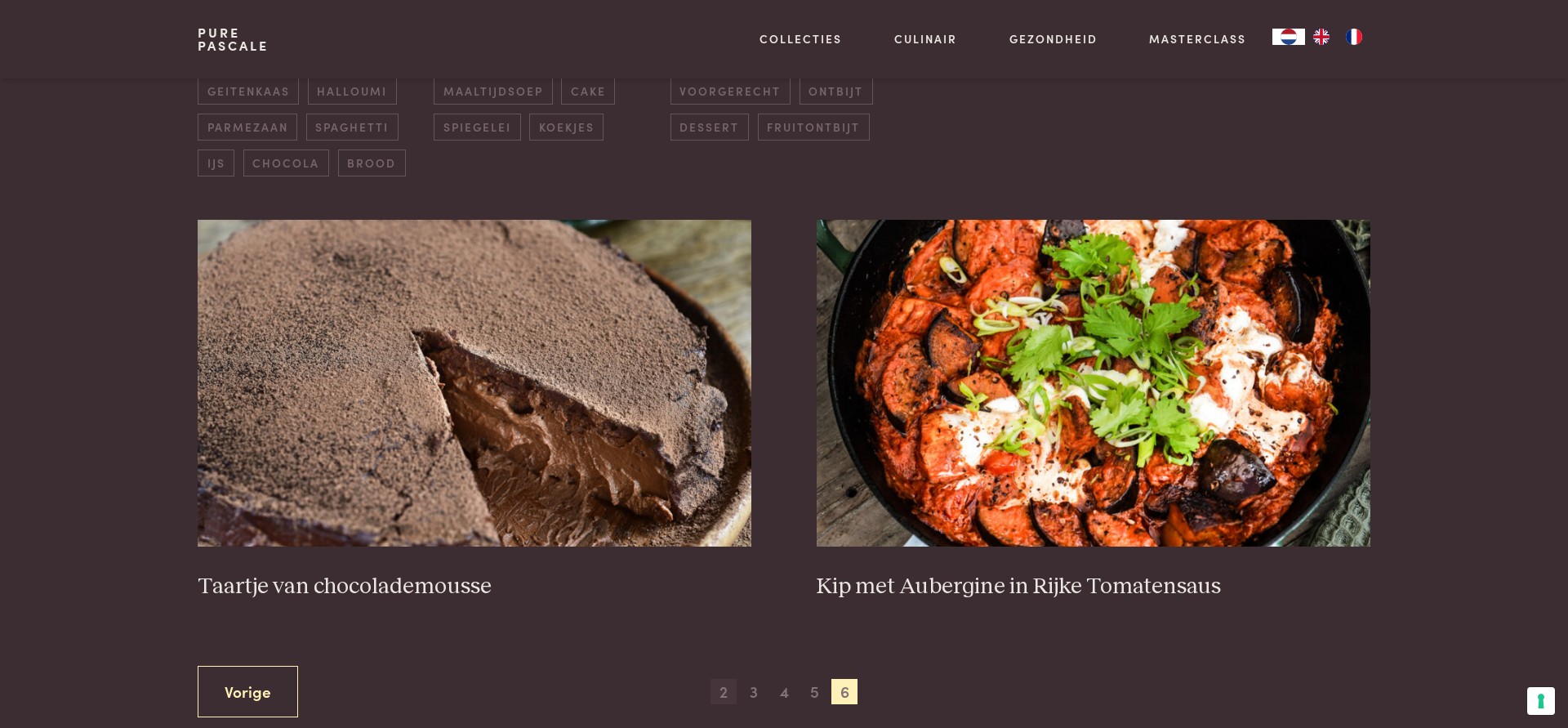
click at [730, 696] on span "2" at bounding box center [724, 692] width 26 height 26
click at [731, 691] on span "2" at bounding box center [724, 692] width 26 height 26
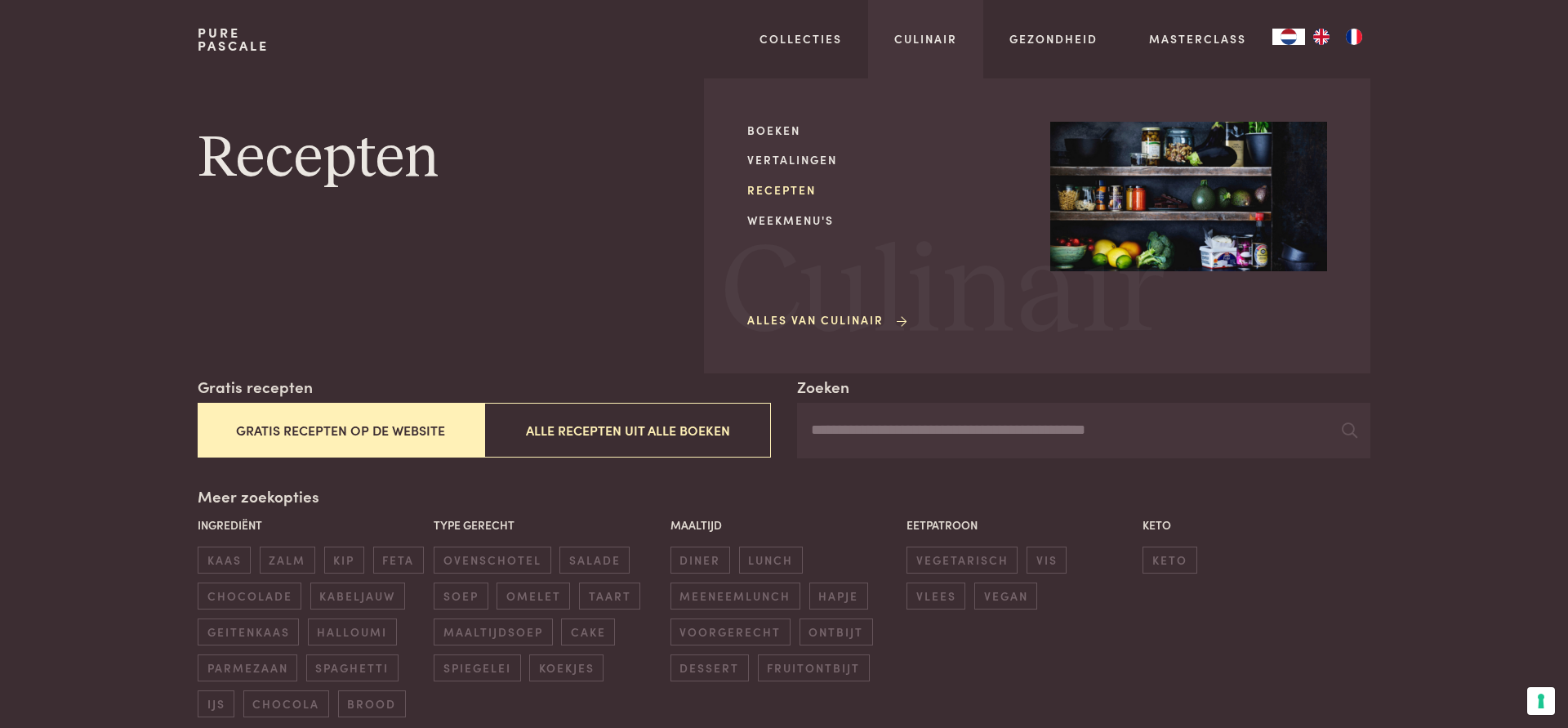
click at [774, 190] on link "Recepten" at bounding box center [885, 189] width 277 height 17
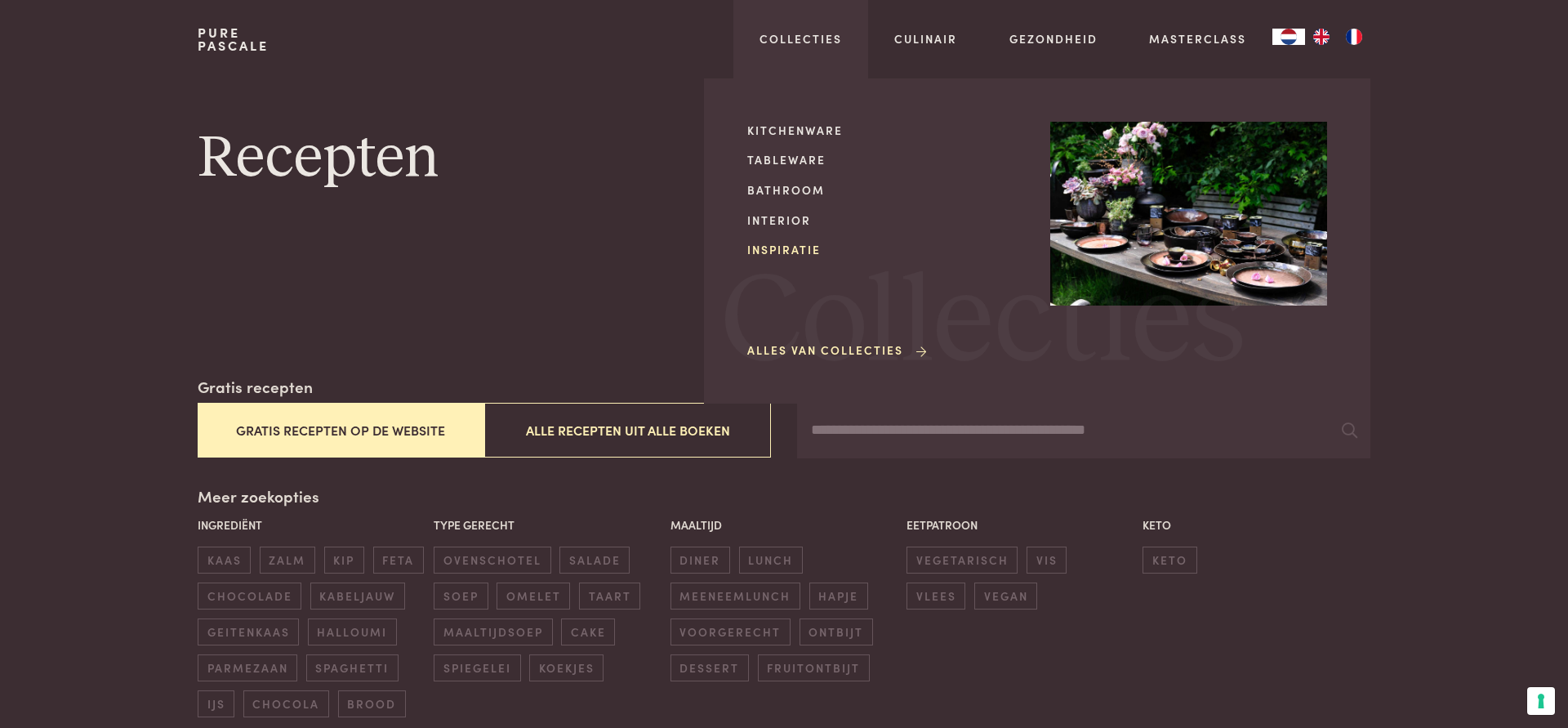
click at [792, 251] on link "Inspiratie" at bounding box center [885, 249] width 277 height 17
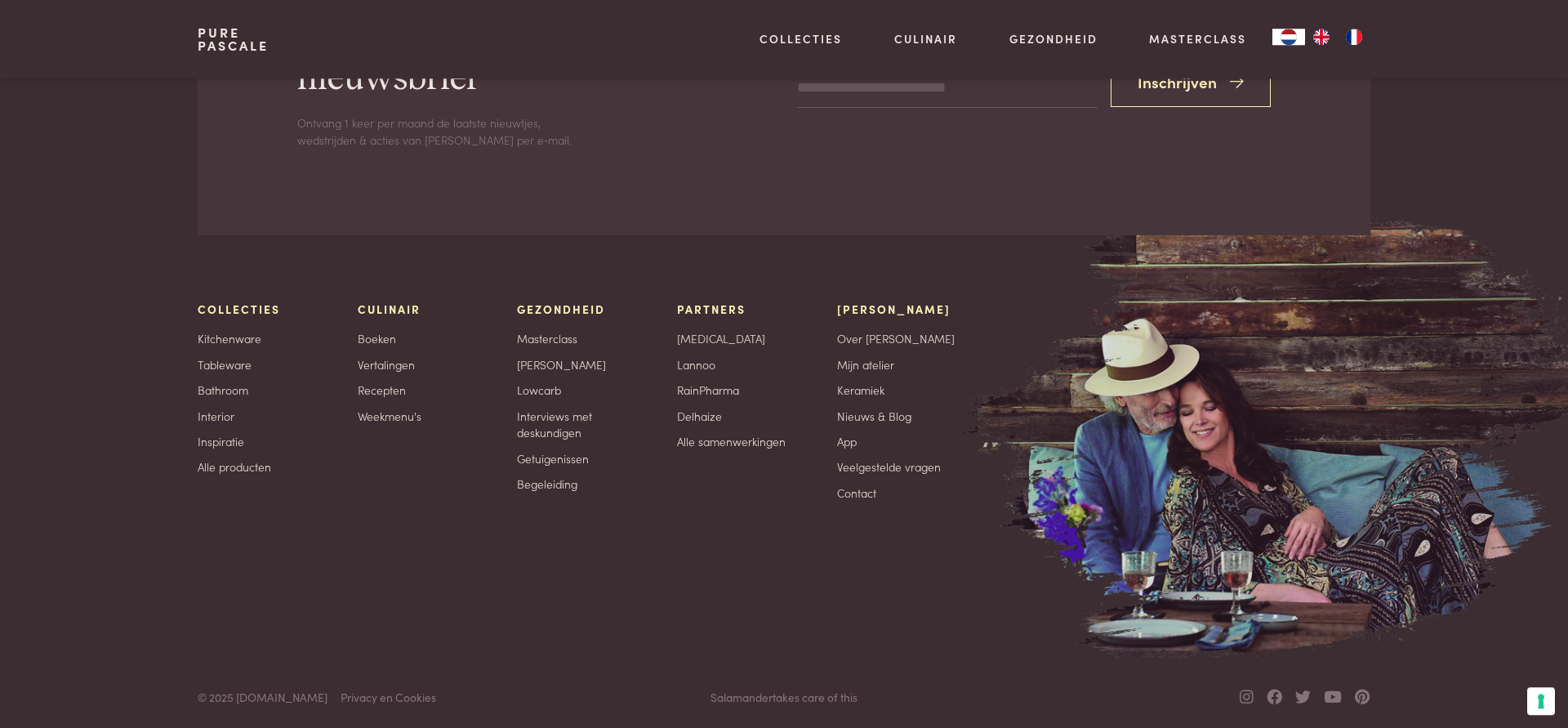
scroll to position [4419, 0]
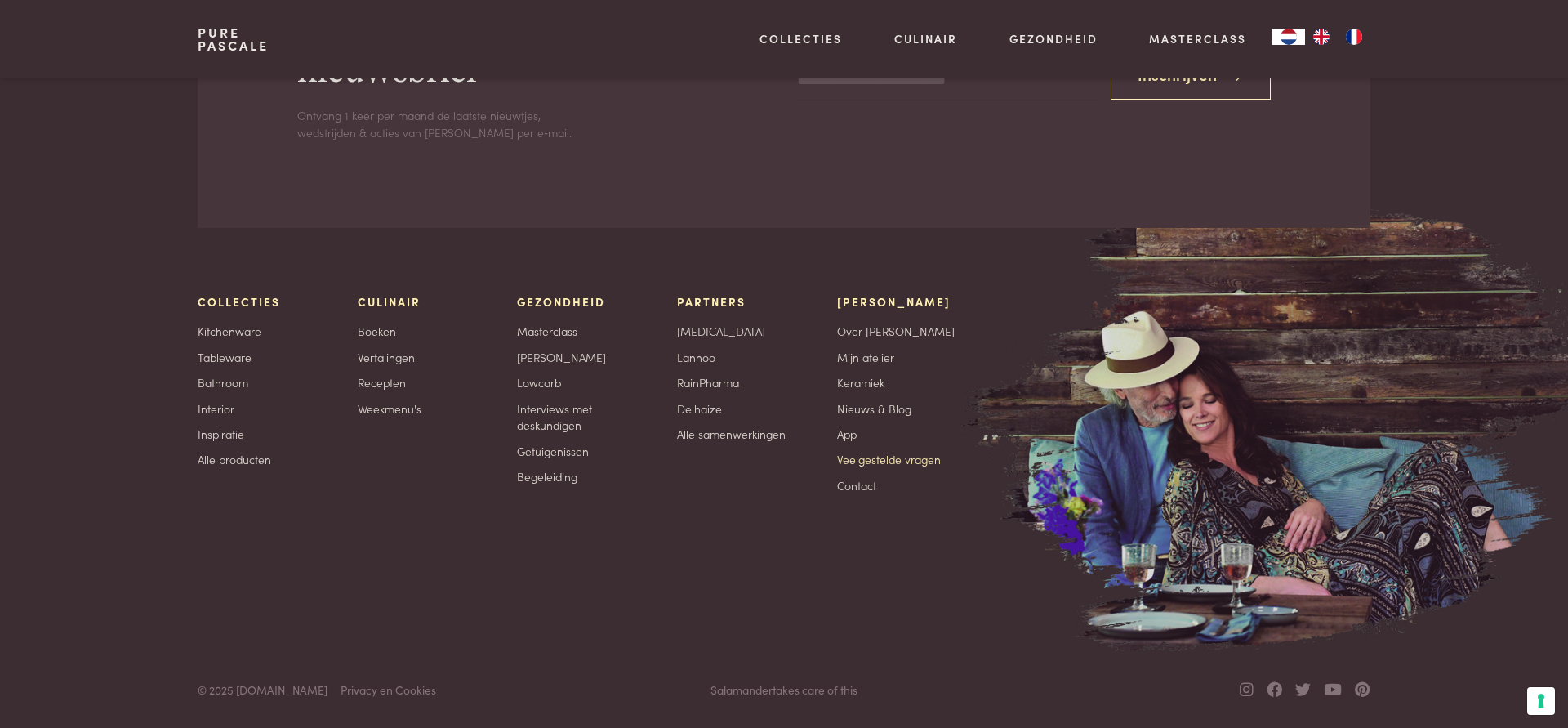
click at [907, 454] on link "Veelgestelde vragen" at bounding box center [889, 459] width 104 height 17
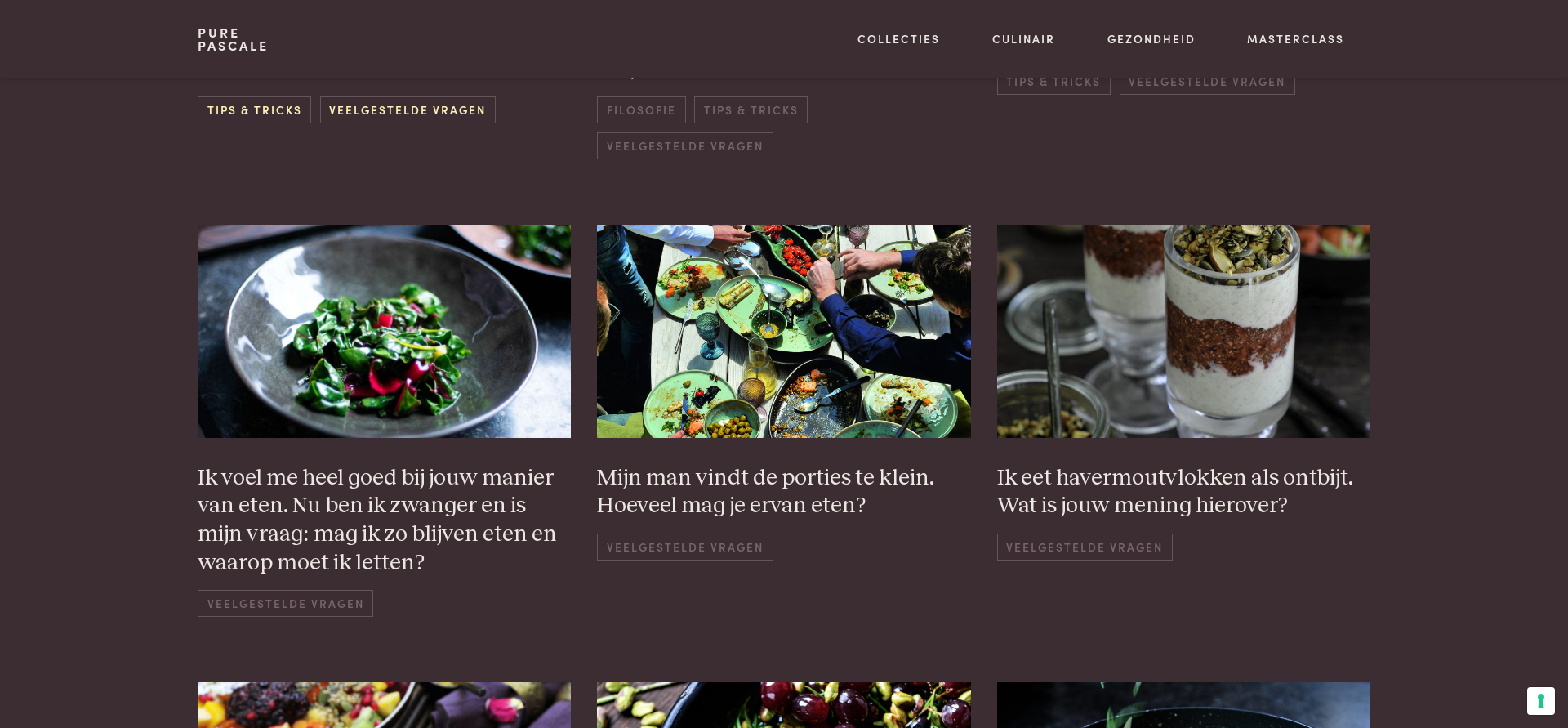
scroll to position [417, 0]
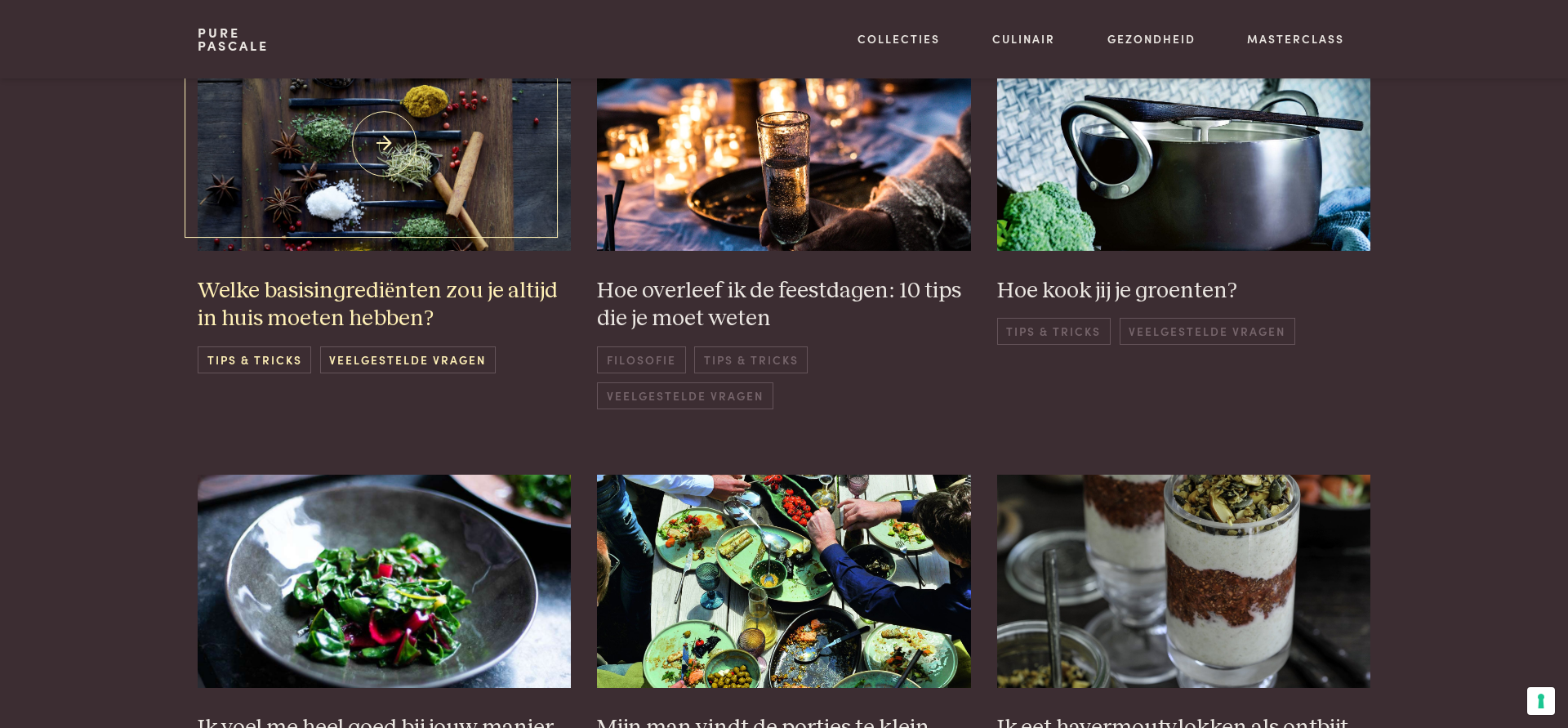
click at [390, 316] on h3 "Welke basisingrediënten zou je altijd in huis moeten hebben?" at bounding box center [384, 304] width 374 height 56
click at [1037, 292] on h3 "Hoe kook jij je groenten?" at bounding box center [1184, 290] width 374 height 28
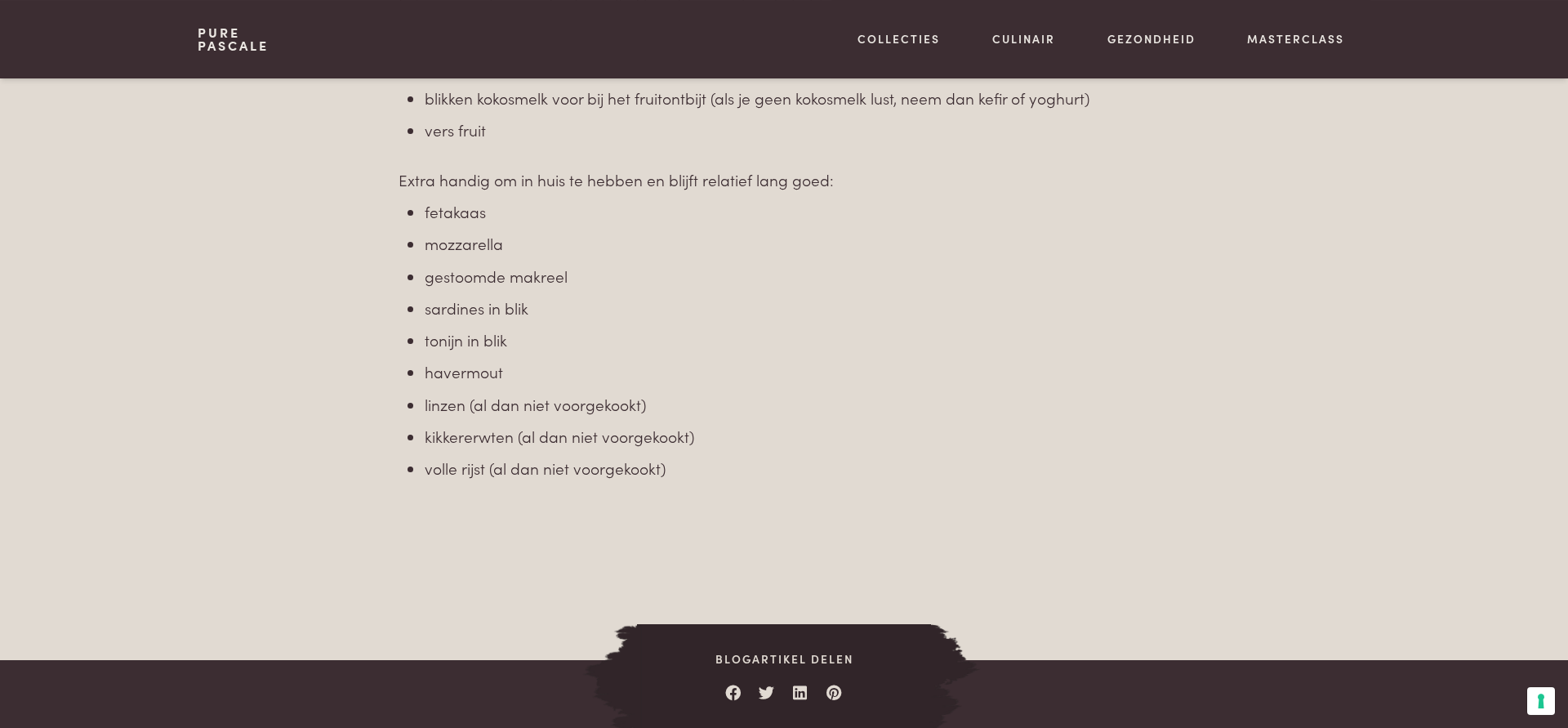
scroll to position [1250, 0]
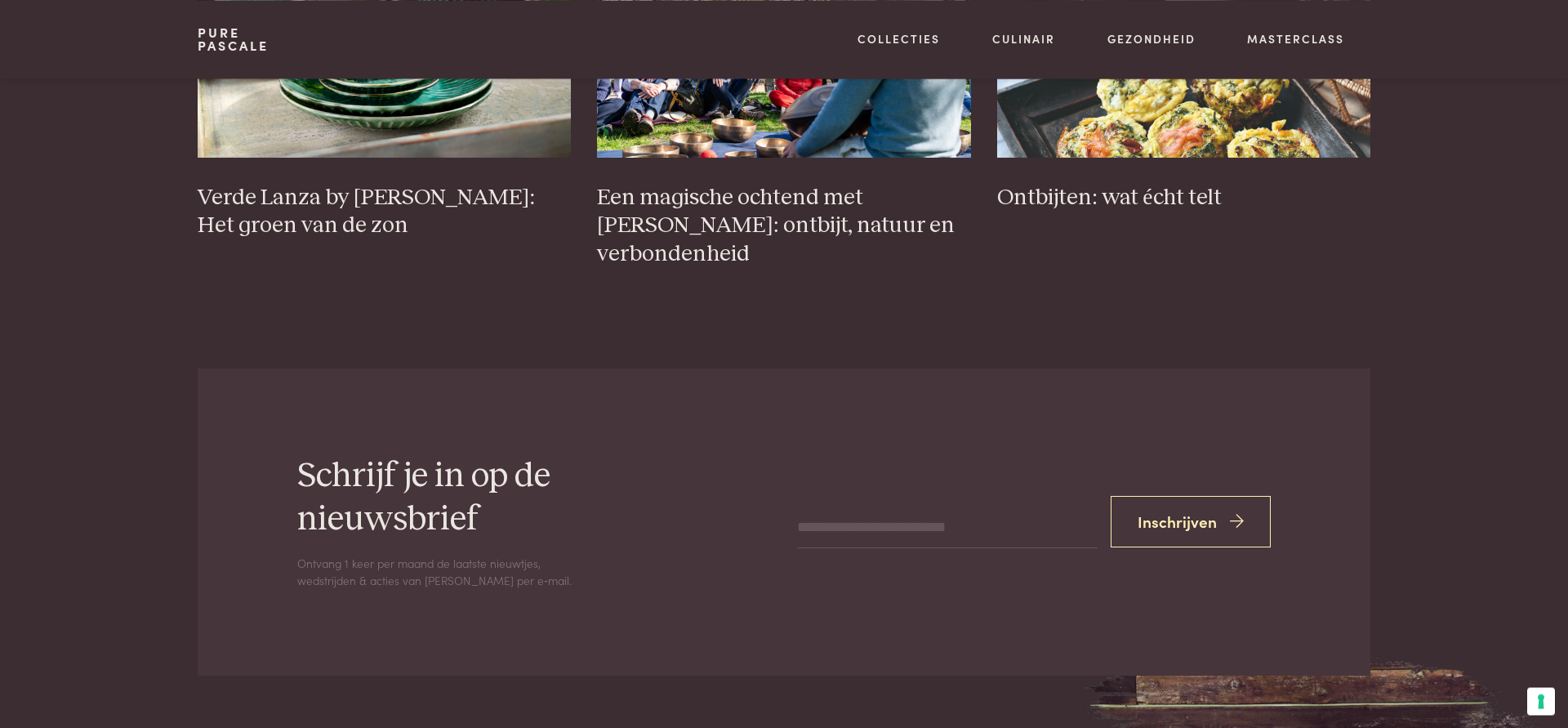
scroll to position [3751, 0]
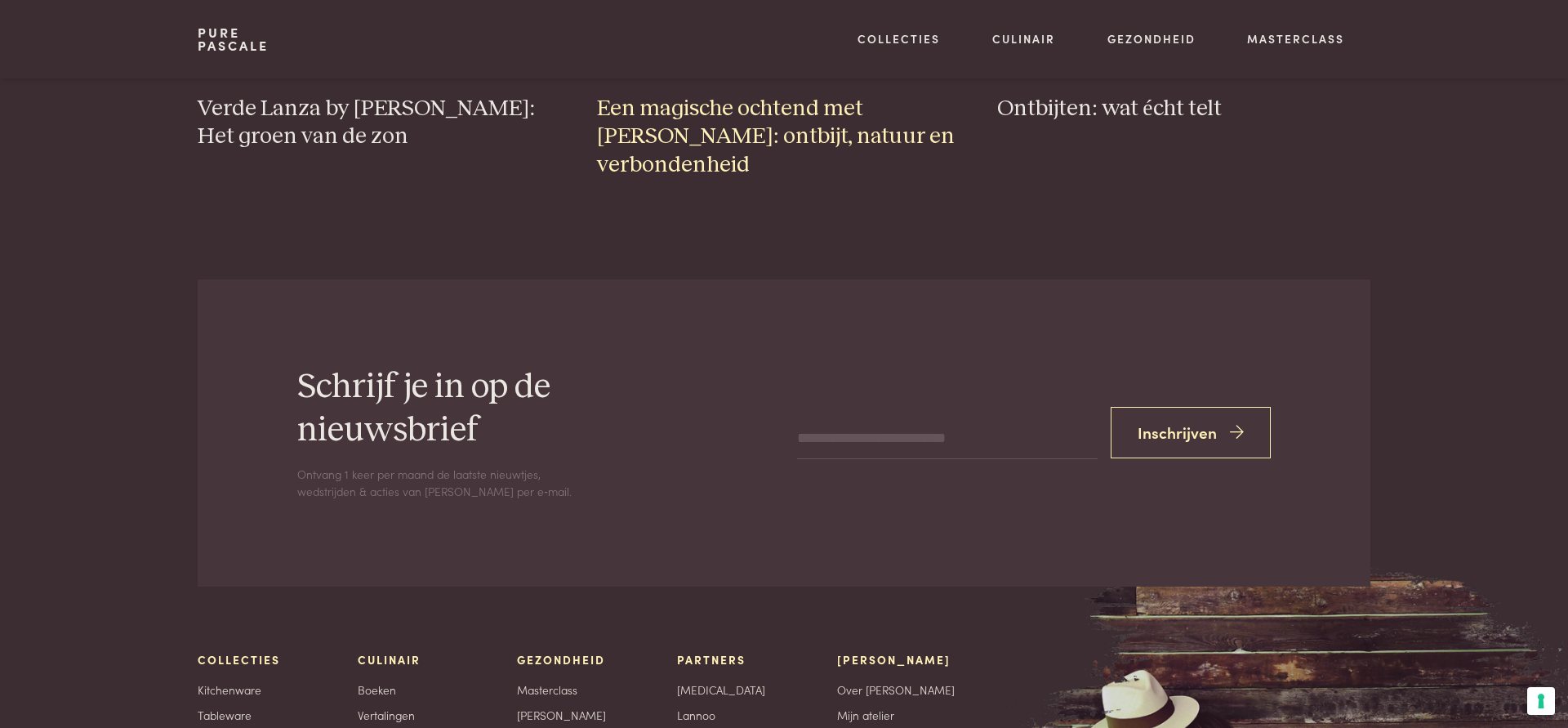
click at [770, 124] on h3 "Een magische ochtend met Pascale Naessens: ontbijt, natuur en verbondenheid" at bounding box center [784, 137] width 374 height 85
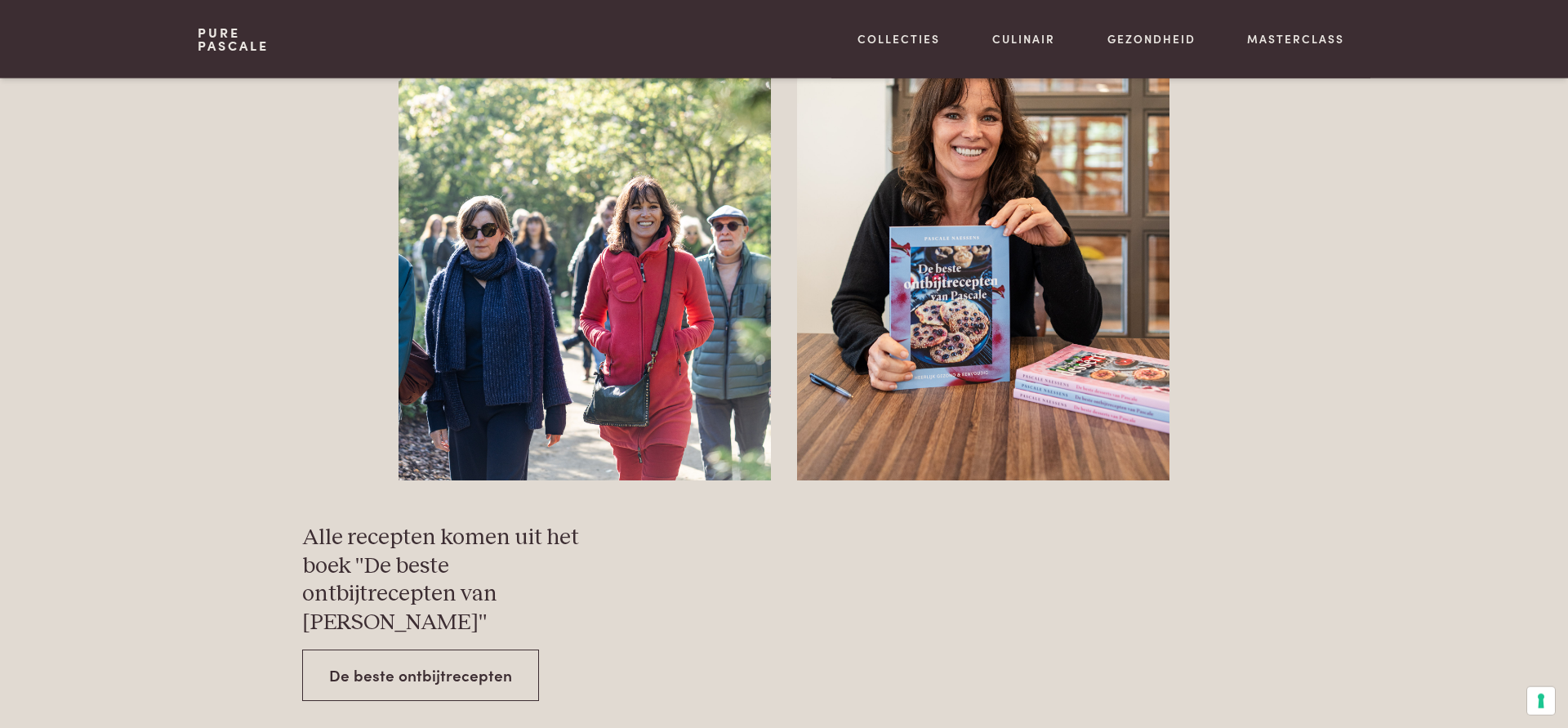
scroll to position [4834, 0]
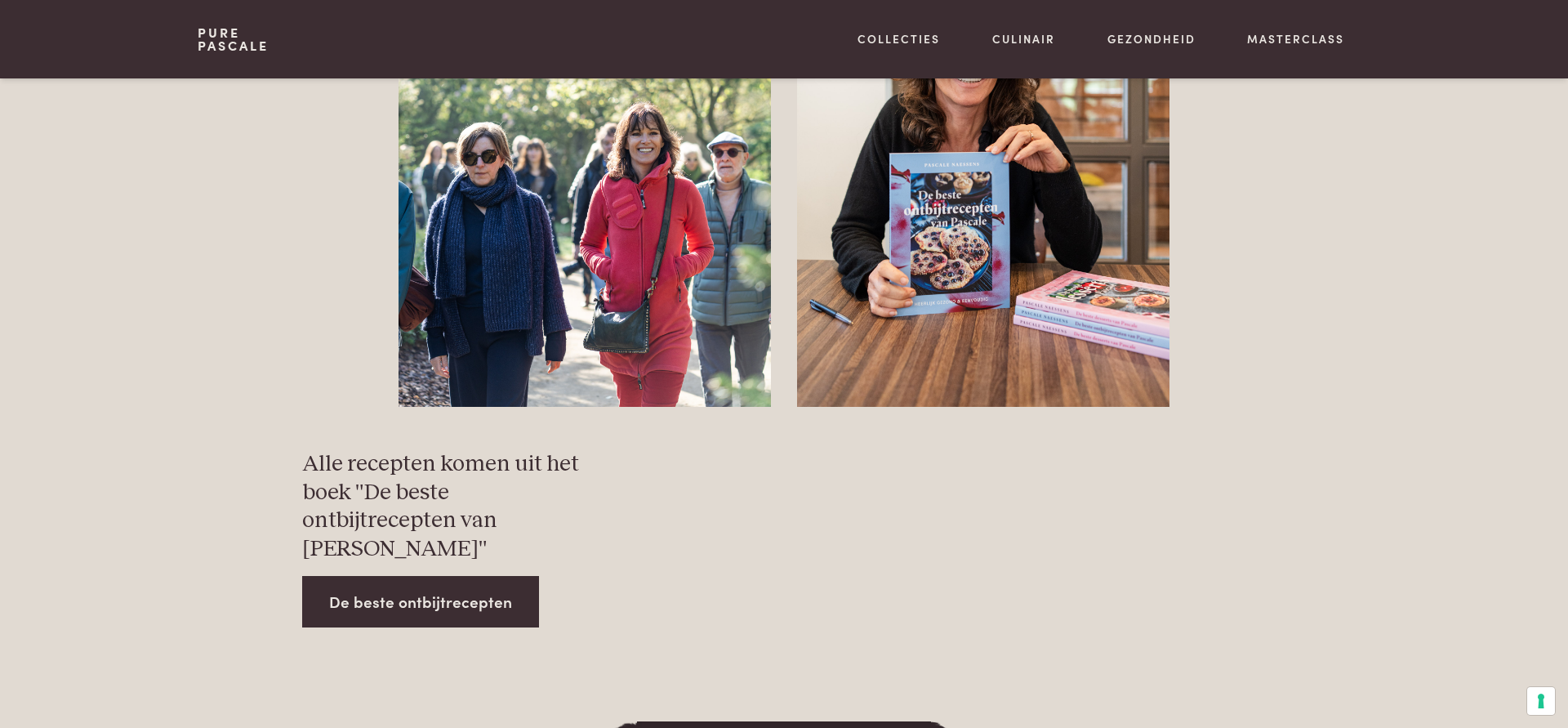
click at [437, 576] on link "De beste ontbijtrecepten" at bounding box center [421, 601] width 237 height 51
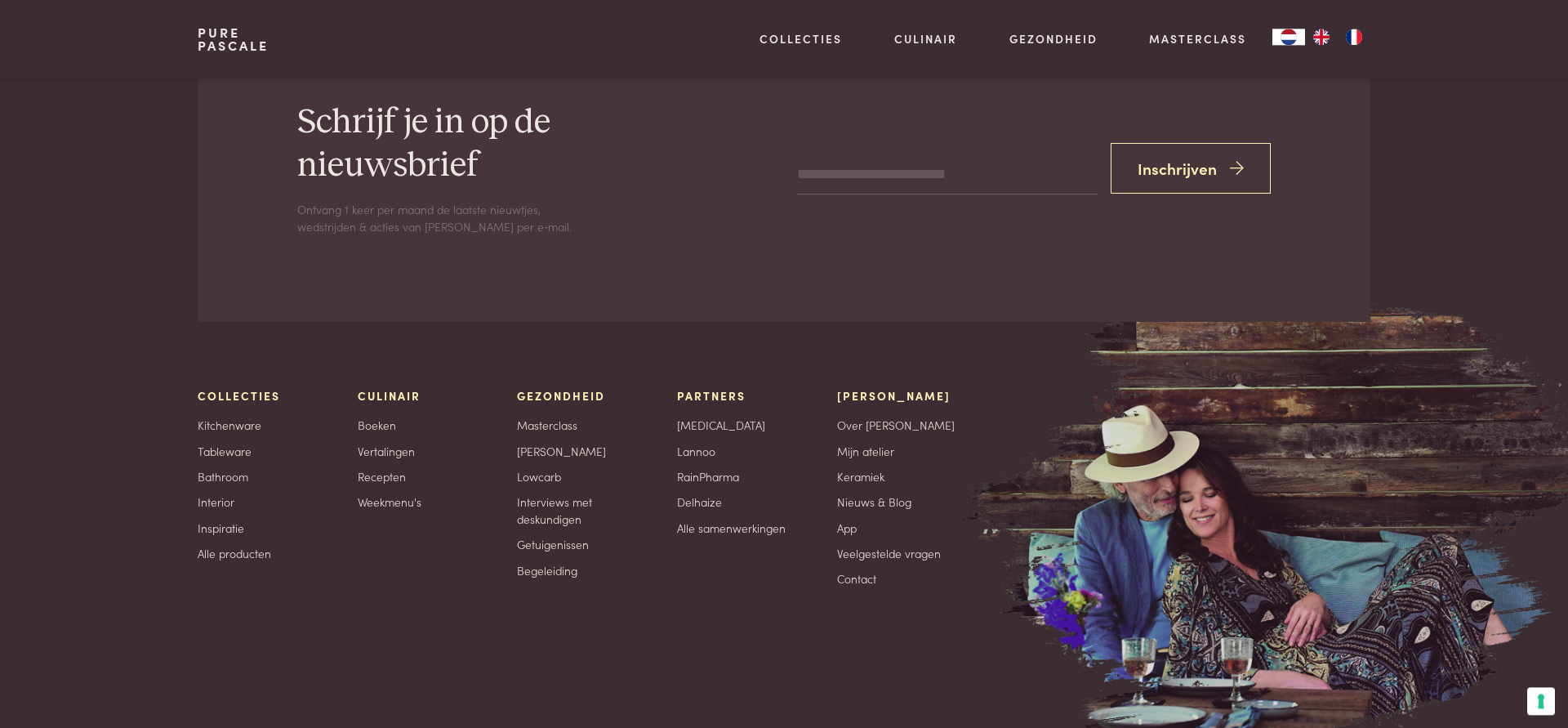
scroll to position [3475, 0]
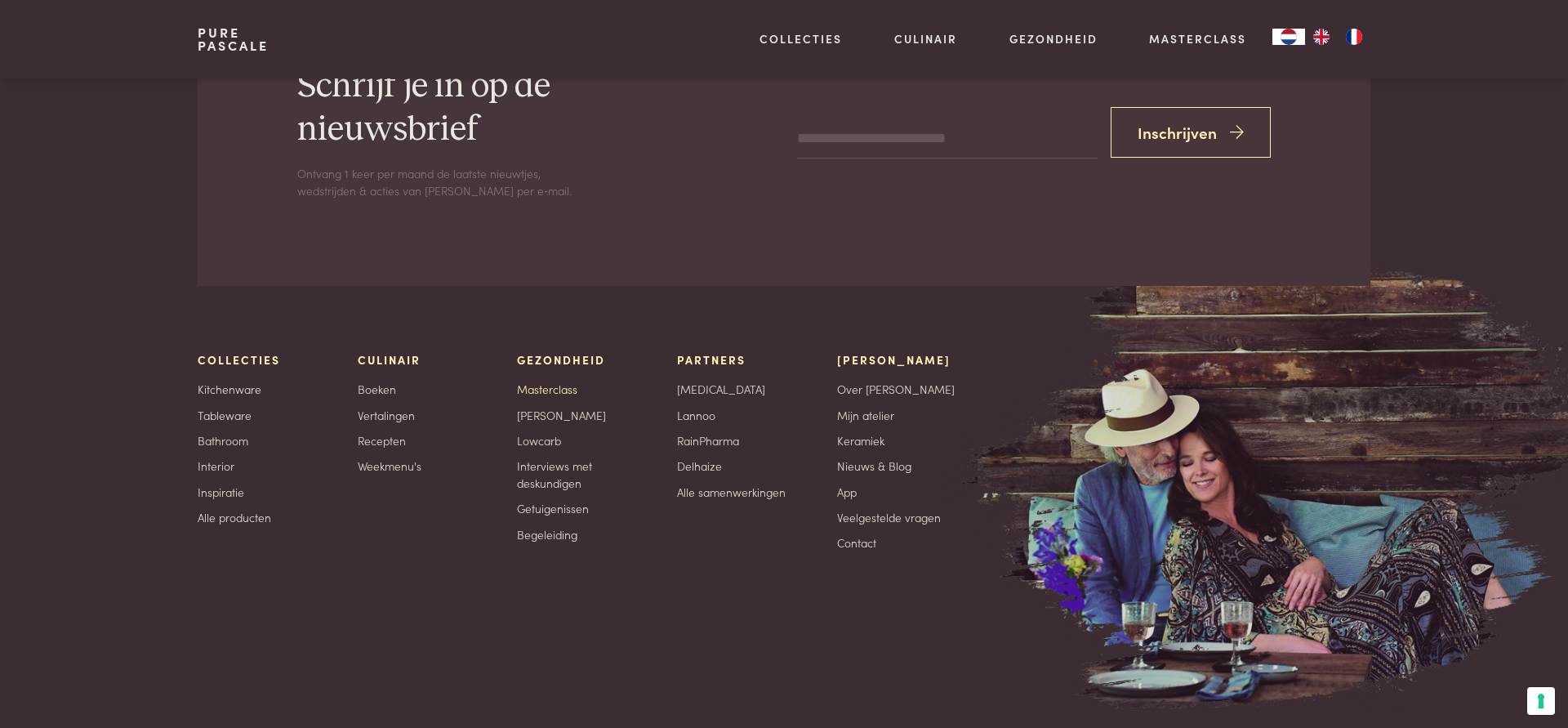
click at [531, 381] on link "Masterclass" at bounding box center [547, 389] width 61 height 17
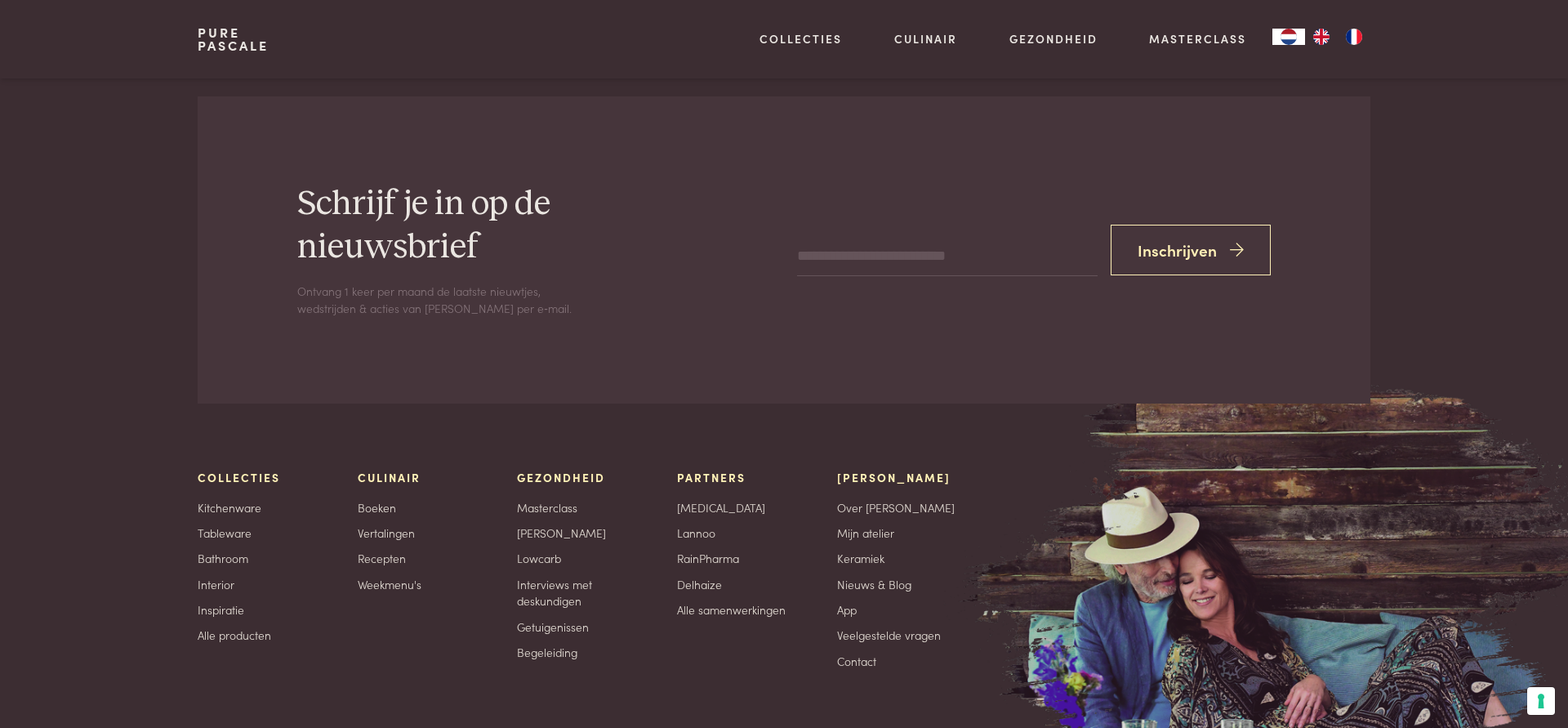
scroll to position [5702, 0]
